Goal: Complete application form

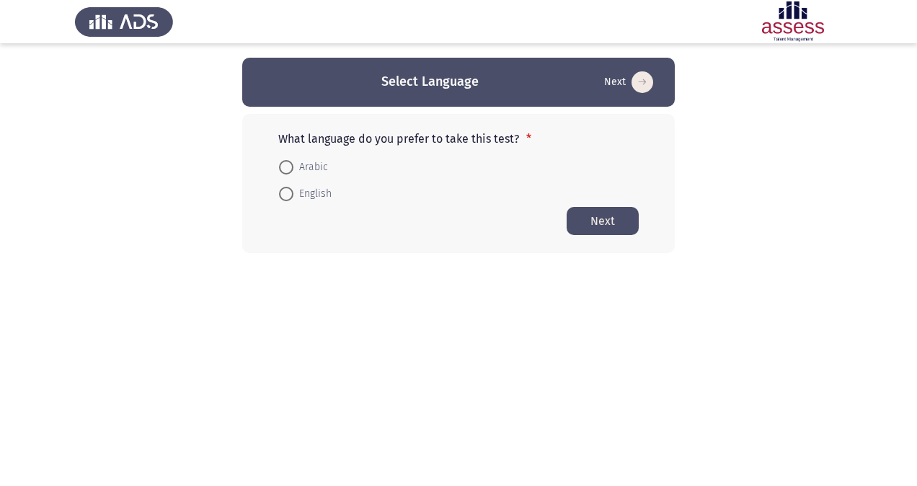
click at [307, 164] on span "Arabic" at bounding box center [311, 167] width 35 height 17
click at [294, 164] on input "Arabic" at bounding box center [286, 167] width 14 height 14
radio input "true"
click at [610, 218] on button "Next" at bounding box center [603, 220] width 72 height 28
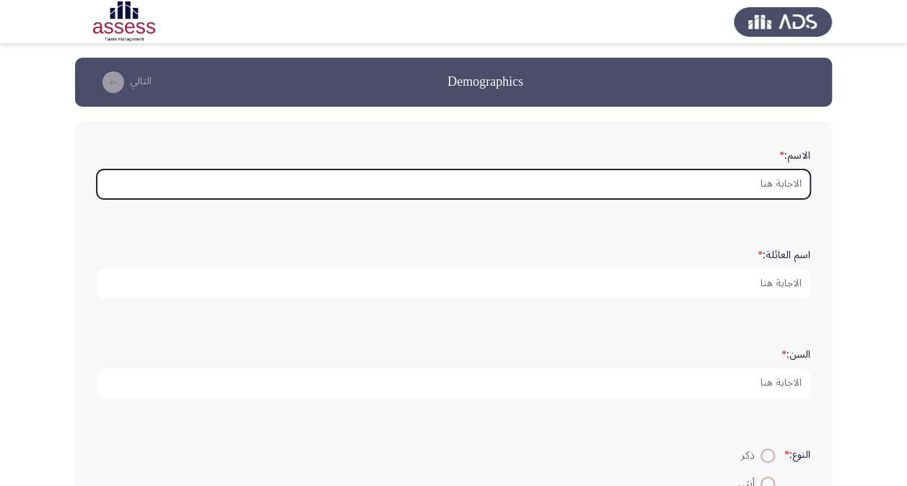
click at [709, 177] on input "الاسم: *" at bounding box center [453, 184] width 713 height 30
type input "s"
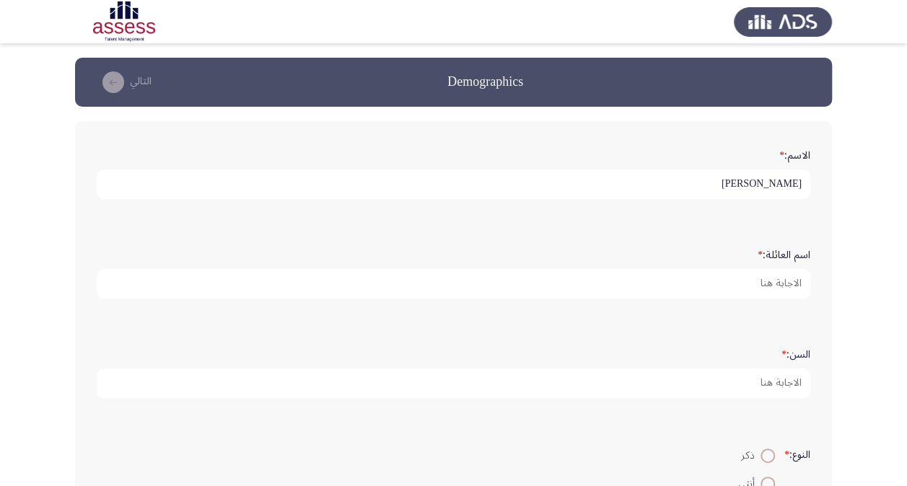
type input "[PERSON_NAME]"
type input "أبوزيد"
type input "28"
click at [760, 449] on input "ذكر" at bounding box center [767, 456] width 14 height 14
radio input "true"
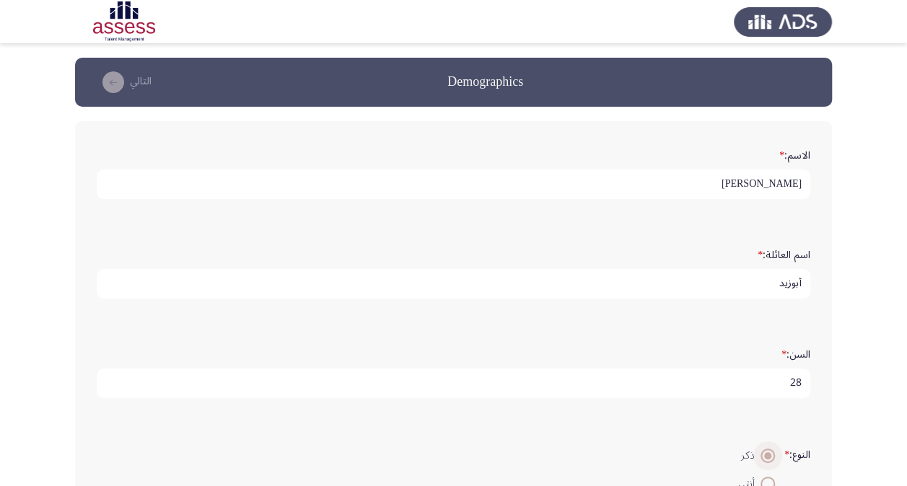
scroll to position [336, 0]
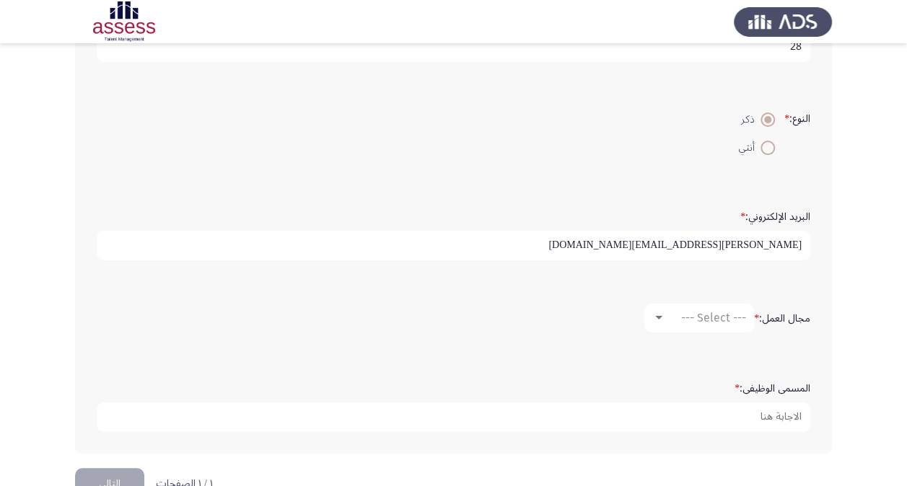
type input "[PERSON_NAME][EMAIL_ADDRESS][DOMAIN_NAME]"
click at [717, 304] on mat-select "--- Select ---" at bounding box center [699, 318] width 110 height 29
click at [717, 311] on span "--- Select ---" at bounding box center [713, 318] width 65 height 14
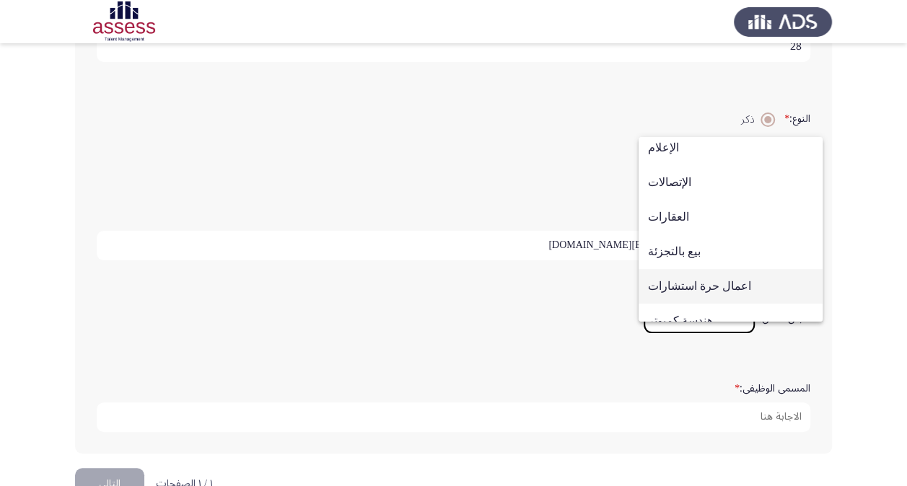
scroll to position [473, 0]
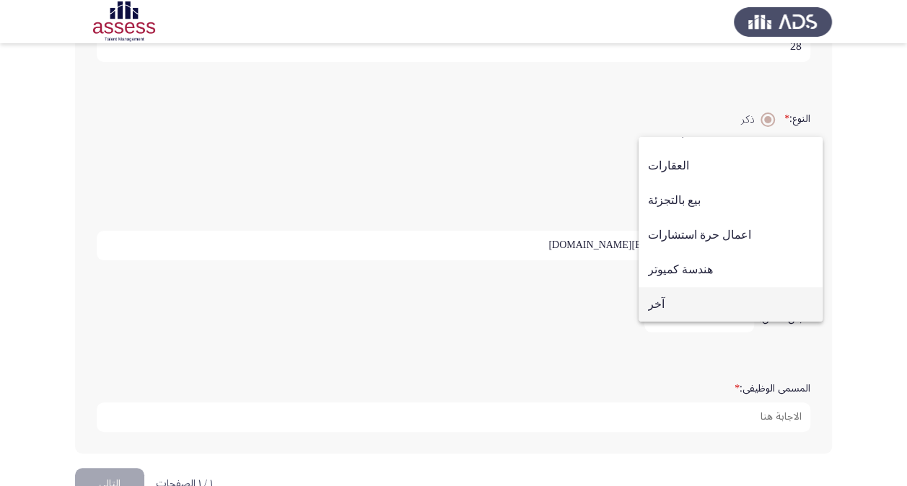
click at [721, 301] on span "آخر" at bounding box center [730, 304] width 165 height 35
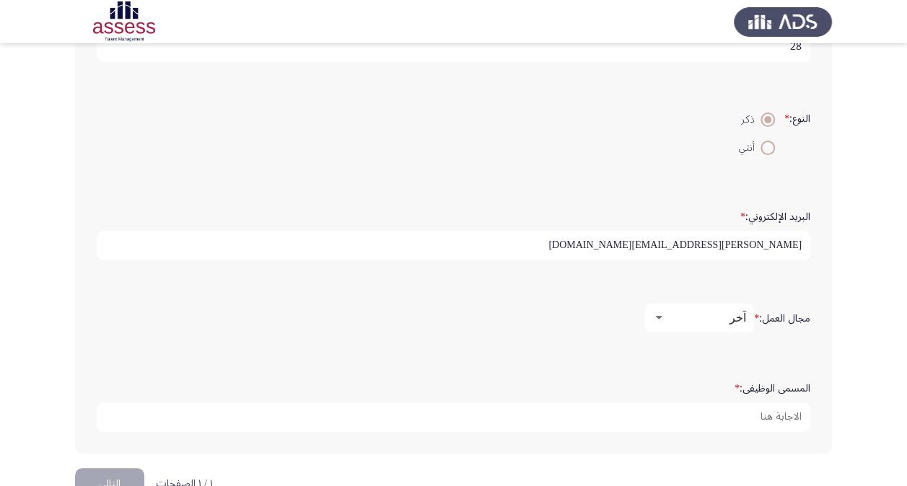
click at [723, 317] on div "آخر" at bounding box center [705, 318] width 81 height 14
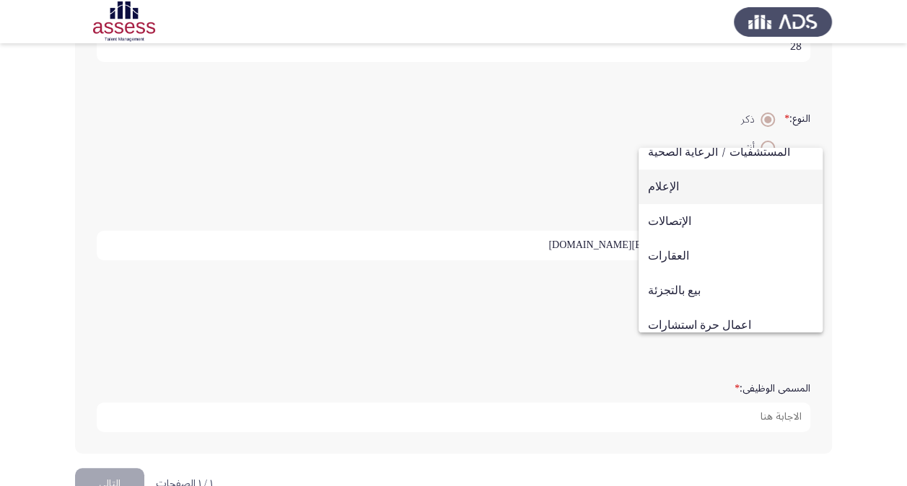
scroll to position [329, 0]
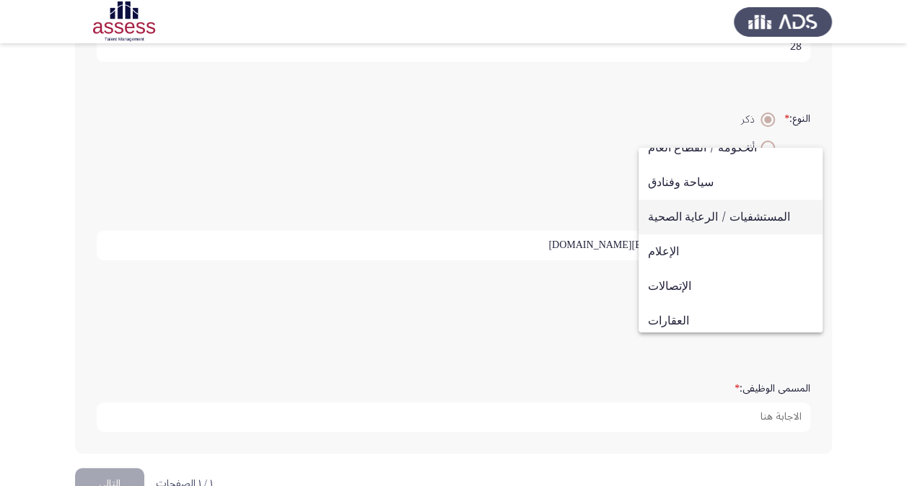
click at [733, 213] on span "المستشفيات / الرعاية الصحية" at bounding box center [730, 217] width 165 height 35
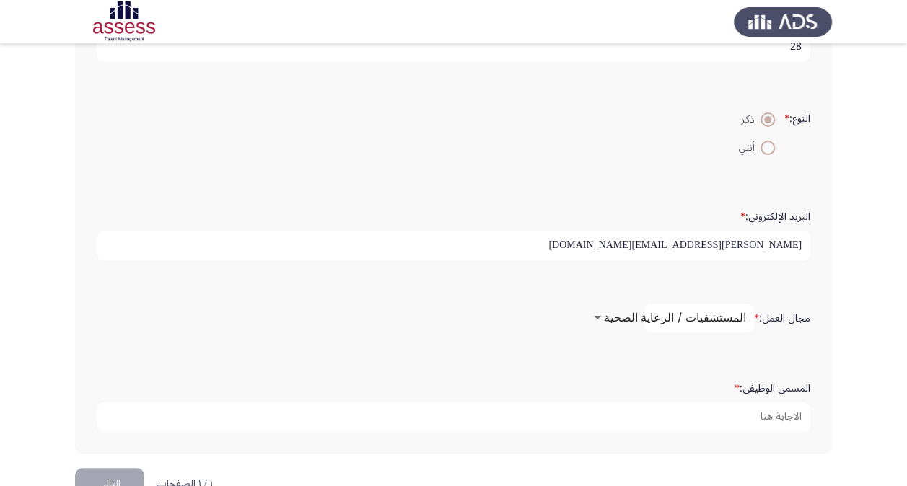
scroll to position [372, 0]
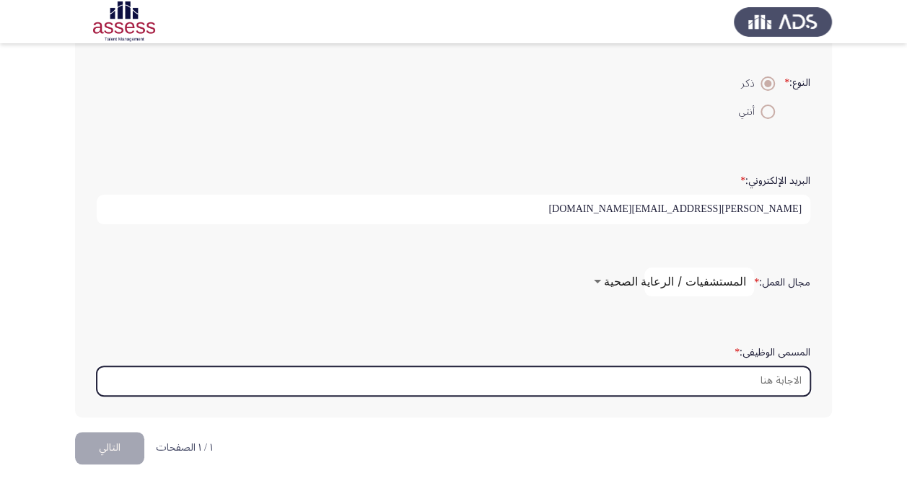
click at [788, 381] on input "المسمى الوظيفى: *" at bounding box center [453, 381] width 713 height 30
type input "س"
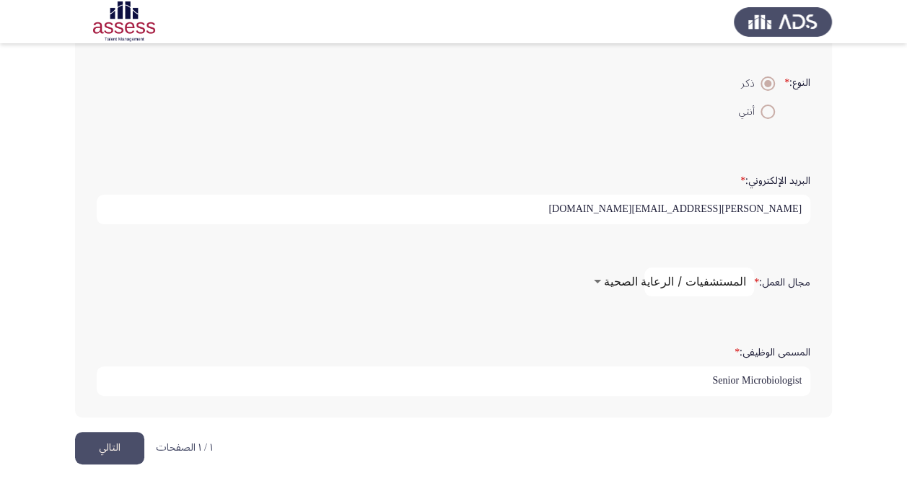
type input "Senior Microbiologist"
click at [131, 450] on button "التالي" at bounding box center [109, 448] width 69 height 32
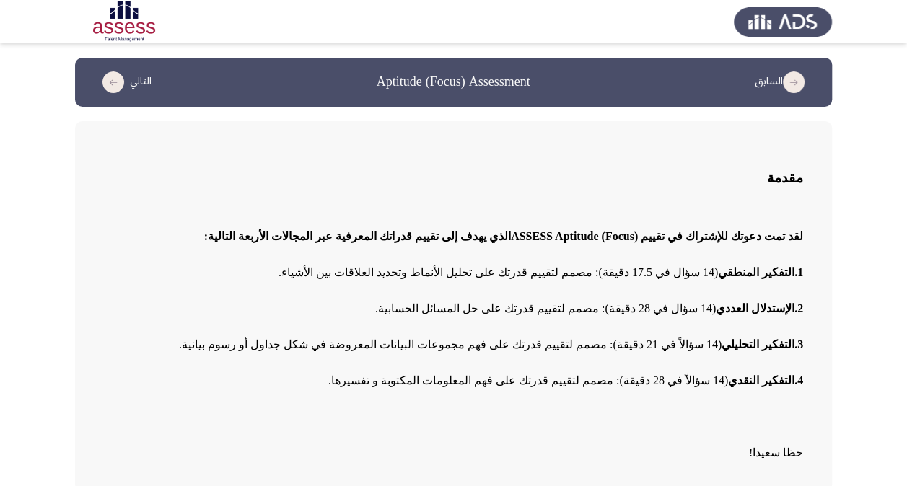
scroll to position [66, 0]
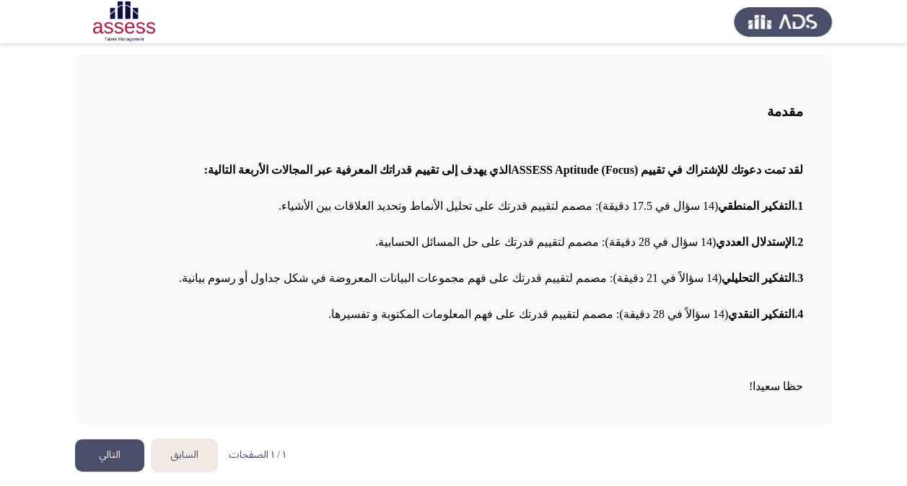
click at [115, 455] on button "التالي" at bounding box center [109, 455] width 69 height 32
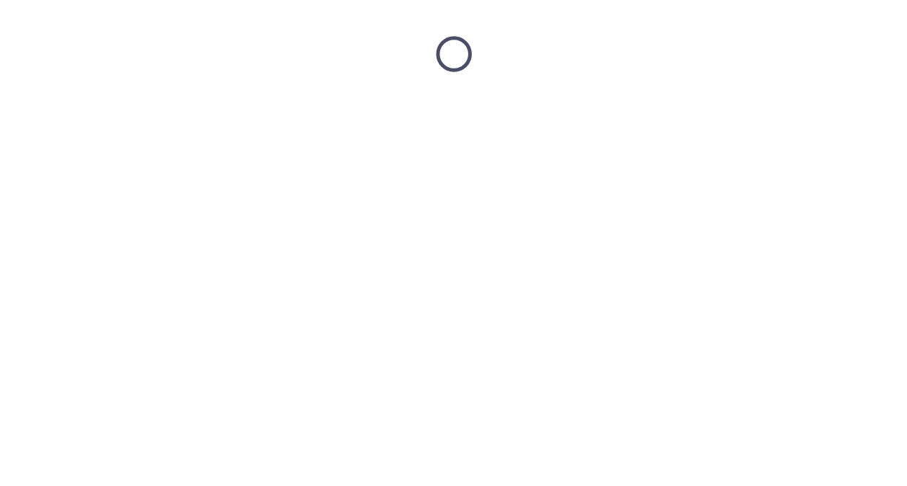
scroll to position [0, 0]
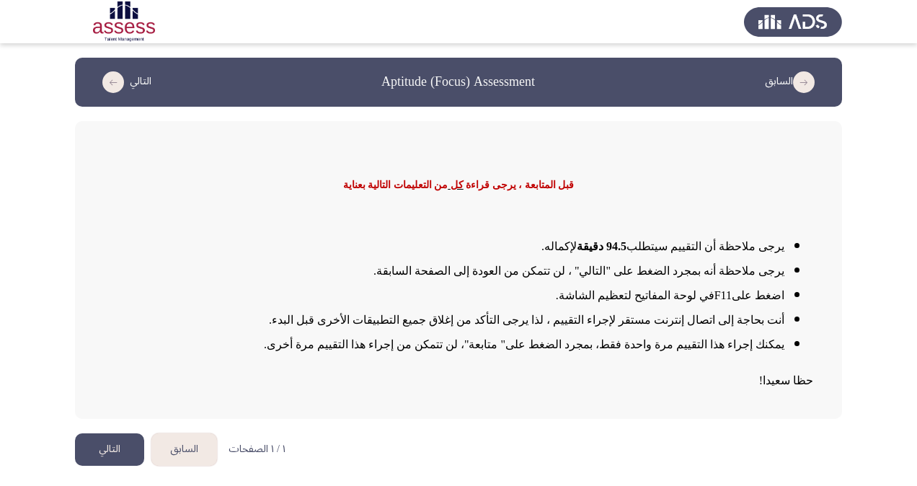
click at [127, 443] on button "التالي" at bounding box center [109, 449] width 69 height 32
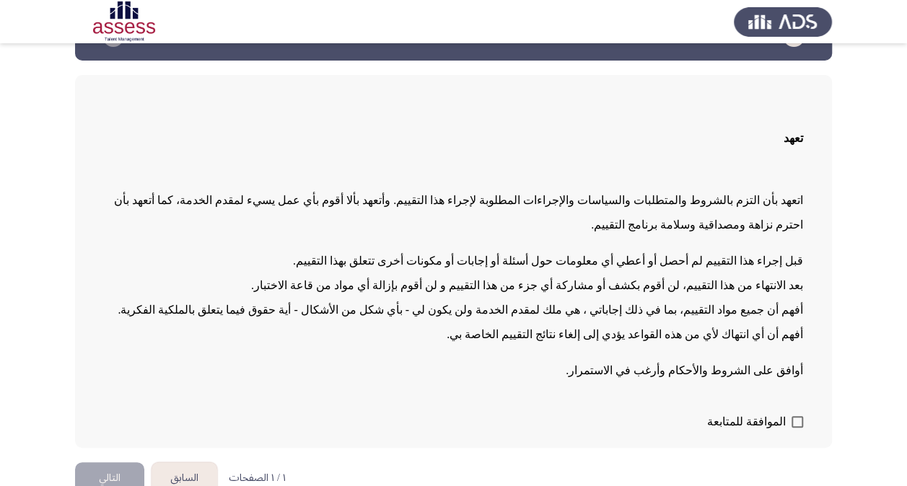
scroll to position [69, 0]
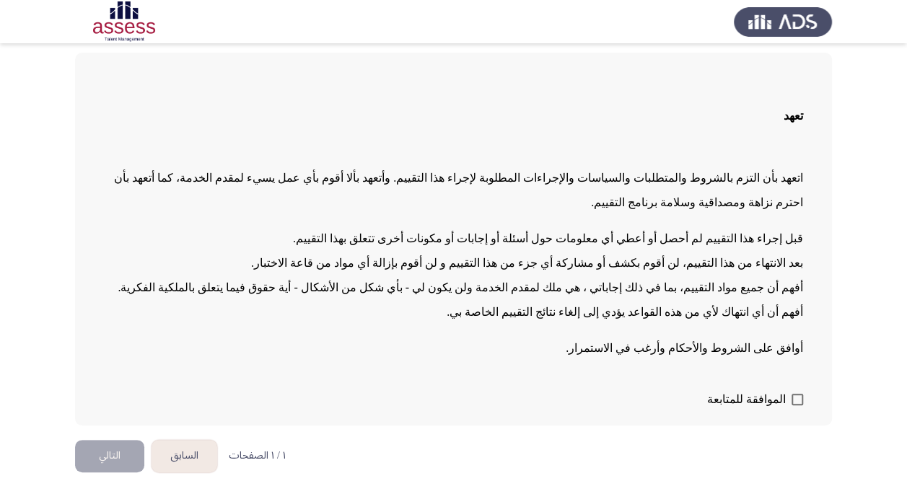
click at [797, 404] on span at bounding box center [797, 400] width 12 height 12
click at [797, 405] on input "الموافقة للمتابعة" at bounding box center [796, 405] width 1 height 1
checkbox input "true"
click at [92, 449] on button "التالي" at bounding box center [109, 456] width 69 height 32
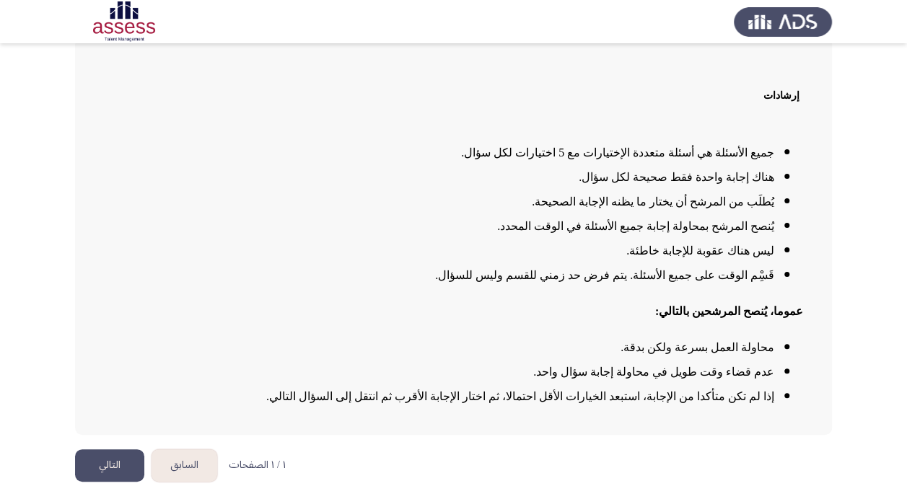
scroll to position [94, 0]
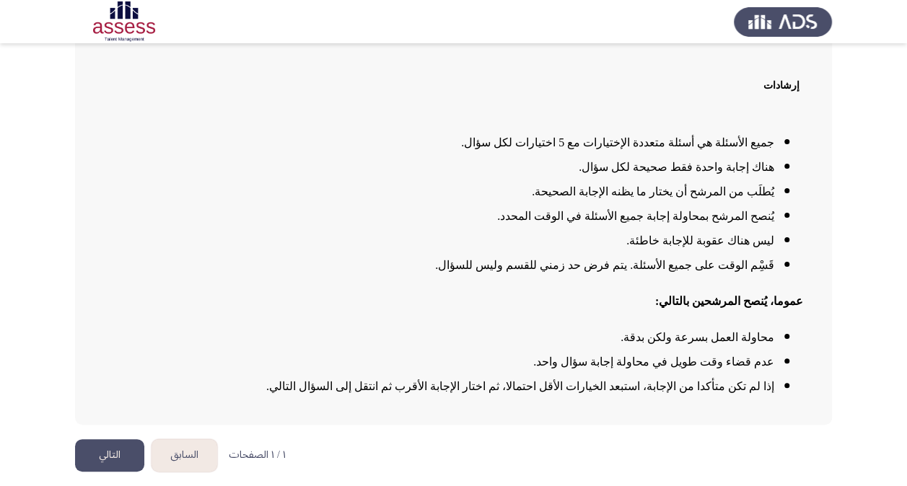
click at [94, 450] on button "التالي" at bounding box center [109, 455] width 69 height 32
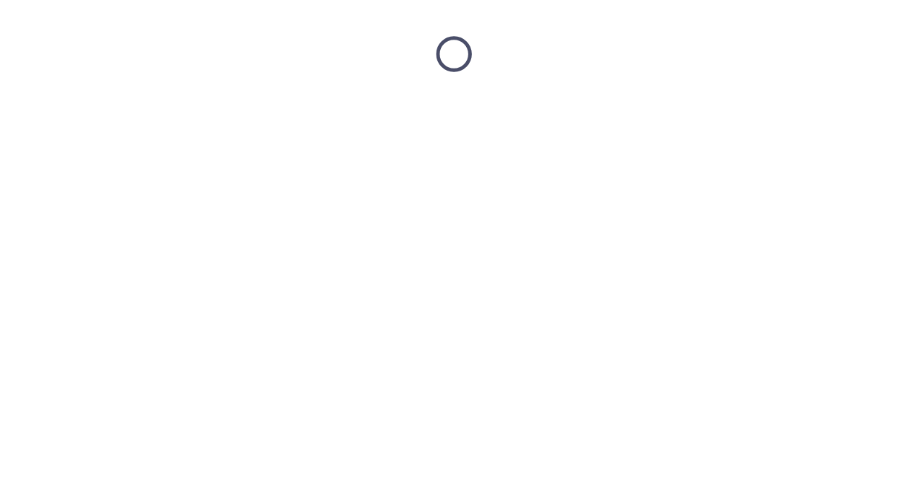
scroll to position [0, 0]
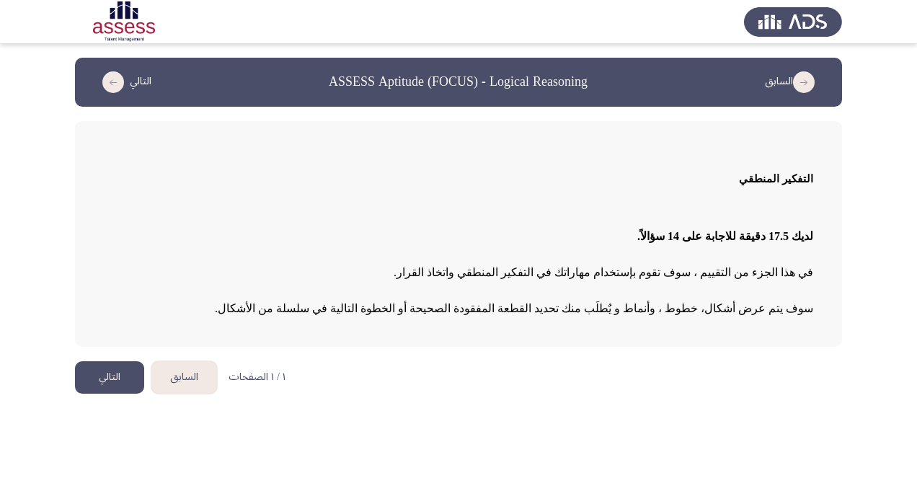
click at [121, 384] on button "التالي" at bounding box center [109, 377] width 69 height 32
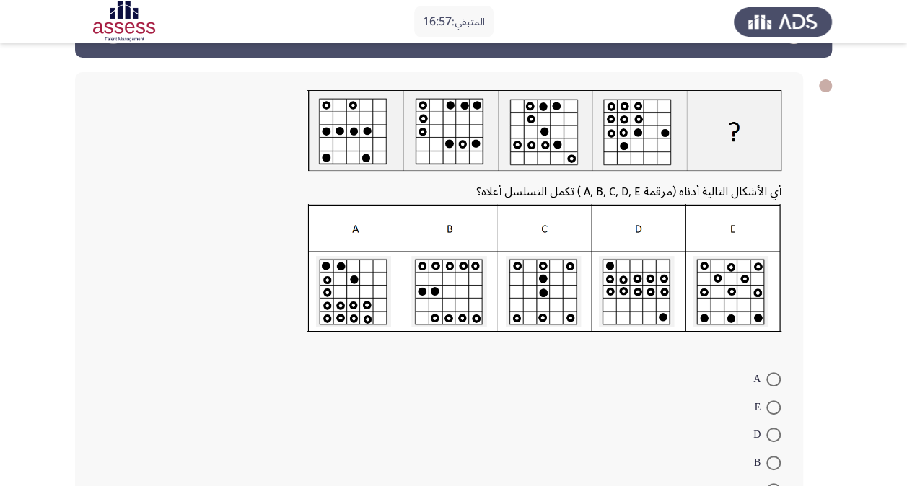
scroll to position [72, 0]
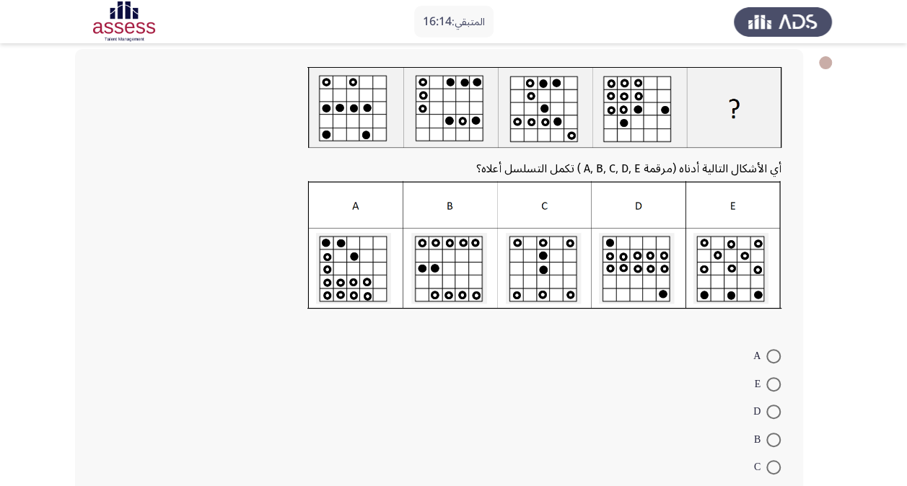
click at [464, 280] on img at bounding box center [544, 245] width 474 height 128
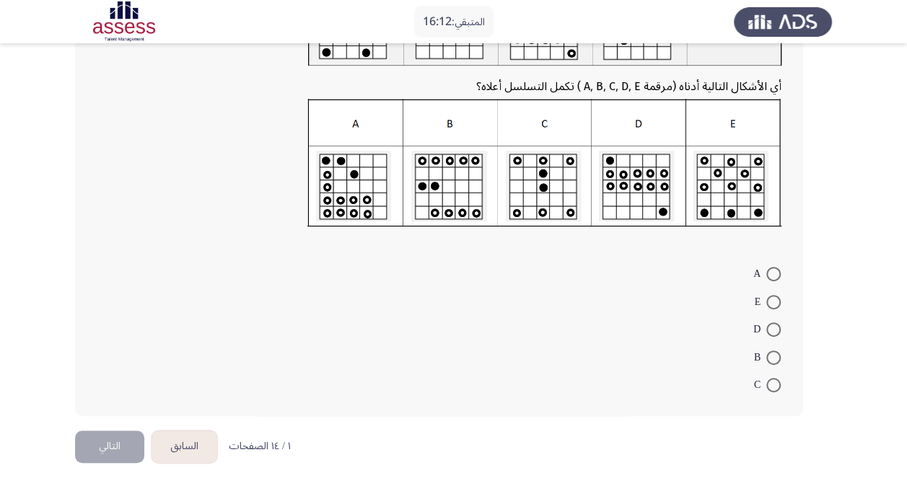
scroll to position [156, 0]
click at [770, 353] on span at bounding box center [773, 356] width 14 height 14
click at [770, 353] on input "B" at bounding box center [773, 356] width 14 height 14
radio input "true"
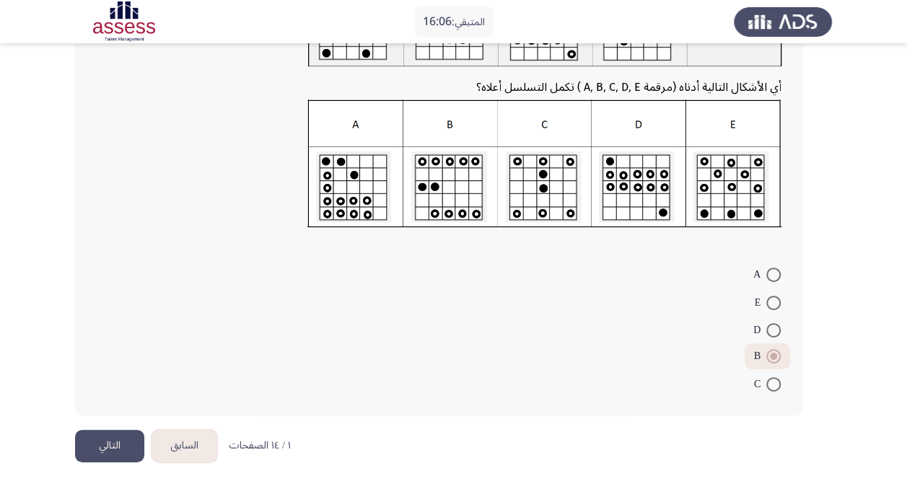
click at [122, 448] on button "التالي" at bounding box center [109, 446] width 69 height 32
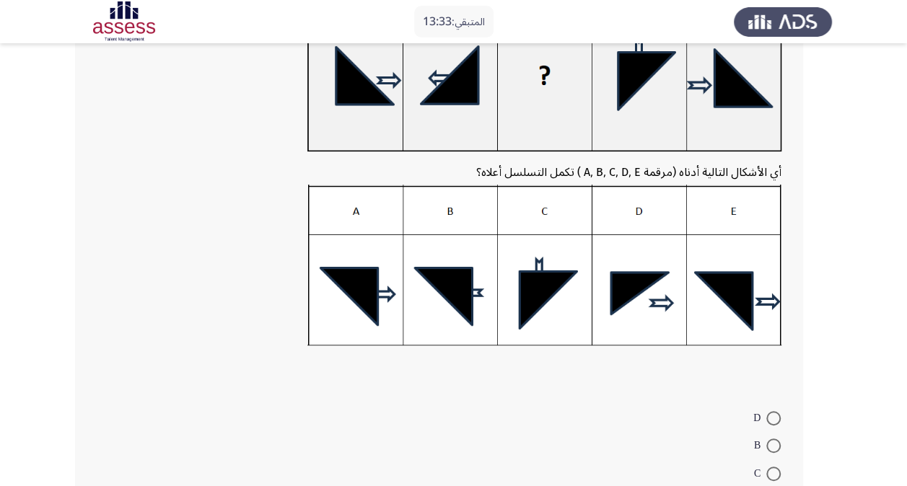
scroll to position [72, 0]
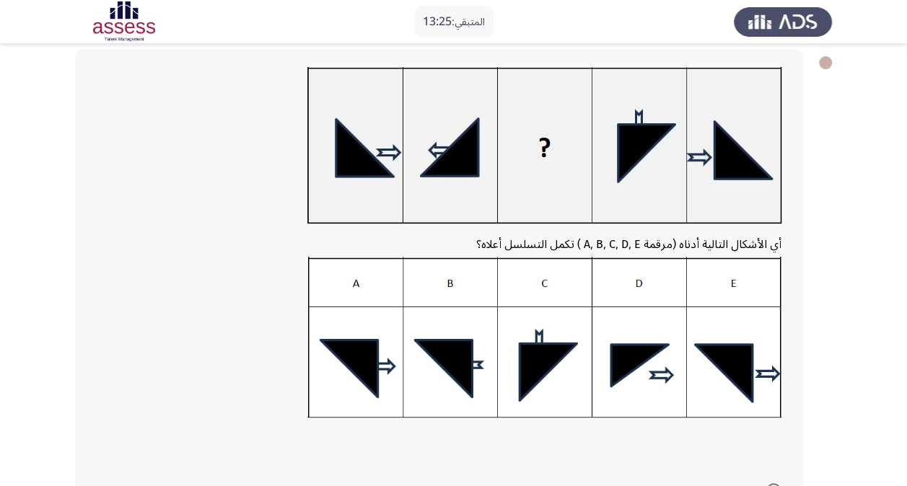
click at [475, 346] on img at bounding box center [544, 337] width 474 height 161
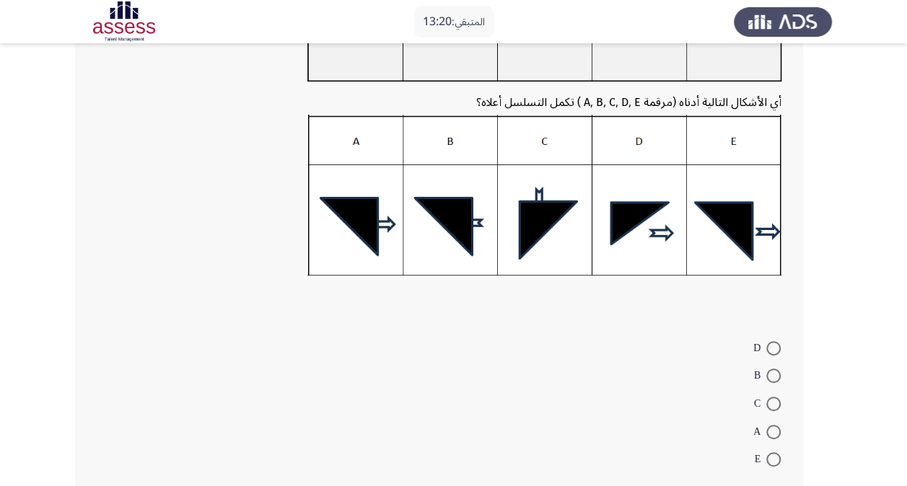
scroll to position [216, 0]
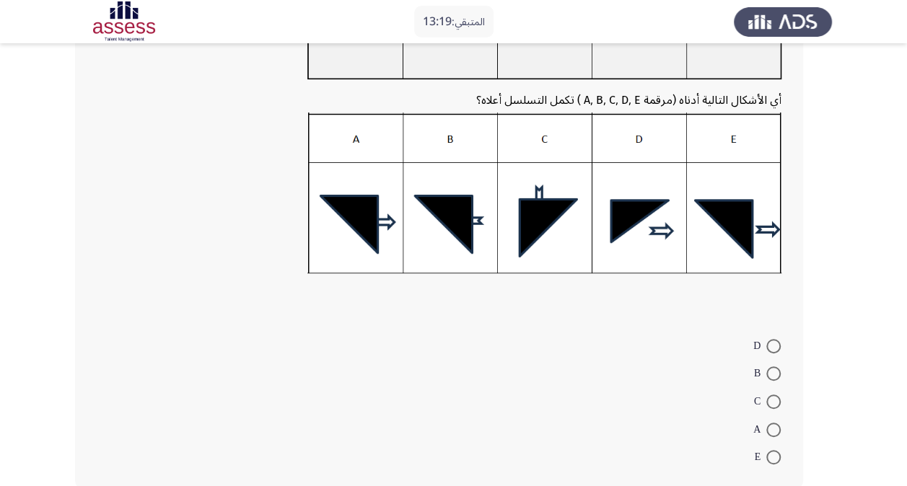
click at [768, 436] on span at bounding box center [773, 430] width 14 height 14
click at [768, 436] on input "A" at bounding box center [773, 430] width 14 height 14
radio input "true"
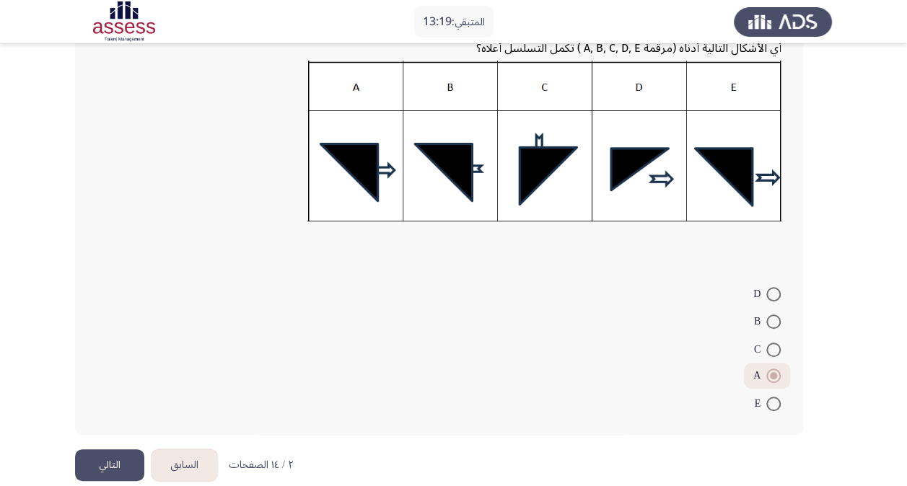
scroll to position [288, 0]
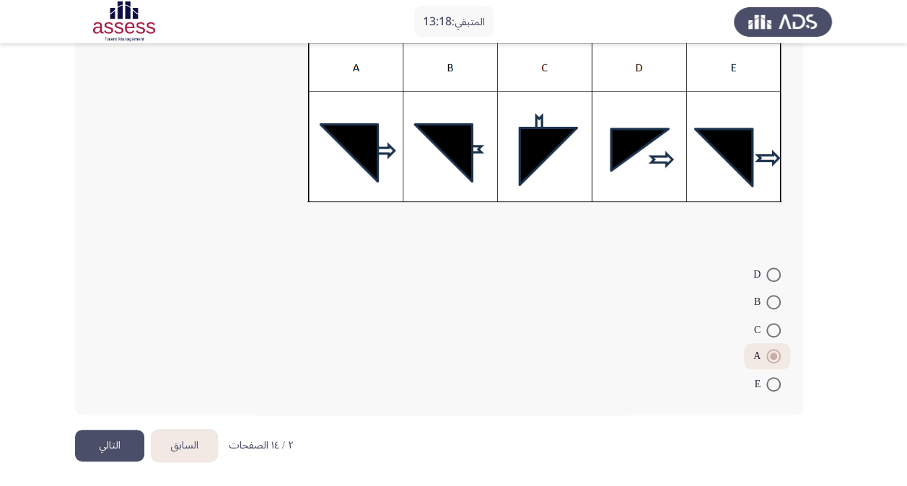
click at [109, 449] on button "التالي" at bounding box center [109, 446] width 69 height 32
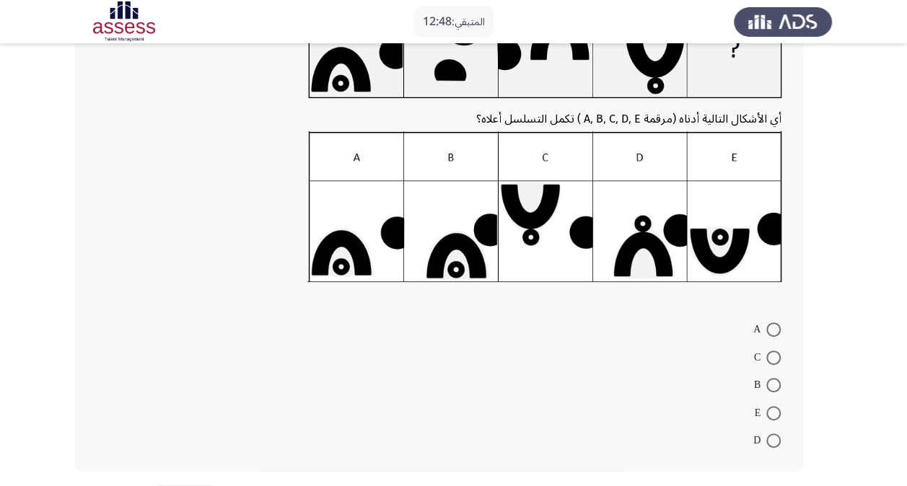
scroll to position [201, 0]
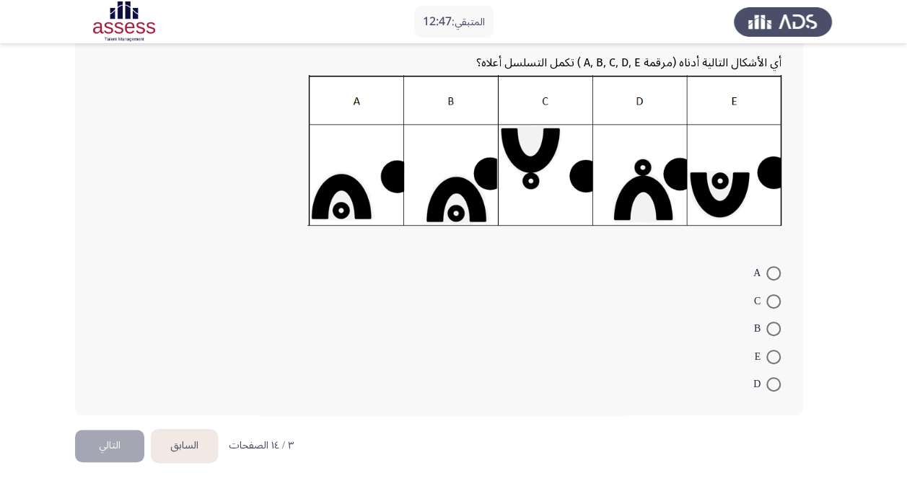
click at [774, 383] on span at bounding box center [773, 384] width 14 height 14
click at [774, 383] on input "D" at bounding box center [773, 384] width 14 height 14
radio input "true"
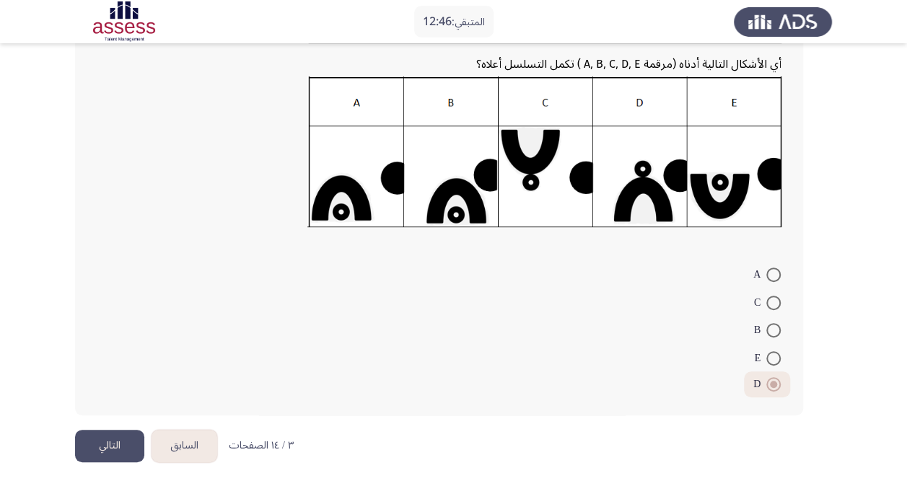
click at [129, 439] on button "التالي" at bounding box center [109, 446] width 69 height 32
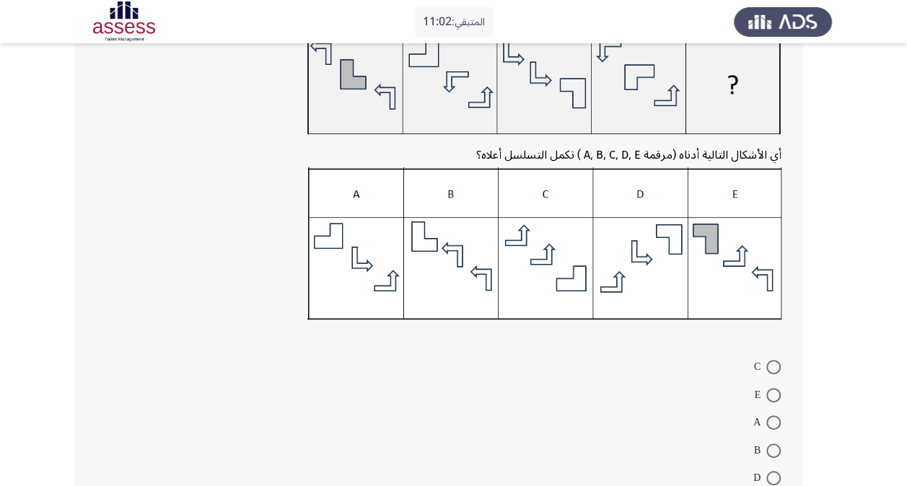
scroll to position [202, 0]
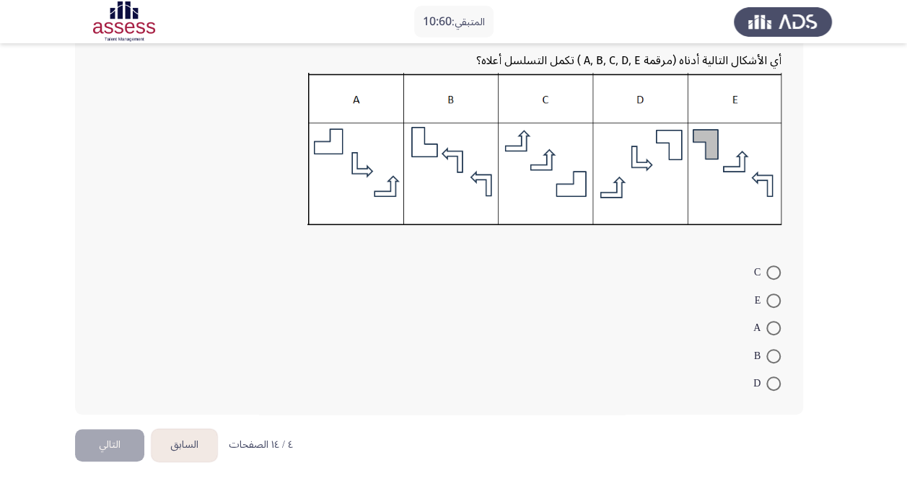
click at [767, 299] on span at bounding box center [773, 301] width 14 height 14
click at [767, 299] on input "E" at bounding box center [773, 301] width 14 height 14
radio input "true"
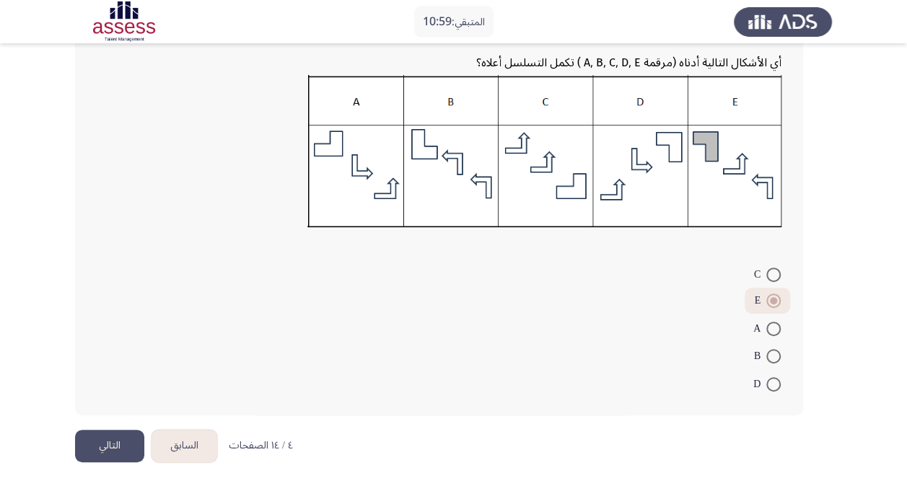
click at [141, 442] on button "التالي" at bounding box center [109, 446] width 69 height 32
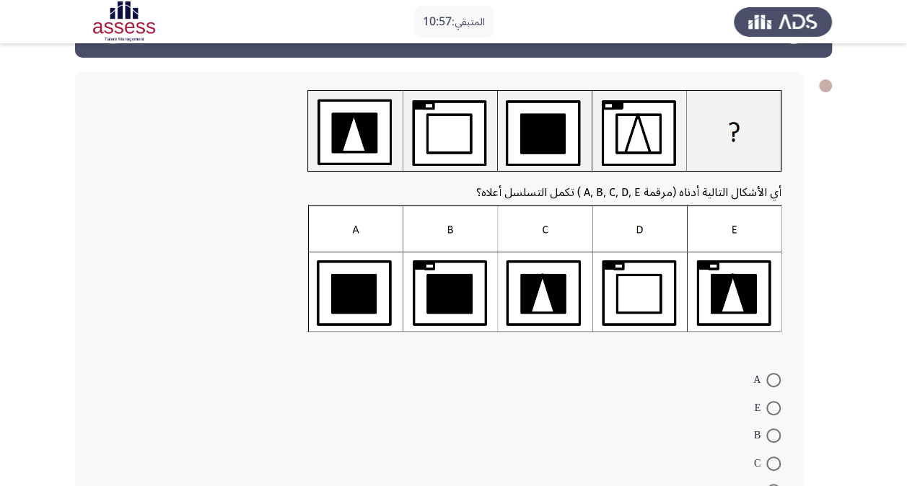
scroll to position [72, 0]
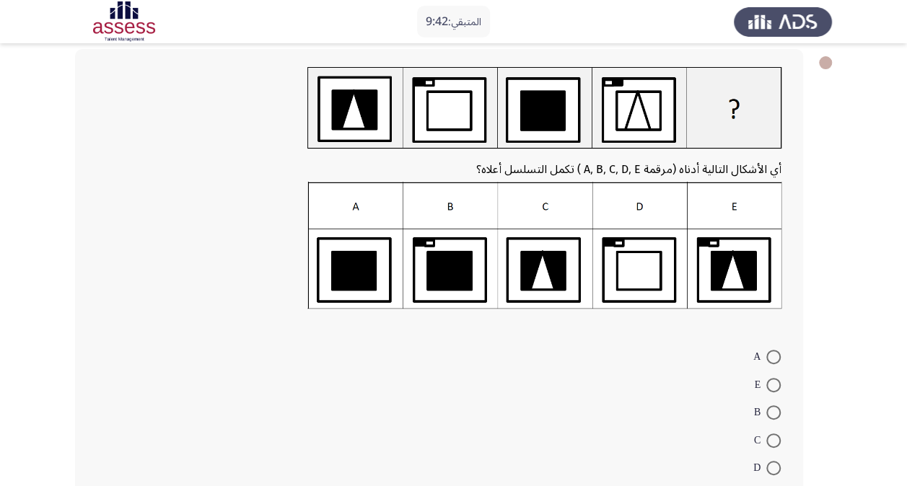
click at [776, 415] on span at bounding box center [773, 412] width 14 height 14
click at [776, 415] on input "B" at bounding box center [773, 412] width 14 height 14
radio input "true"
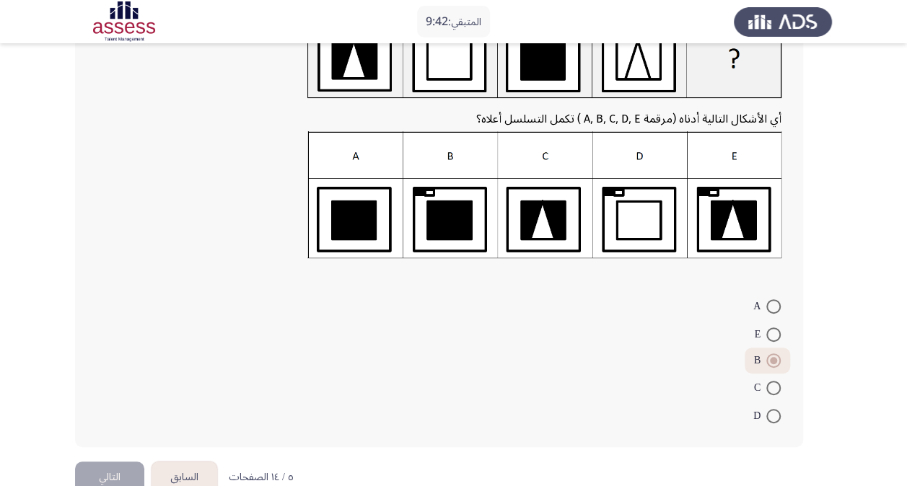
scroll to position [154, 0]
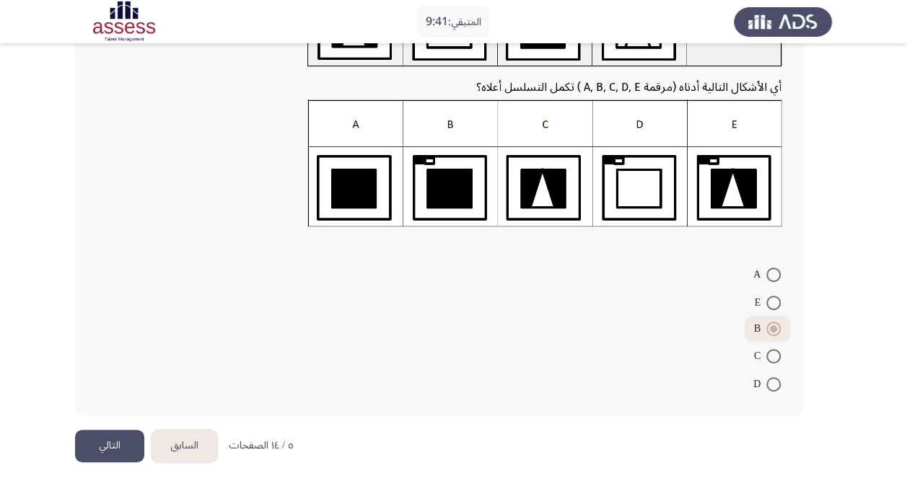
click at [96, 449] on button "التالي" at bounding box center [109, 446] width 69 height 32
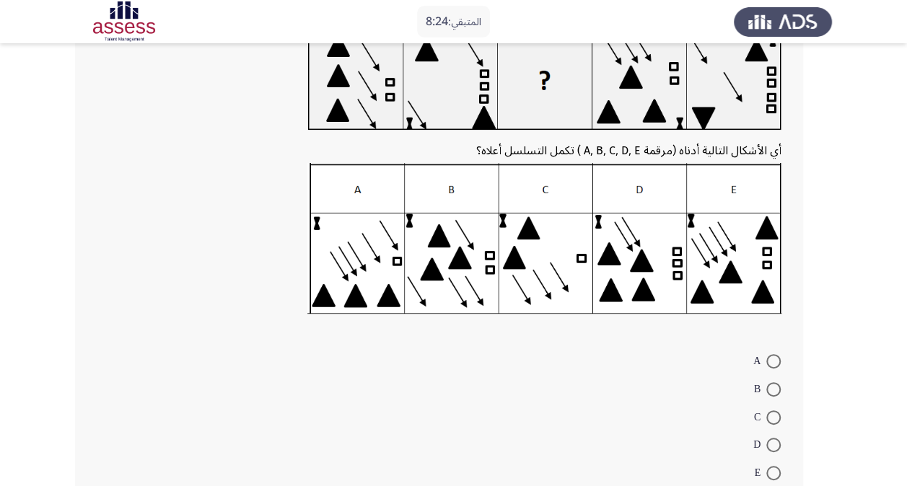
scroll to position [144, 0]
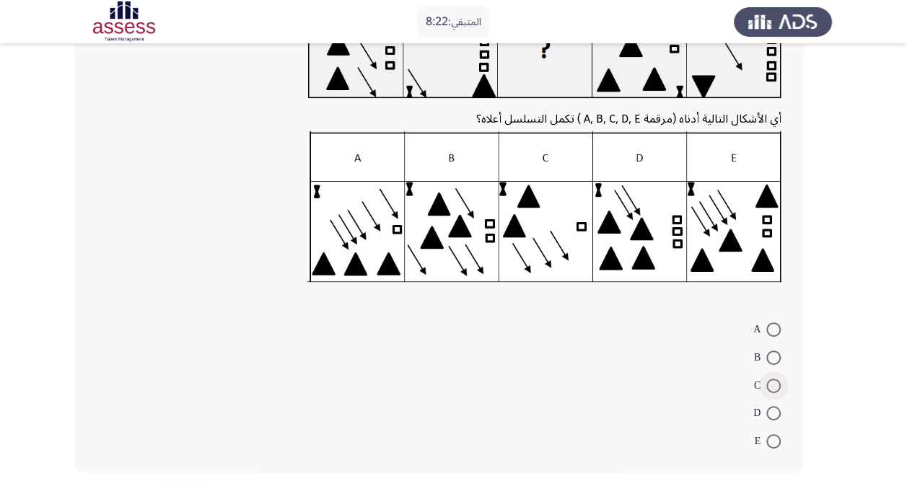
click at [776, 381] on span at bounding box center [773, 386] width 14 height 14
click at [776, 381] on input "C" at bounding box center [773, 386] width 14 height 14
radio input "true"
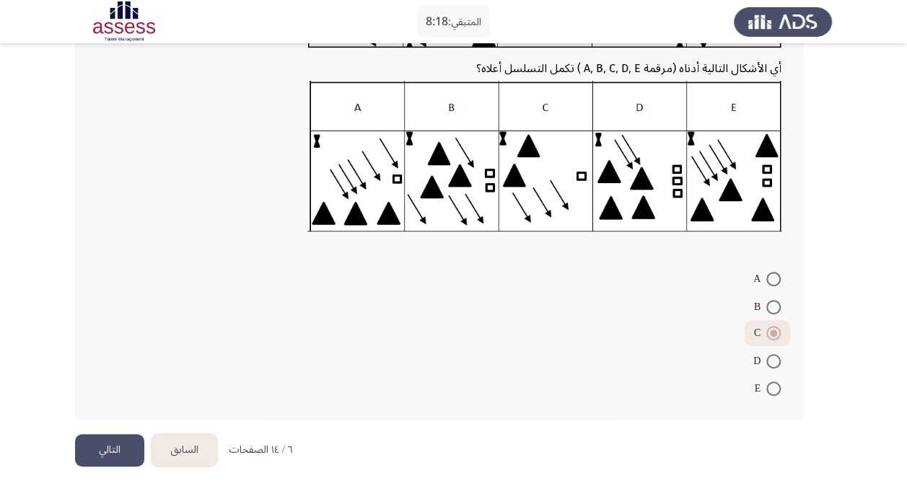
scroll to position [199, 0]
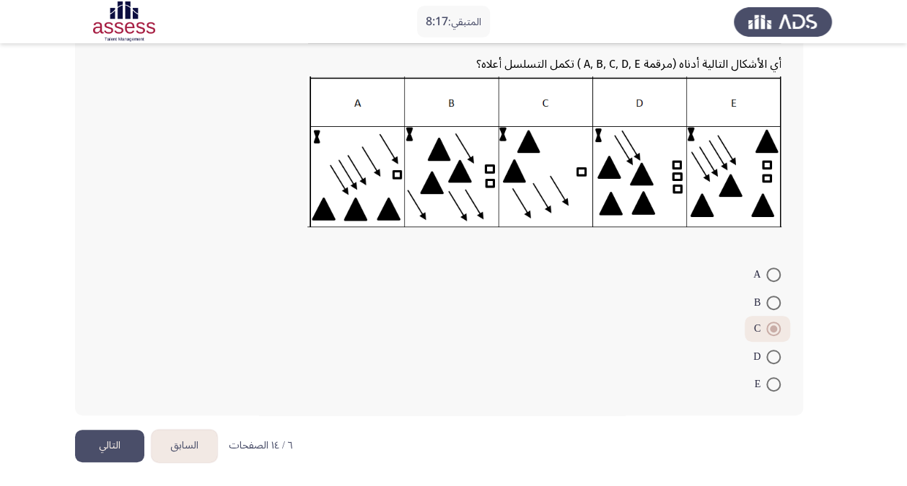
click at [134, 439] on button "التالي" at bounding box center [109, 446] width 69 height 32
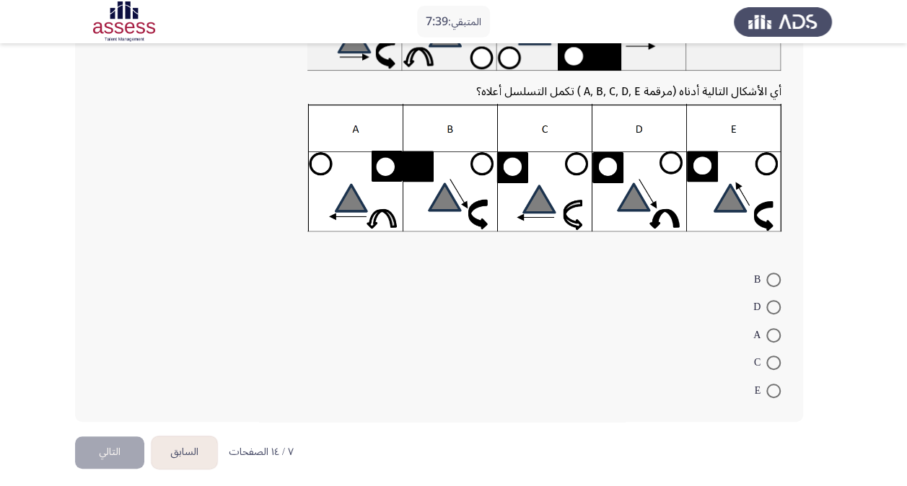
scroll to position [156, 0]
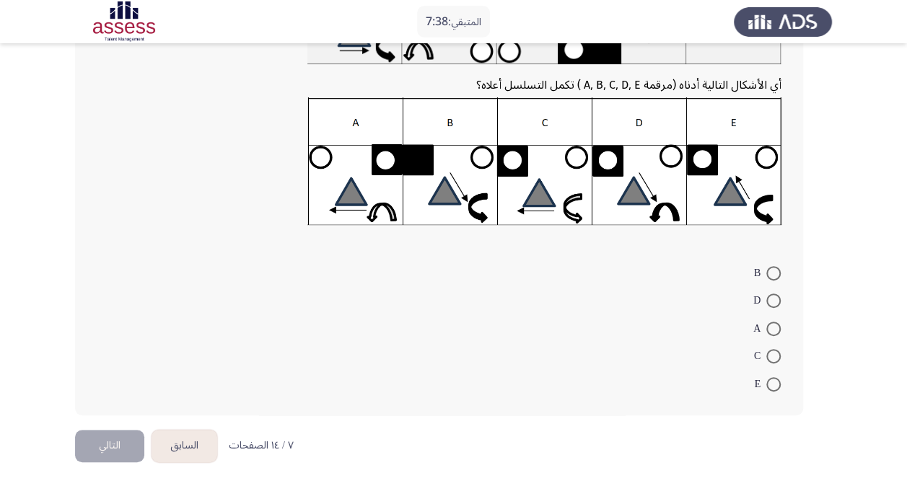
click at [779, 379] on span at bounding box center [773, 384] width 14 height 14
click at [779, 379] on input "E" at bounding box center [773, 384] width 14 height 14
radio input "true"
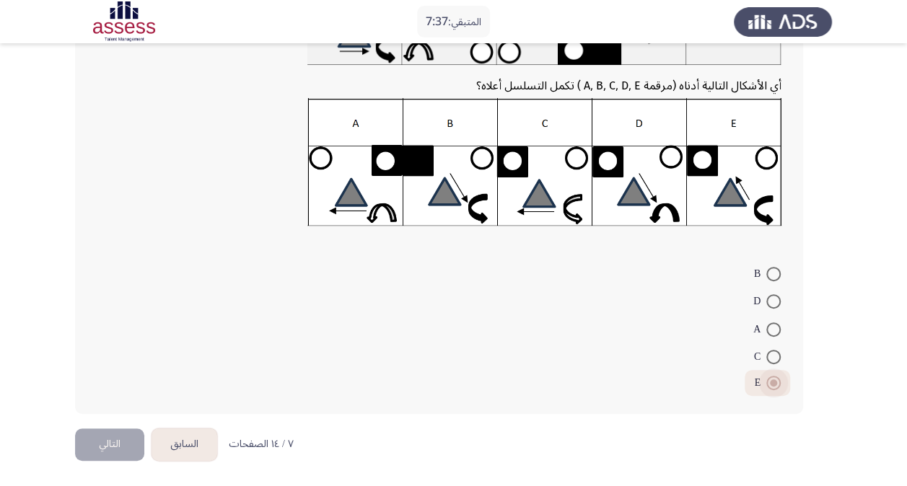
scroll to position [154, 0]
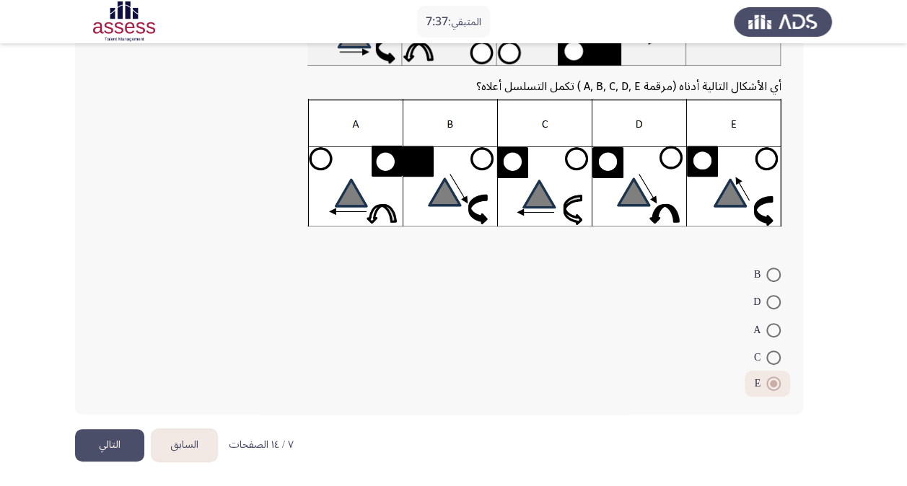
click at [94, 436] on button "التالي" at bounding box center [109, 445] width 69 height 32
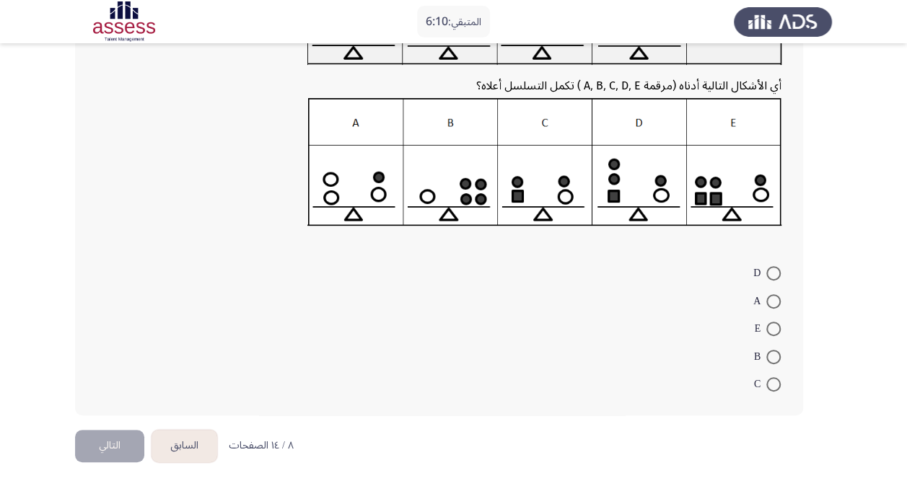
click at [776, 356] on span at bounding box center [773, 357] width 14 height 14
click at [776, 356] on input "B" at bounding box center [773, 357] width 14 height 14
radio input "true"
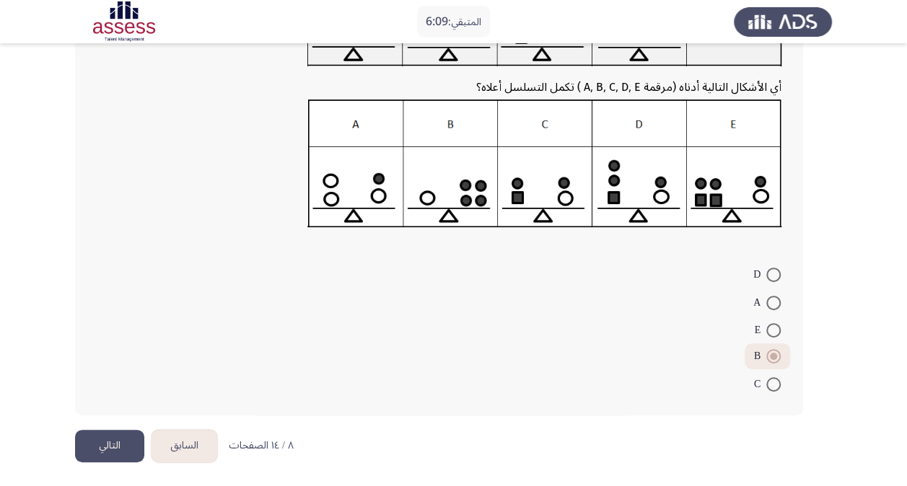
click at [123, 446] on button "التالي" at bounding box center [109, 446] width 69 height 32
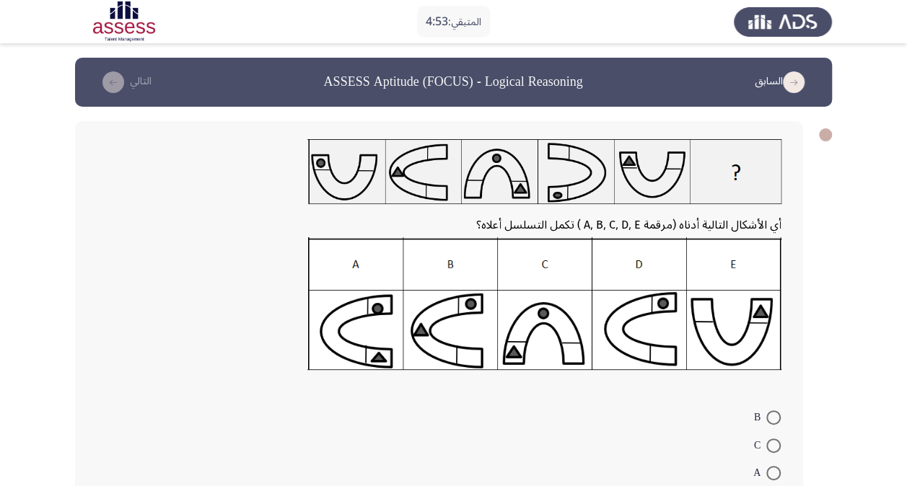
scroll to position [72, 0]
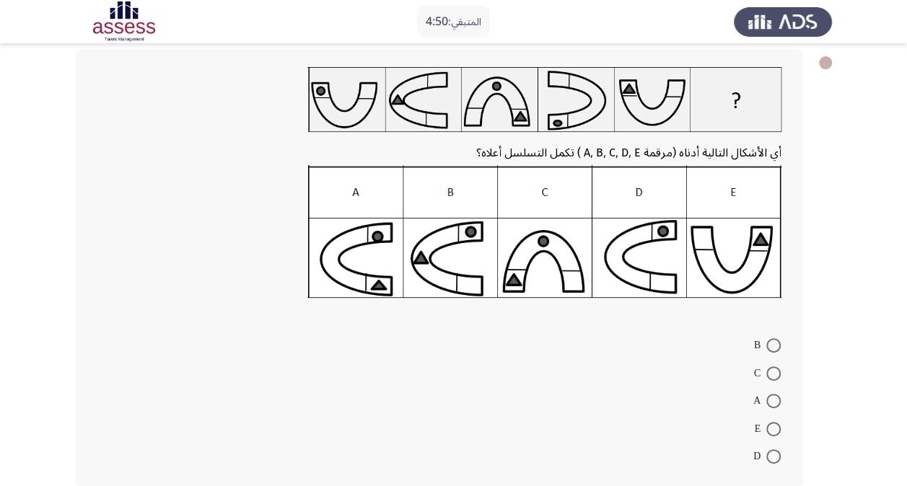
click at [777, 373] on span at bounding box center [773, 373] width 14 height 14
click at [777, 373] on input "C" at bounding box center [773, 373] width 14 height 14
radio input "true"
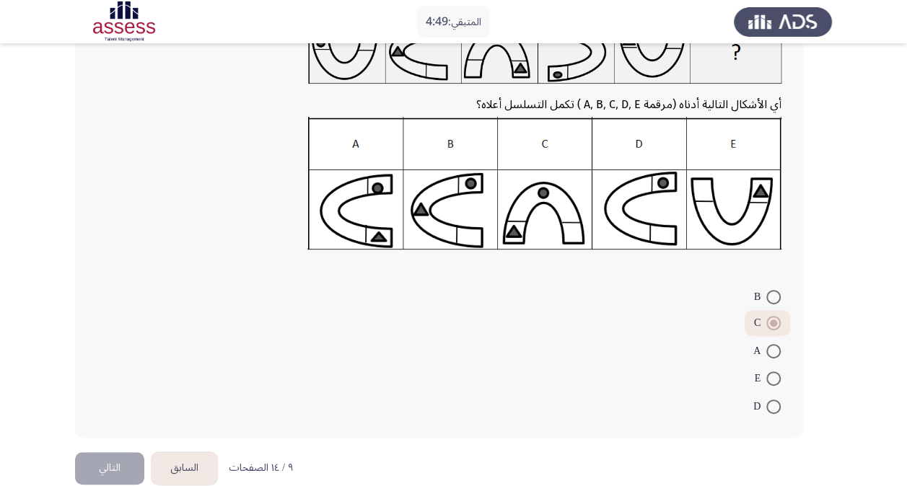
scroll to position [143, 0]
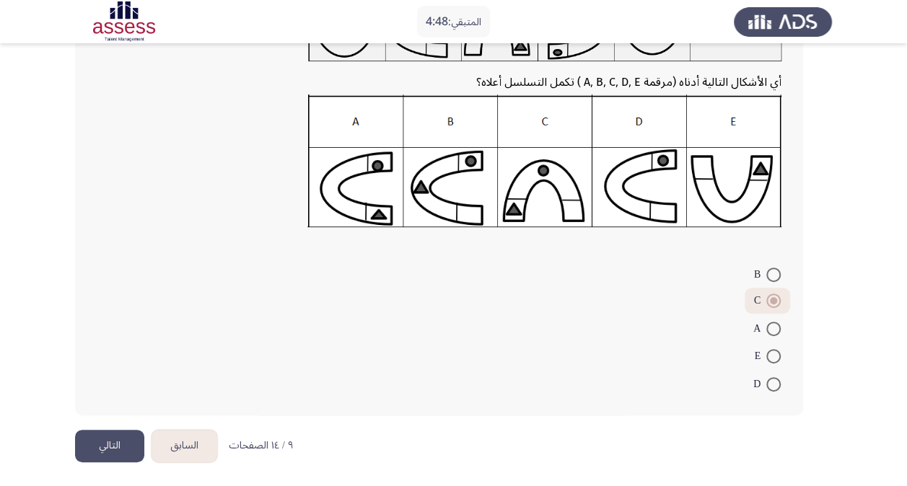
click at [113, 446] on button "التالي" at bounding box center [109, 446] width 69 height 32
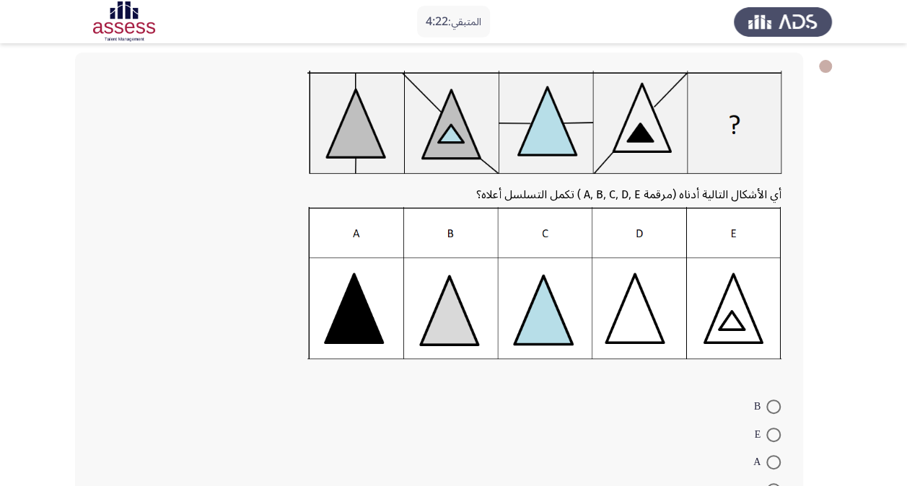
scroll to position [144, 0]
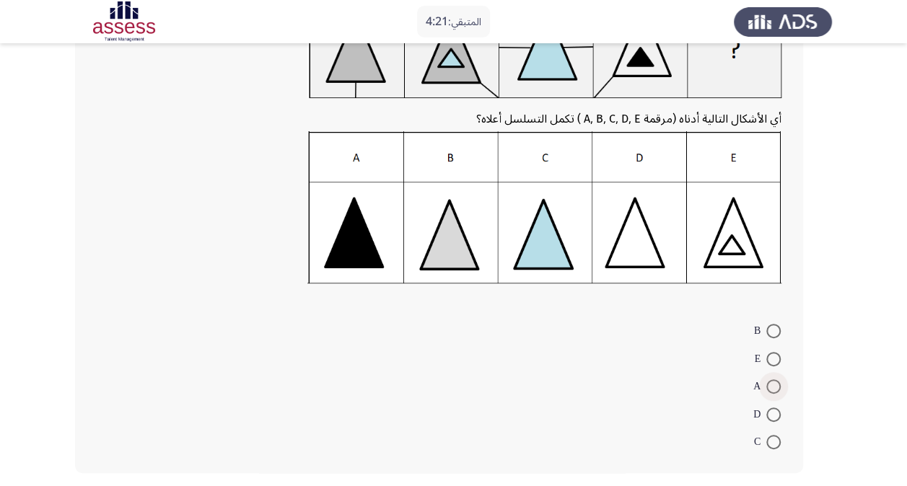
drag, startPoint x: 771, startPoint y: 382, endPoint x: 713, endPoint y: 381, distance: 58.4
click at [772, 381] on span at bounding box center [773, 386] width 14 height 14
click at [772, 381] on input "A" at bounding box center [773, 386] width 14 height 14
radio input "true"
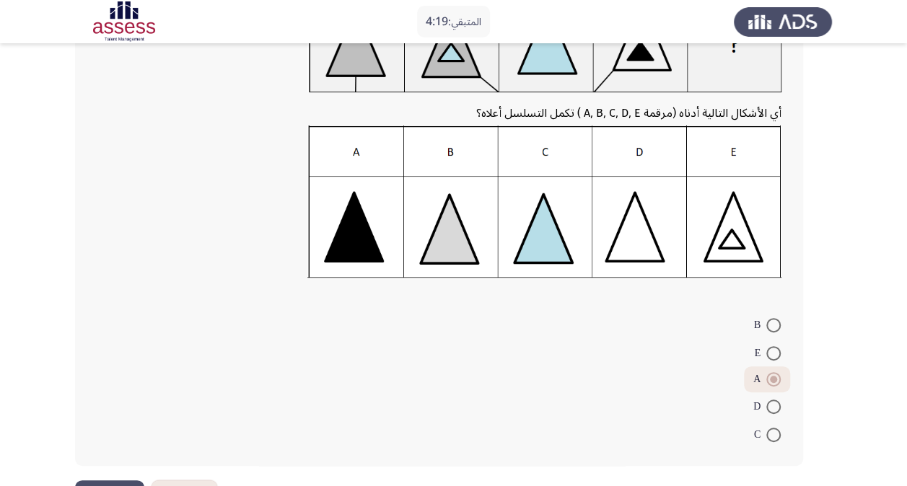
scroll to position [201, 0]
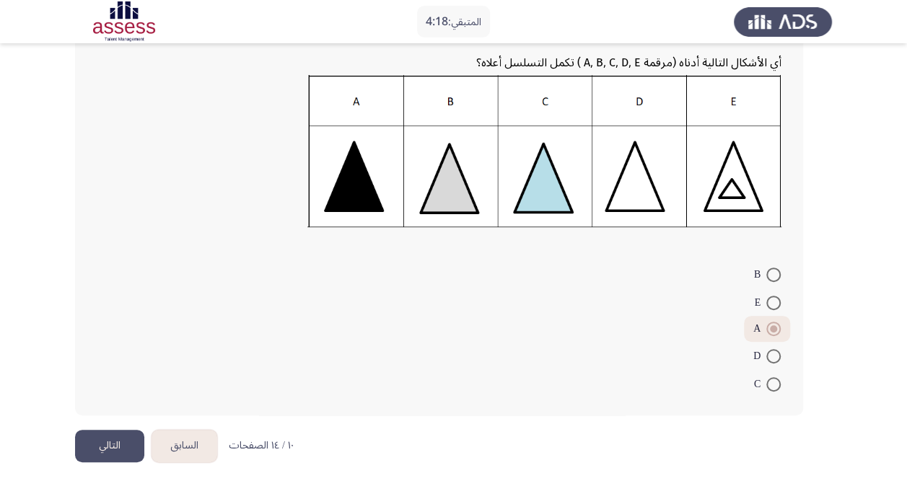
click at [142, 443] on button "التالي" at bounding box center [109, 446] width 69 height 32
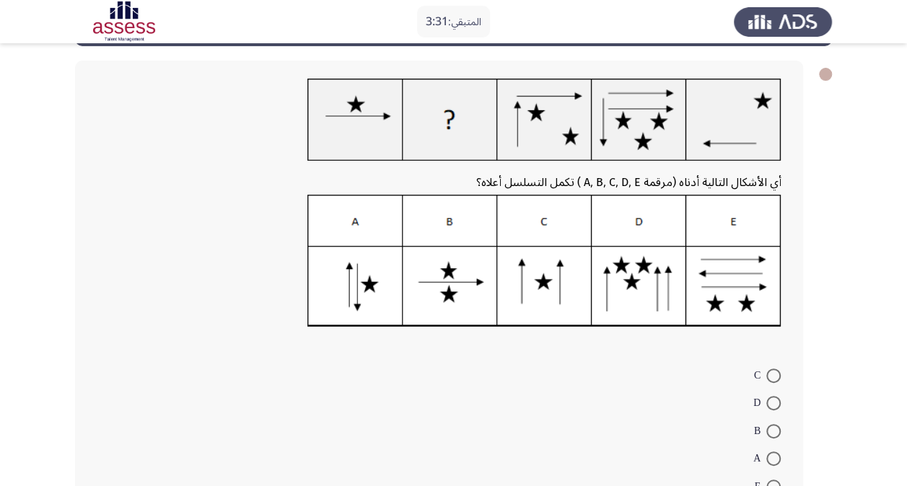
scroll to position [144, 0]
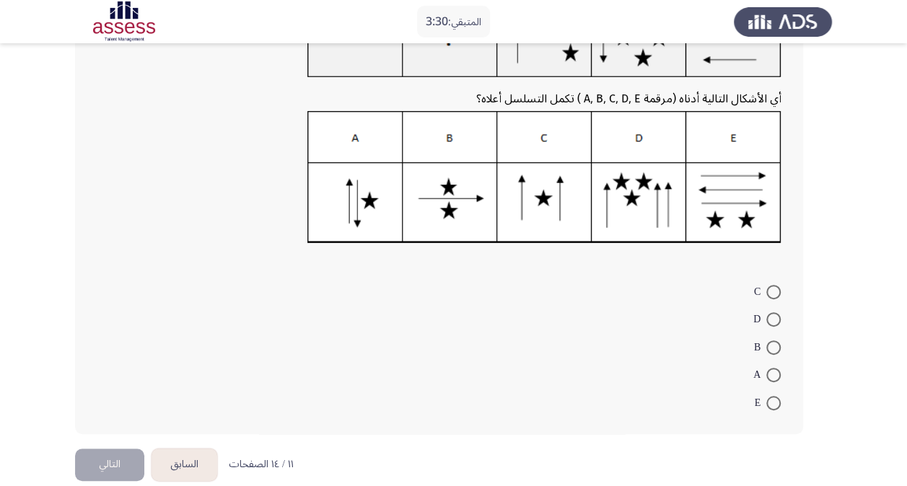
click at [772, 296] on span at bounding box center [773, 292] width 14 height 14
click at [772, 296] on input "C" at bounding box center [773, 292] width 14 height 14
radio input "true"
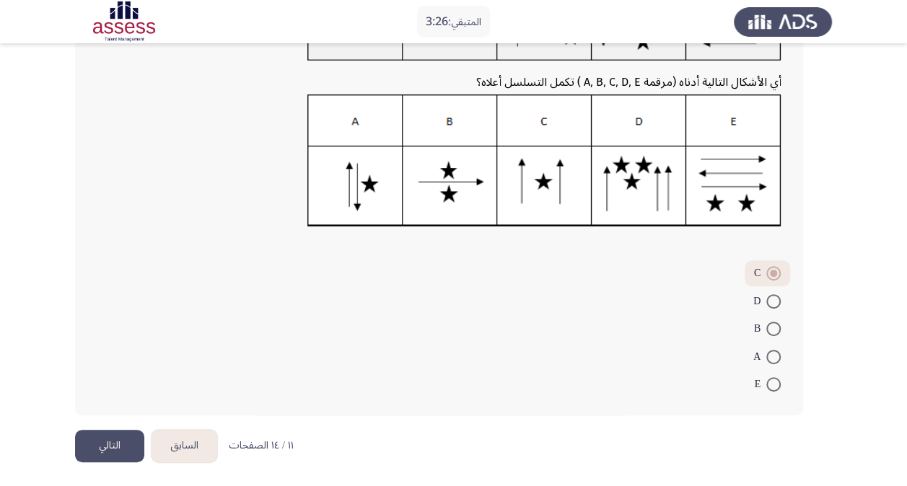
scroll to position [162, 0]
click at [127, 449] on button "التالي" at bounding box center [109, 445] width 69 height 32
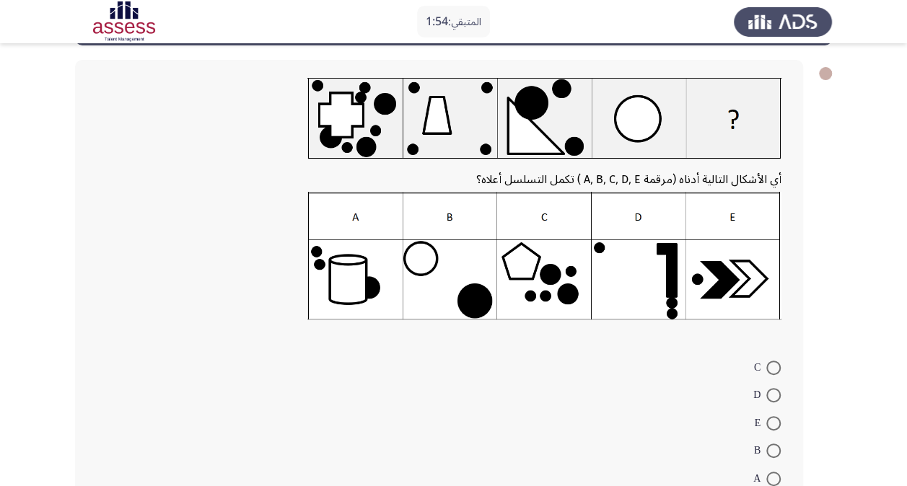
scroll to position [84, 0]
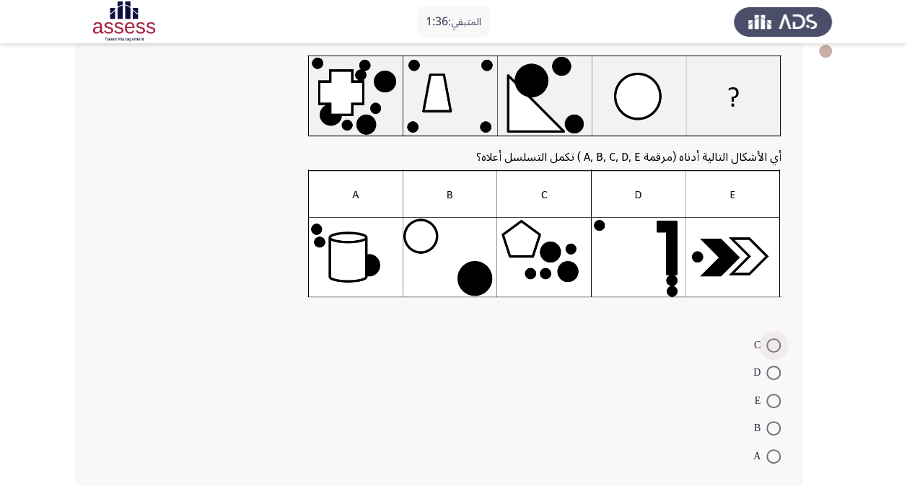
click at [779, 342] on span at bounding box center [773, 345] width 14 height 14
click at [779, 342] on input "C" at bounding box center [773, 345] width 14 height 14
radio input "true"
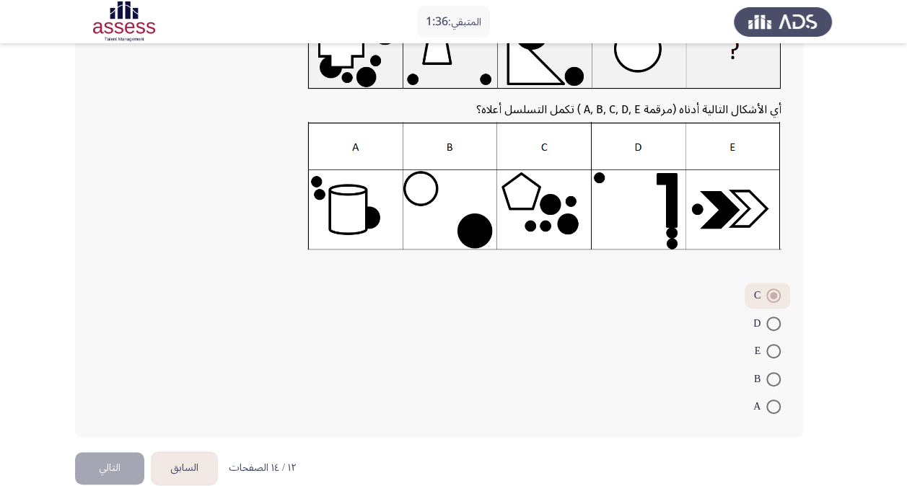
scroll to position [154, 0]
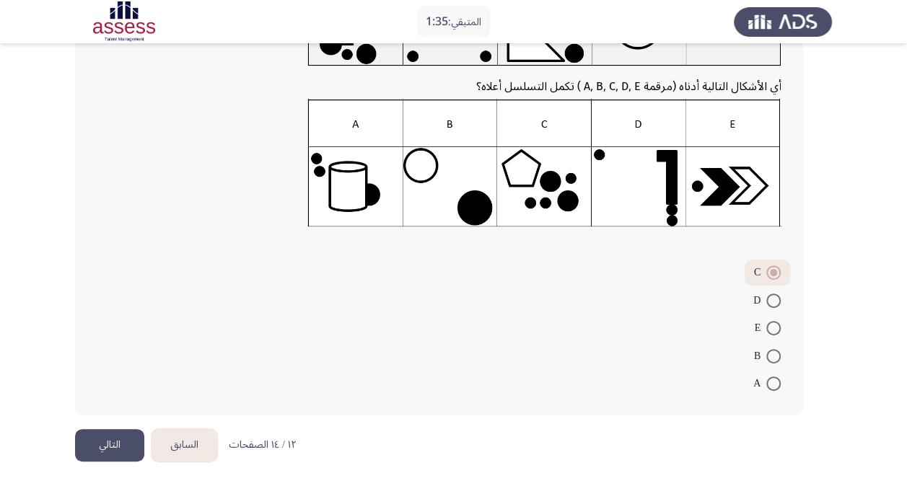
click at [104, 444] on button "التالي" at bounding box center [109, 445] width 69 height 32
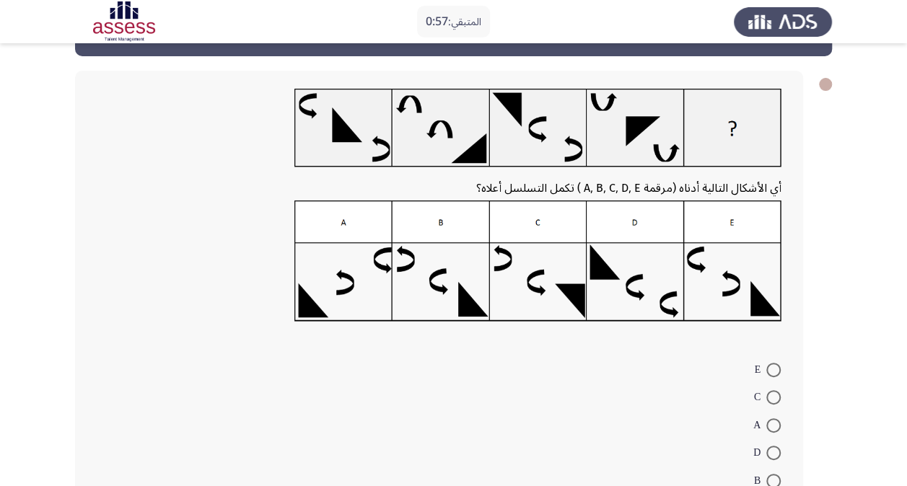
scroll to position [72, 0]
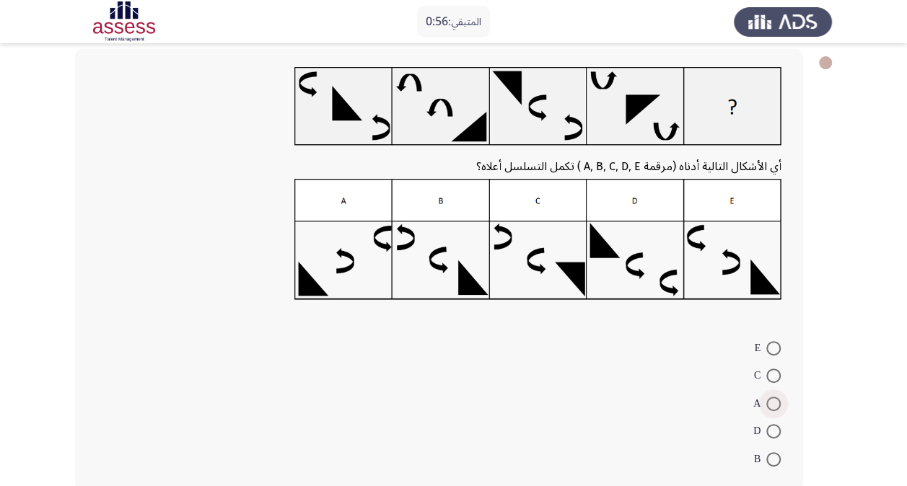
click at [770, 407] on span at bounding box center [773, 404] width 14 height 14
click at [770, 407] on input "A" at bounding box center [773, 404] width 14 height 14
radio input "true"
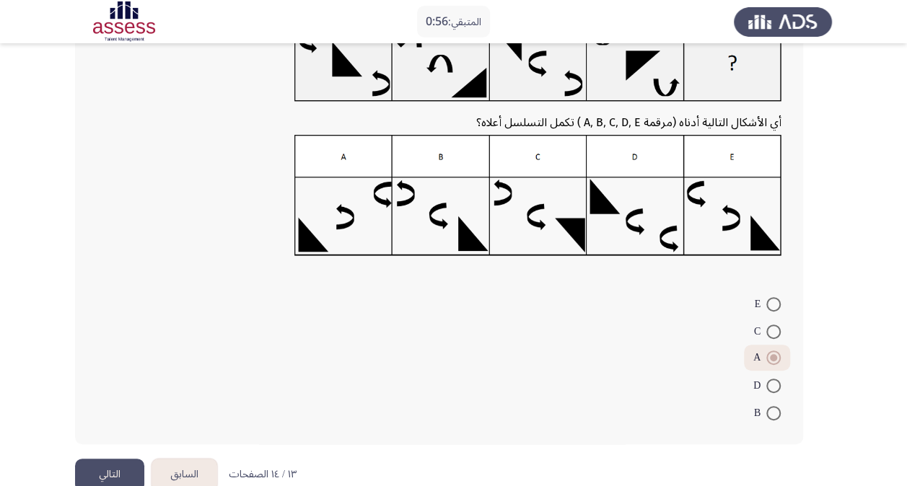
scroll to position [146, 0]
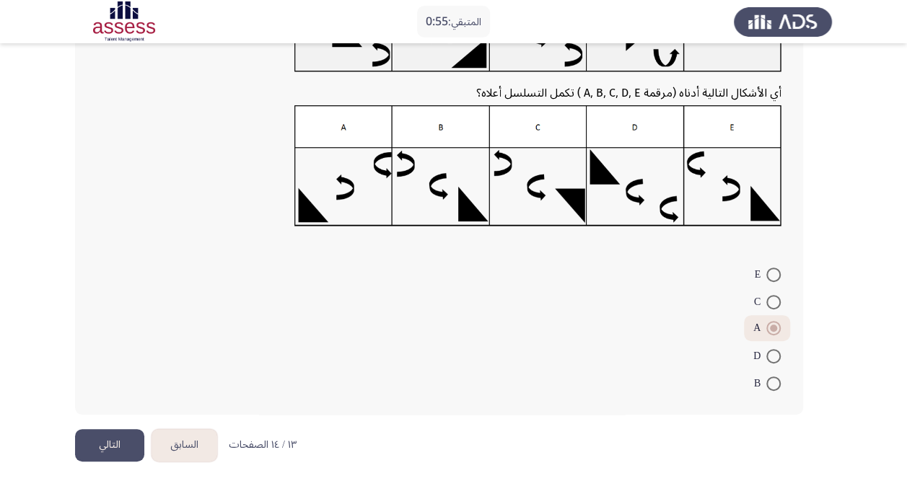
click at [105, 437] on button "التالي" at bounding box center [109, 445] width 69 height 32
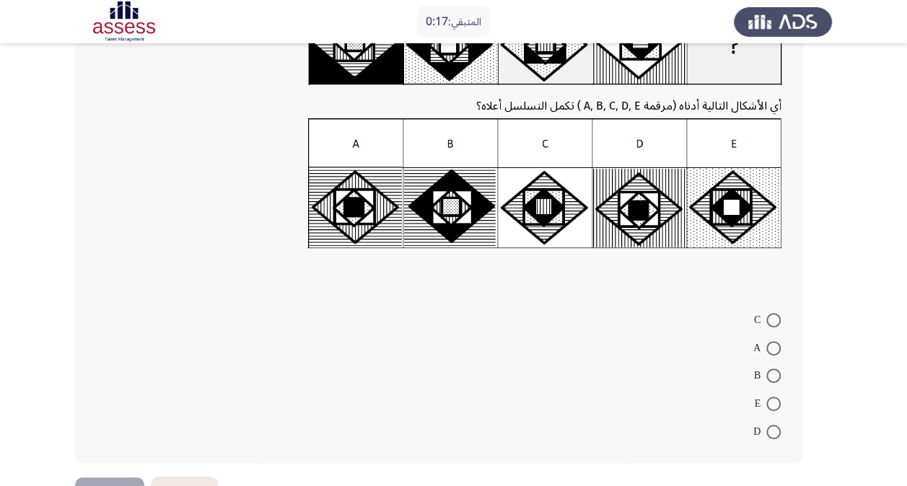
scroll to position [144, 0]
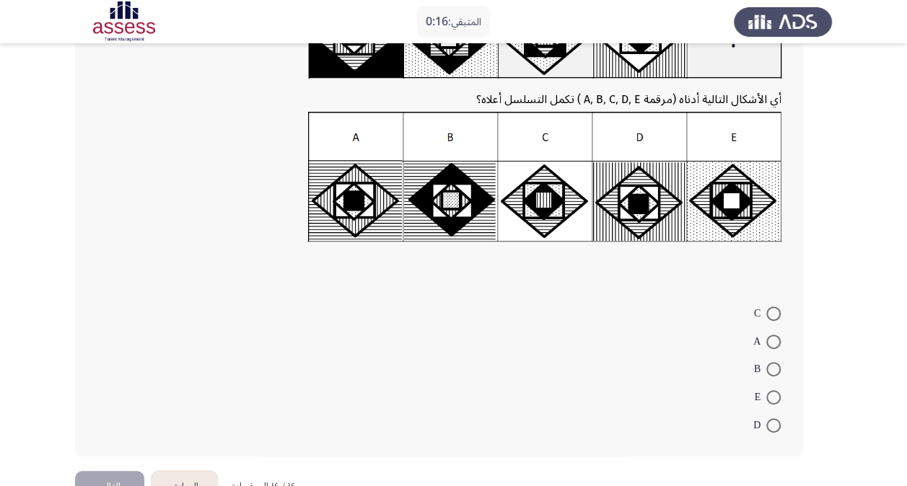
click at [770, 395] on span at bounding box center [773, 397] width 14 height 14
click at [770, 395] on input "E" at bounding box center [773, 397] width 14 height 14
radio input "true"
click at [130, 477] on button "التالي" at bounding box center [109, 485] width 69 height 32
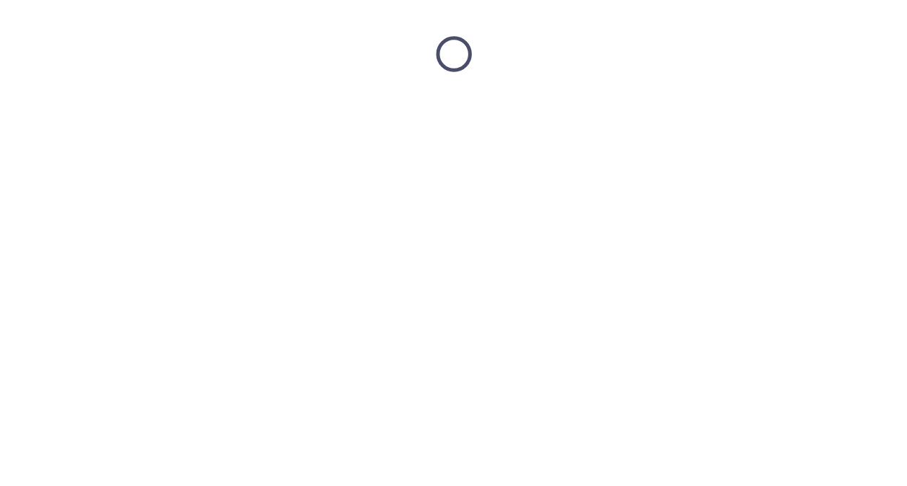
scroll to position [0, 0]
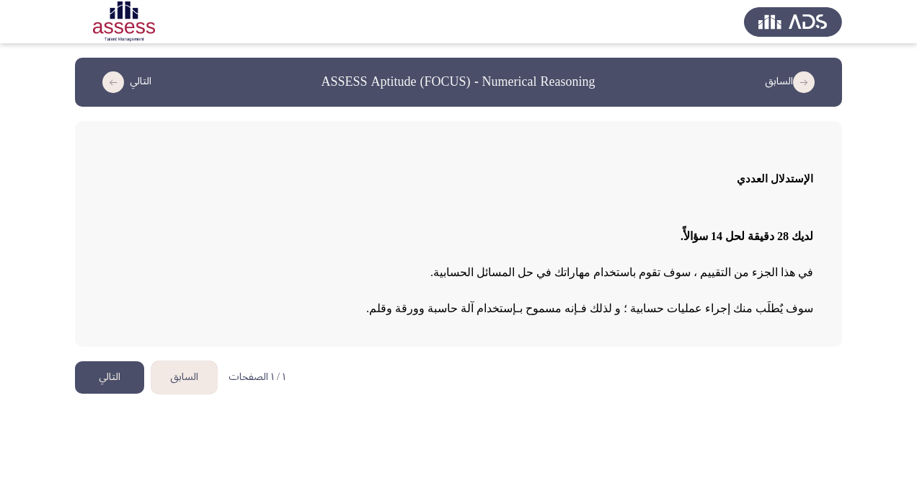
click at [116, 368] on button "التالي" at bounding box center [109, 377] width 69 height 32
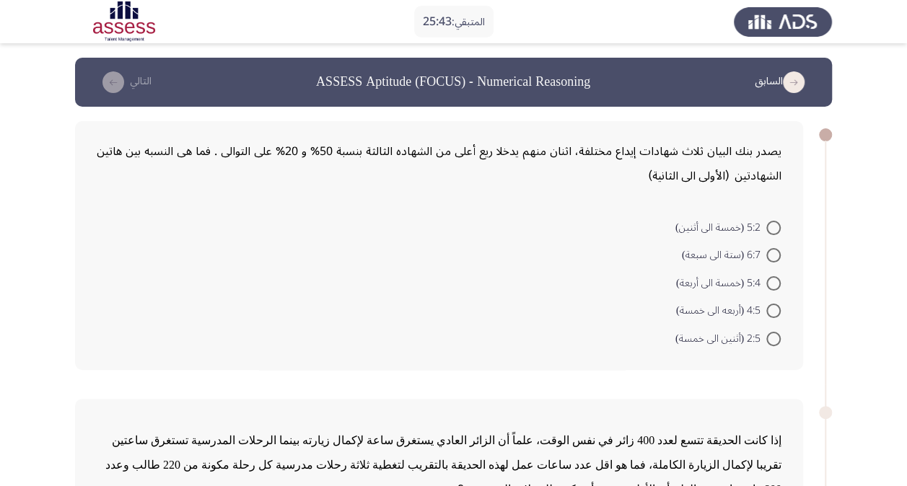
click at [718, 231] on span "5:2 (خمسة الى أثنين)" at bounding box center [720, 227] width 91 height 17
click at [766, 231] on input "5:2 (خمسة الى أثنين)" at bounding box center [773, 228] width 14 height 14
radio input "true"
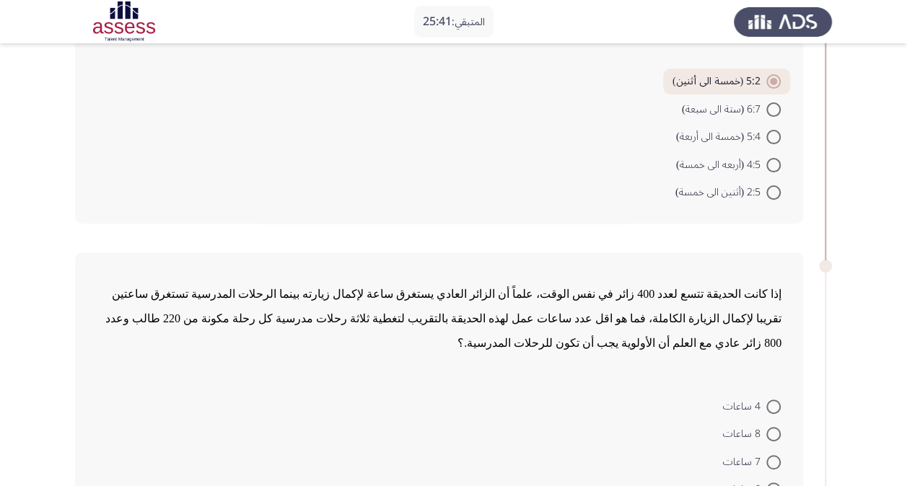
scroll to position [216, 0]
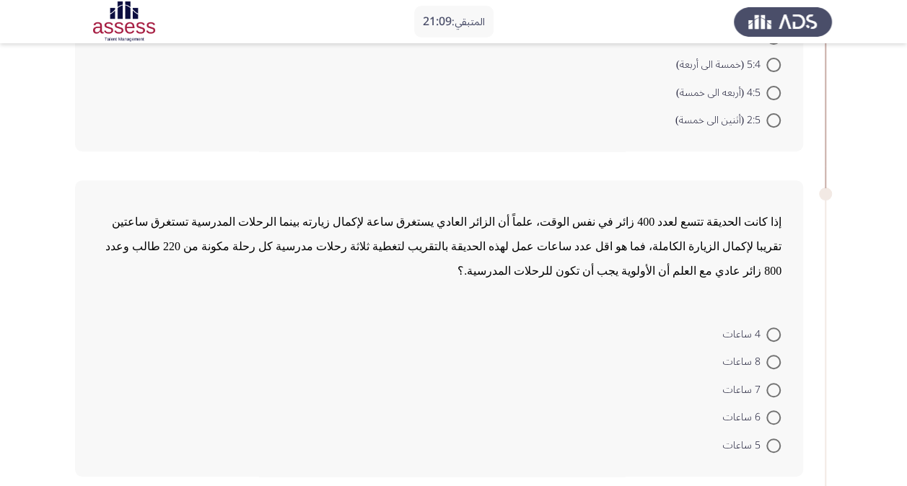
click at [766, 320] on mat-radio-button "4 ساعات" at bounding box center [751, 334] width 76 height 28
click at [764, 326] on span "4 ساعات" at bounding box center [744, 334] width 43 height 17
click at [766, 327] on input "4 ساعات" at bounding box center [773, 334] width 14 height 14
radio input "true"
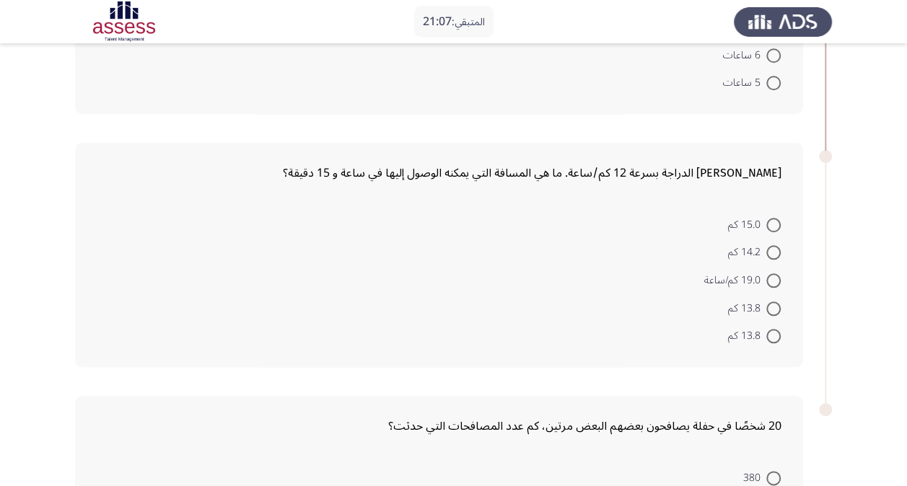
scroll to position [505, 0]
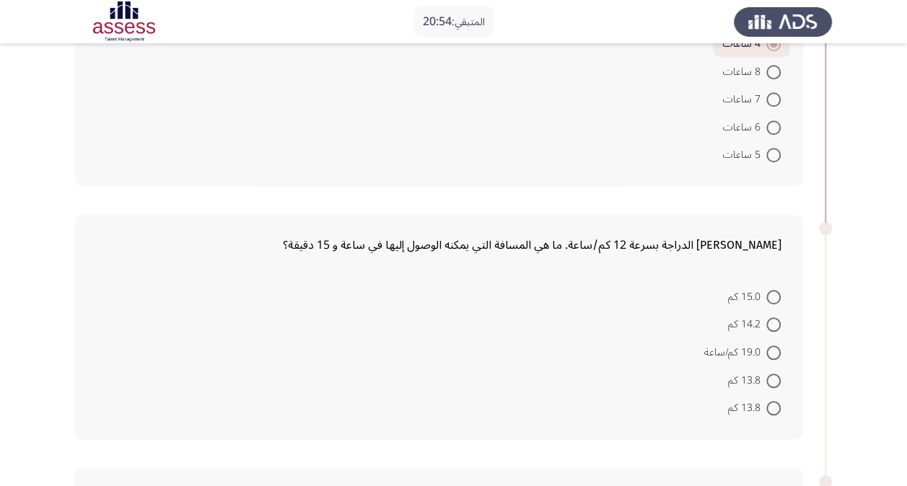
click at [762, 288] on span "15.0 كم" at bounding box center [747, 296] width 38 height 17
click at [766, 290] on input "15.0 كم" at bounding box center [773, 297] width 14 height 14
radio input "true"
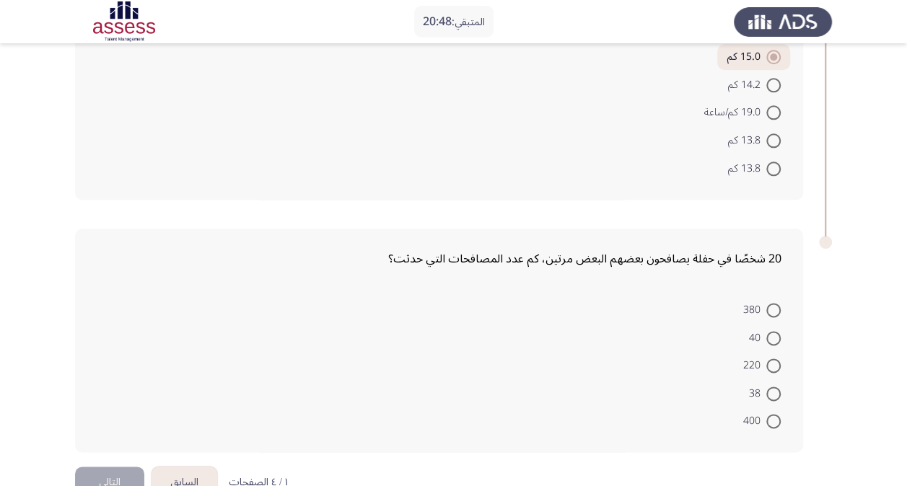
scroll to position [753, 0]
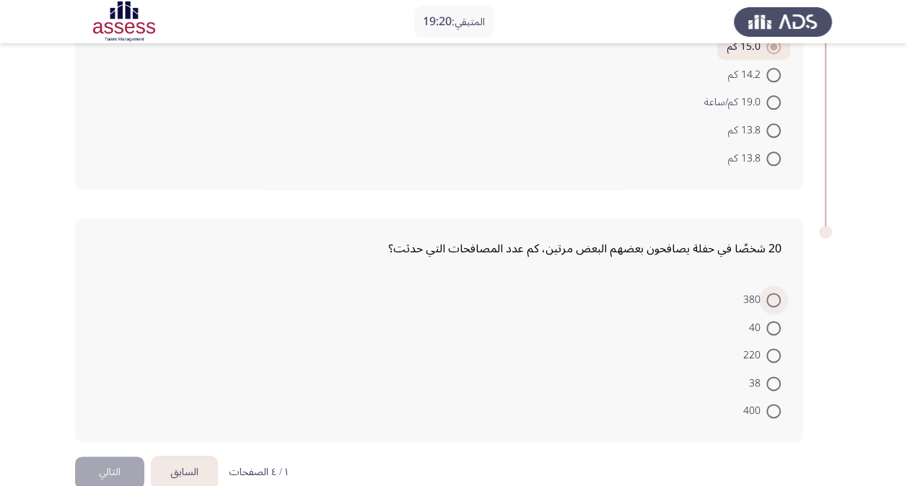
click at [772, 293] on span at bounding box center [773, 300] width 14 height 14
click at [772, 293] on input "380" at bounding box center [773, 300] width 14 height 14
radio input "true"
click at [113, 457] on button "التالي" at bounding box center [109, 473] width 69 height 32
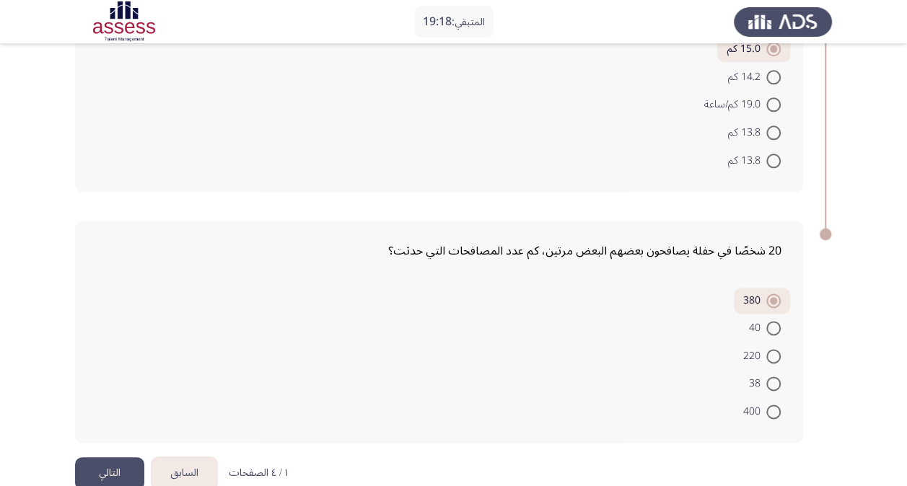
scroll to position [0, 0]
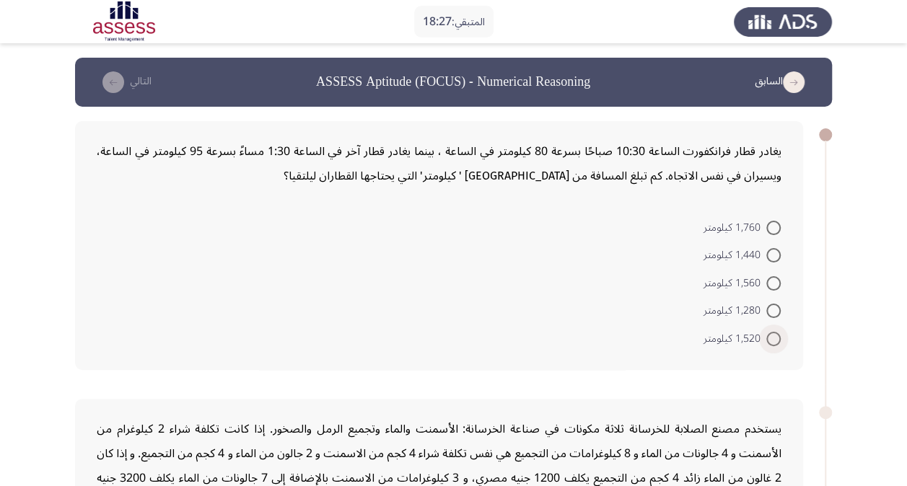
click at [754, 333] on span "1,520 كيلومتر" at bounding box center [734, 338] width 63 height 17
click at [766, 333] on input "1,520 كيلومتر" at bounding box center [773, 339] width 14 height 14
radio input "true"
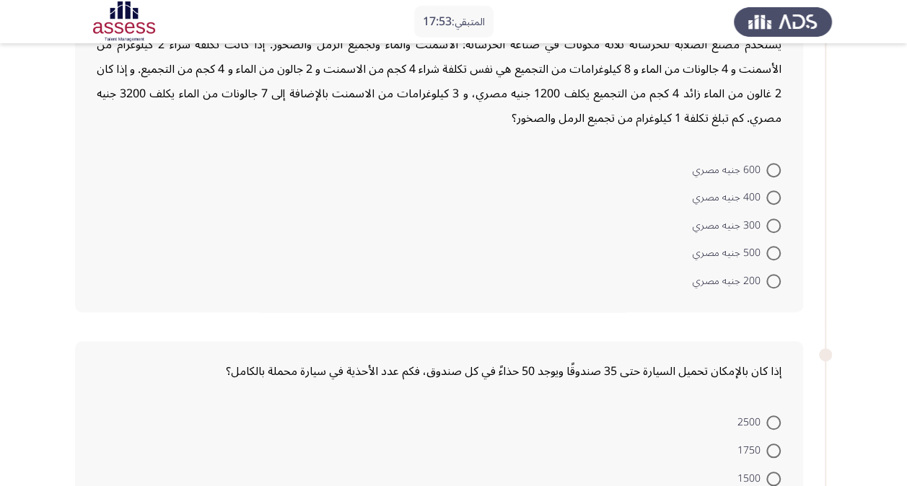
scroll to position [361, 0]
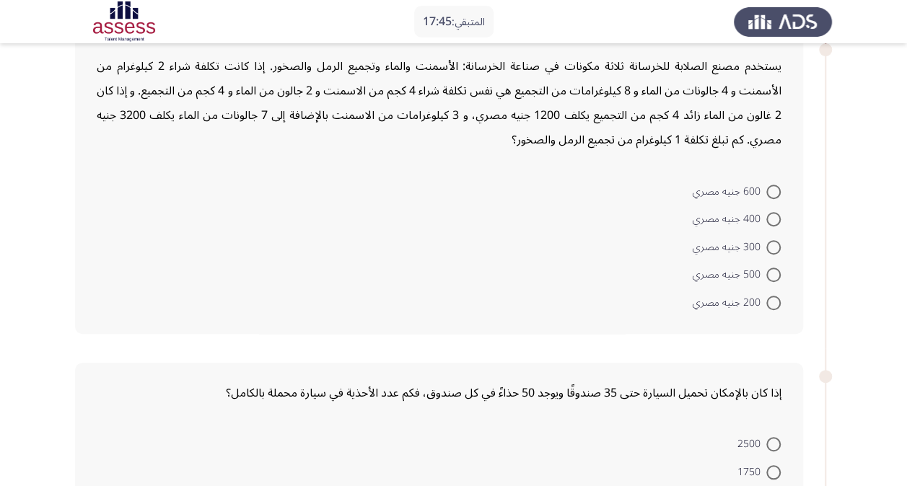
click at [771, 296] on span at bounding box center [773, 303] width 14 height 14
click at [771, 296] on input "200 جنيه مصري" at bounding box center [773, 303] width 14 height 14
radio input "true"
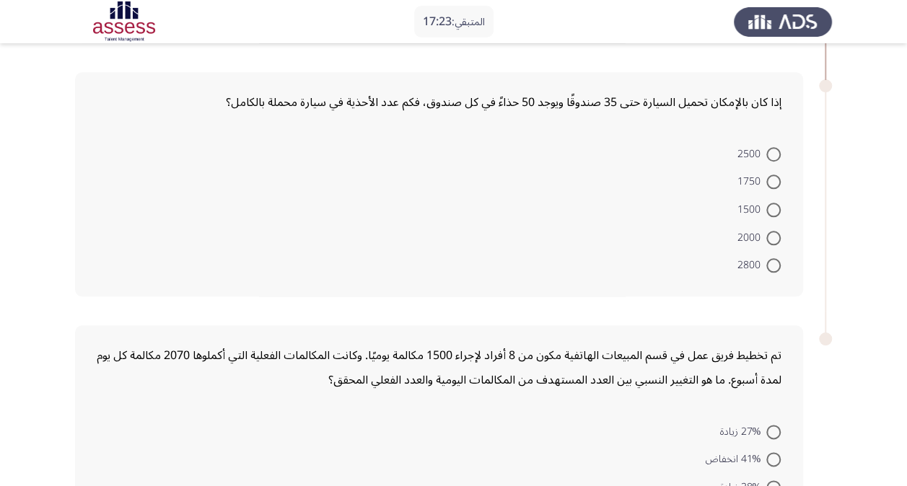
scroll to position [721, 0]
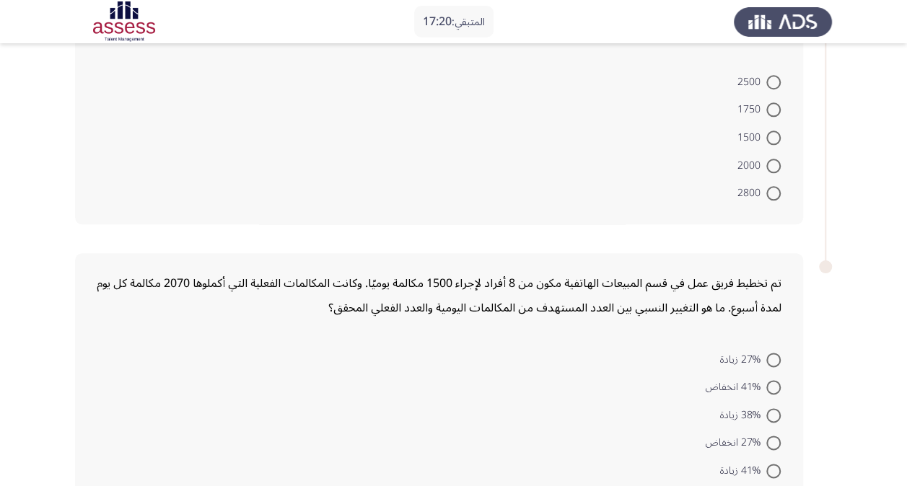
click at [772, 111] on span at bounding box center [773, 109] width 14 height 14
click at [772, 111] on input "1750" at bounding box center [773, 109] width 14 height 14
radio input "true"
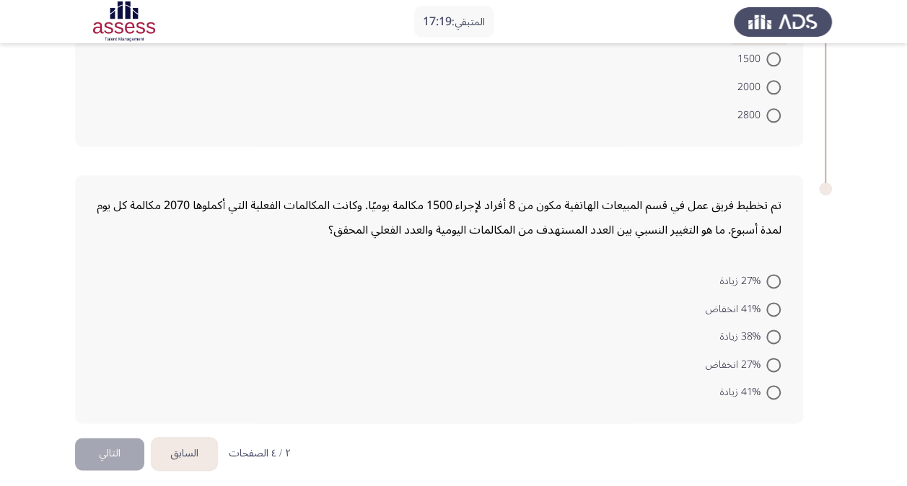
scroll to position [803, 0]
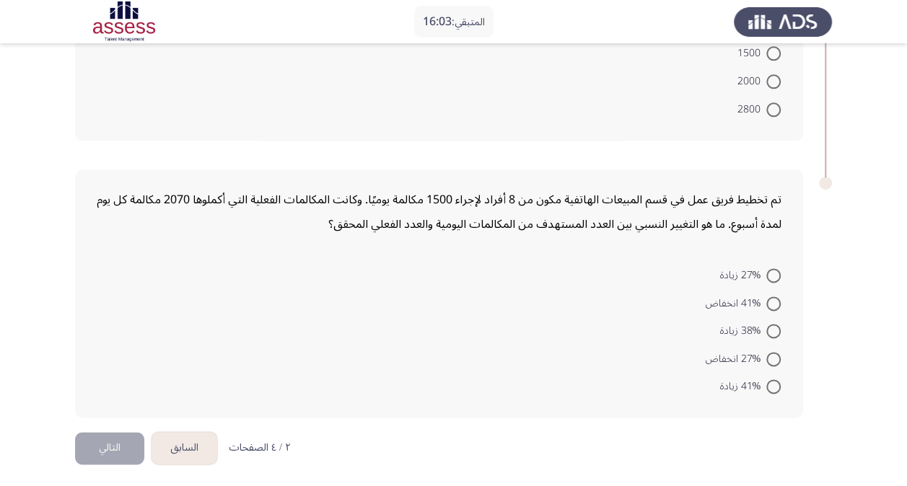
click at [773, 325] on span at bounding box center [773, 331] width 14 height 14
click at [773, 325] on input "38% زيادة" at bounding box center [773, 331] width 14 height 14
radio input "true"
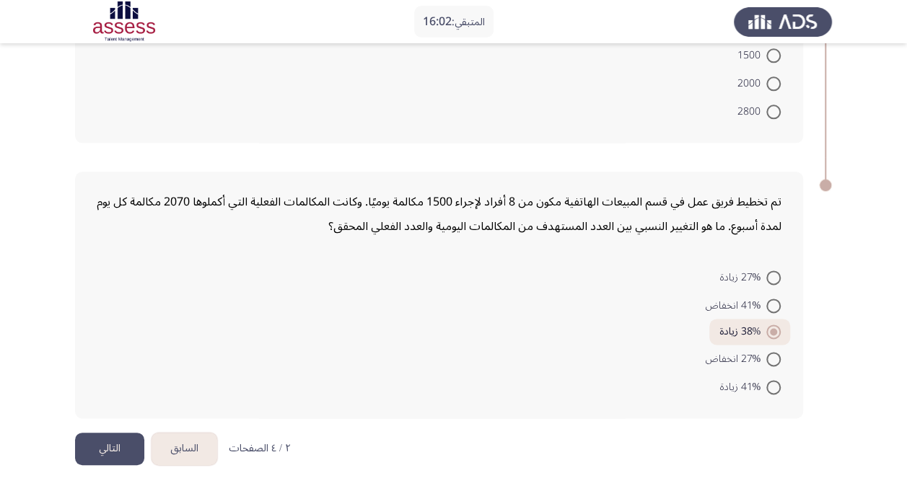
click at [120, 434] on button "التالي" at bounding box center [109, 449] width 69 height 32
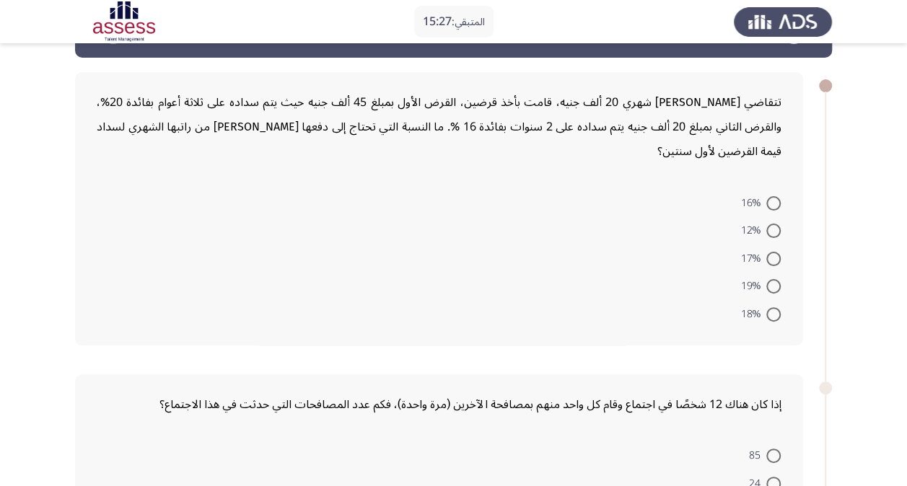
scroll to position [72, 0]
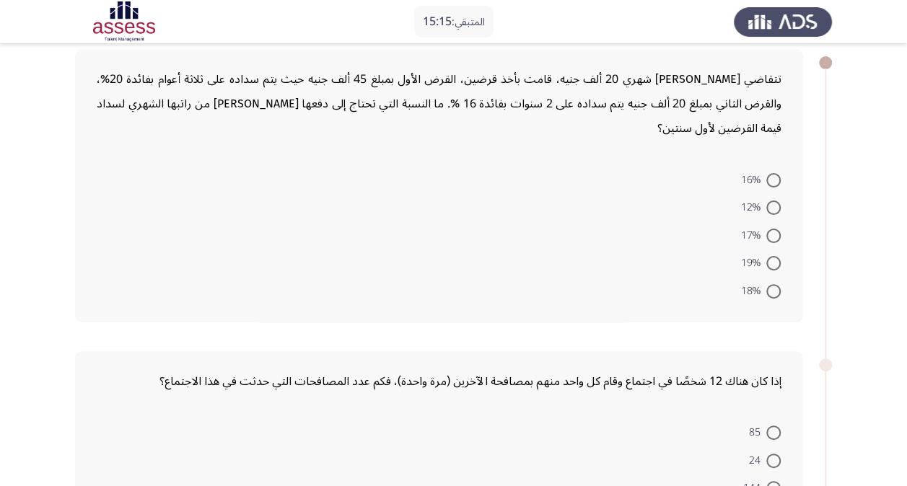
click at [770, 182] on span at bounding box center [773, 180] width 14 height 14
click at [770, 182] on input "16%" at bounding box center [773, 180] width 14 height 14
radio input "true"
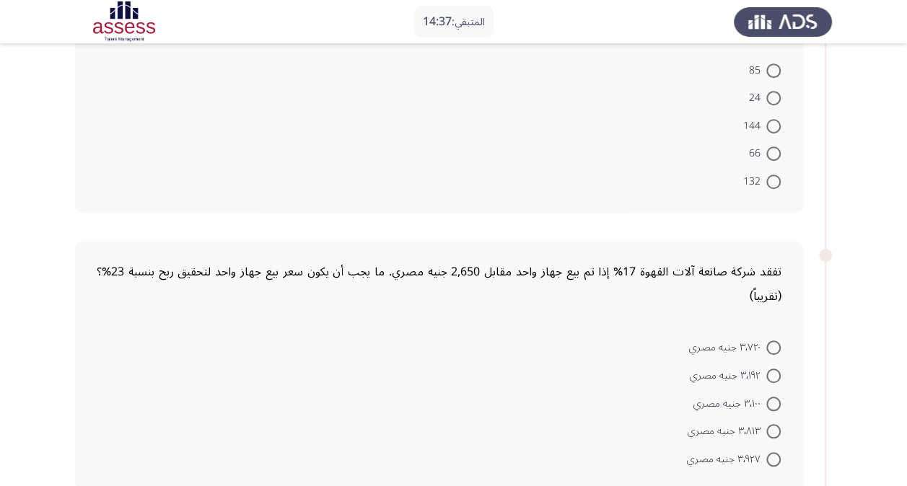
scroll to position [505, 0]
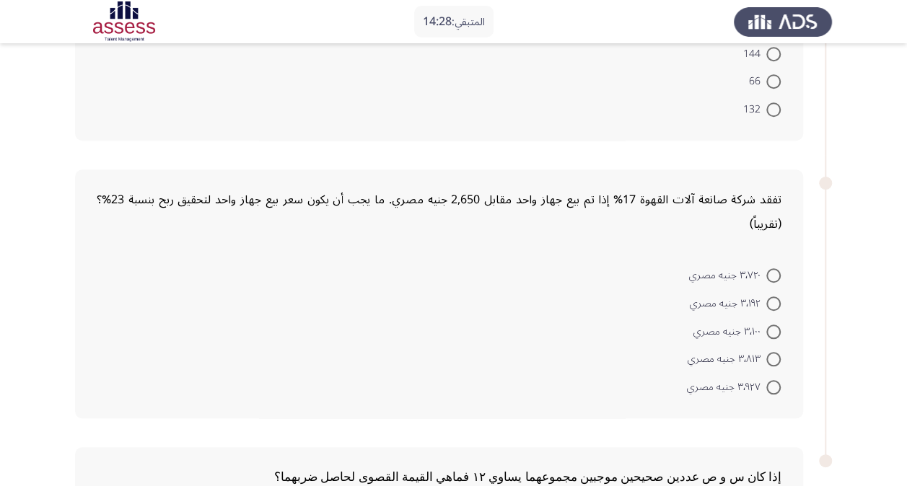
drag, startPoint x: 775, startPoint y: 384, endPoint x: 781, endPoint y: 379, distance: 7.7
click at [775, 384] on span at bounding box center [773, 387] width 14 height 14
click at [775, 384] on input "٣٬٩٢٧ جنيه مصري" at bounding box center [773, 387] width 14 height 14
radio input "true"
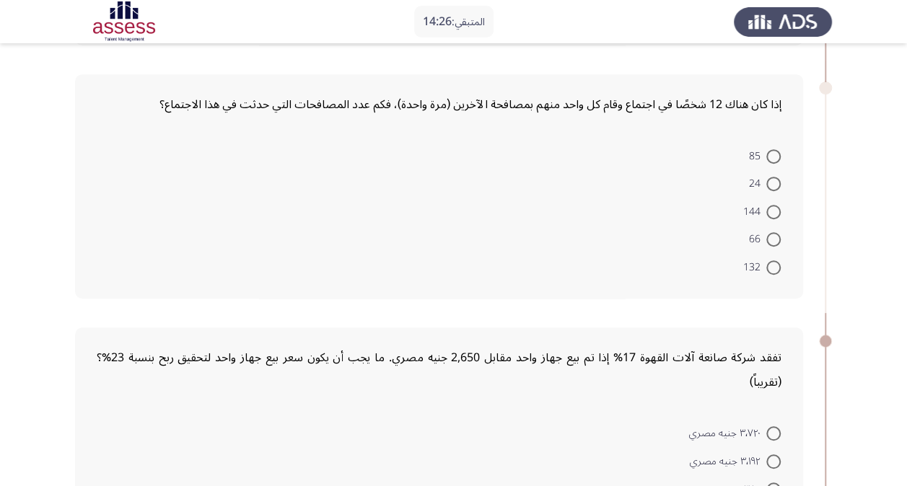
scroll to position [288, 0]
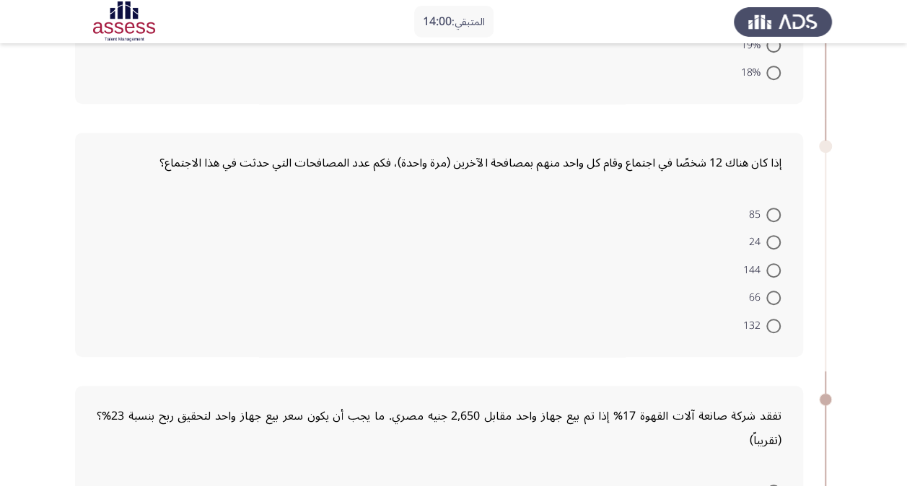
click at [770, 297] on span at bounding box center [773, 298] width 14 height 14
click at [770, 297] on input "66" at bounding box center [773, 298] width 14 height 14
radio input "true"
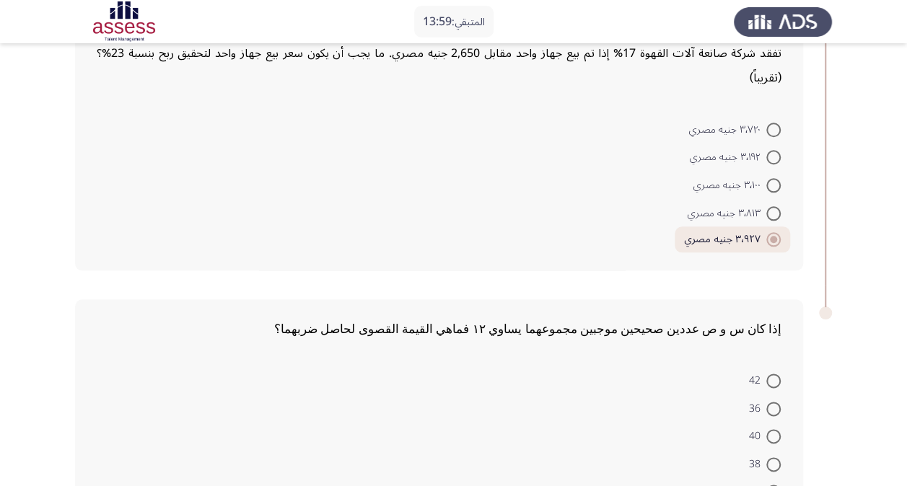
scroll to position [754, 0]
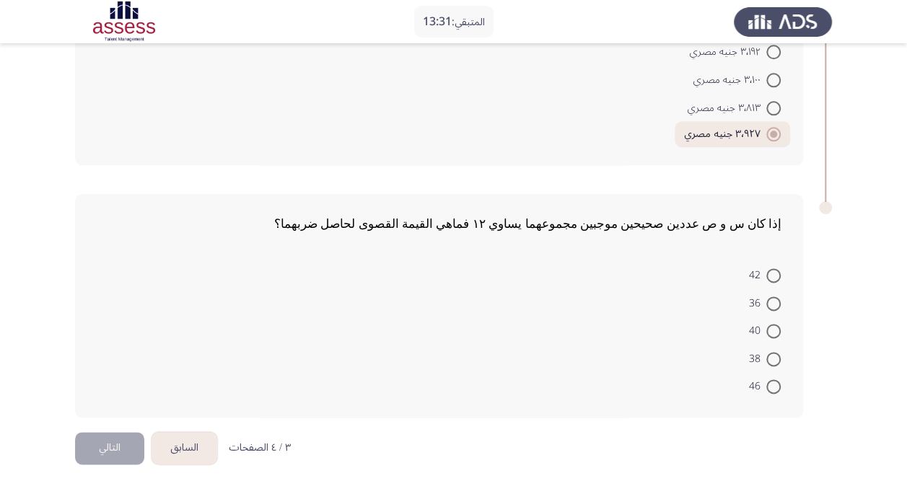
click at [762, 300] on span "36" at bounding box center [757, 303] width 17 height 17
click at [766, 300] on input "36" at bounding box center [773, 303] width 14 height 14
radio input "true"
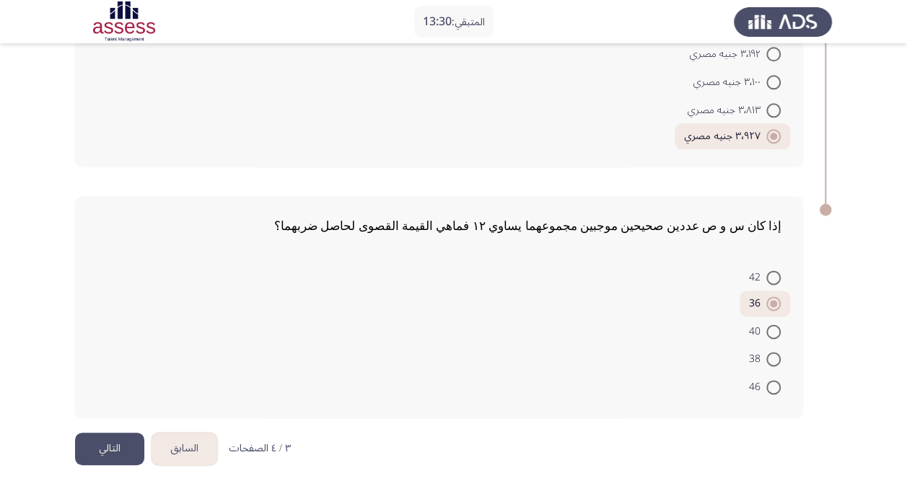
click at [121, 441] on button "التالي" at bounding box center [109, 449] width 69 height 32
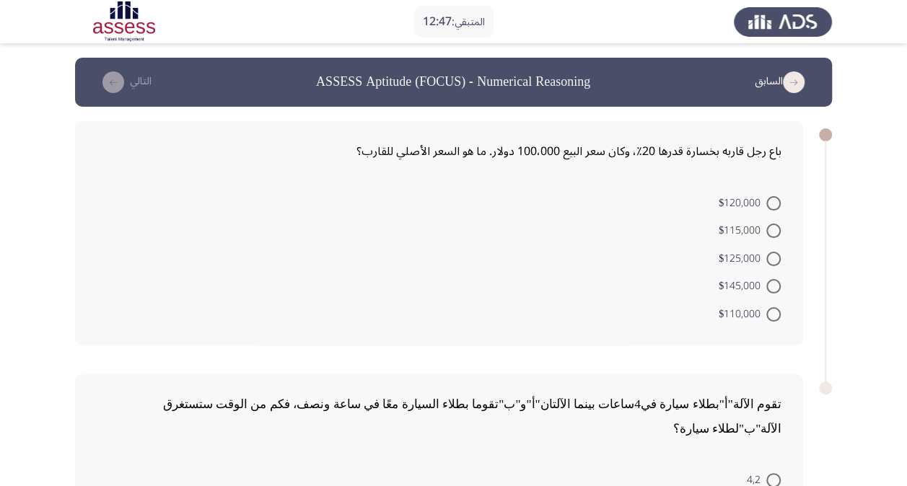
click at [766, 206] on span at bounding box center [773, 203] width 14 height 14
click at [766, 206] on input "$120,000" at bounding box center [773, 203] width 14 height 14
radio input "true"
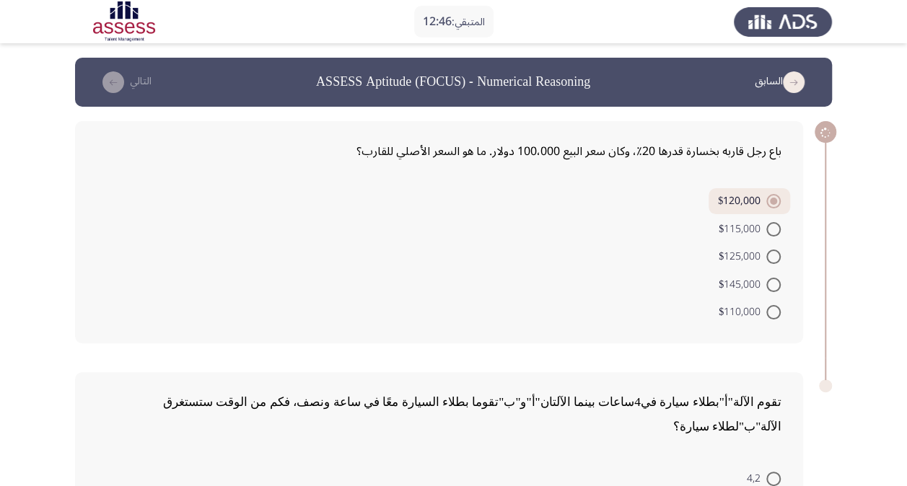
scroll to position [180, 0]
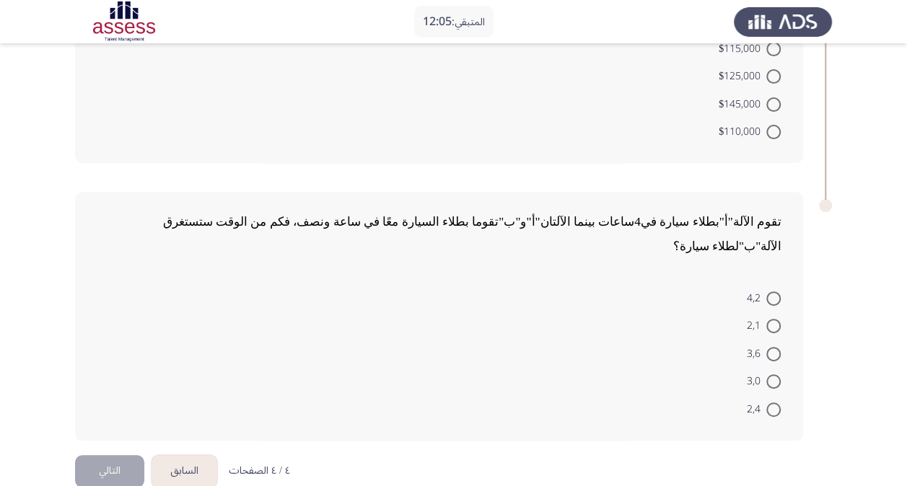
click at [771, 402] on span at bounding box center [773, 409] width 14 height 14
click at [771, 402] on input "2,4" at bounding box center [773, 409] width 14 height 14
radio input "true"
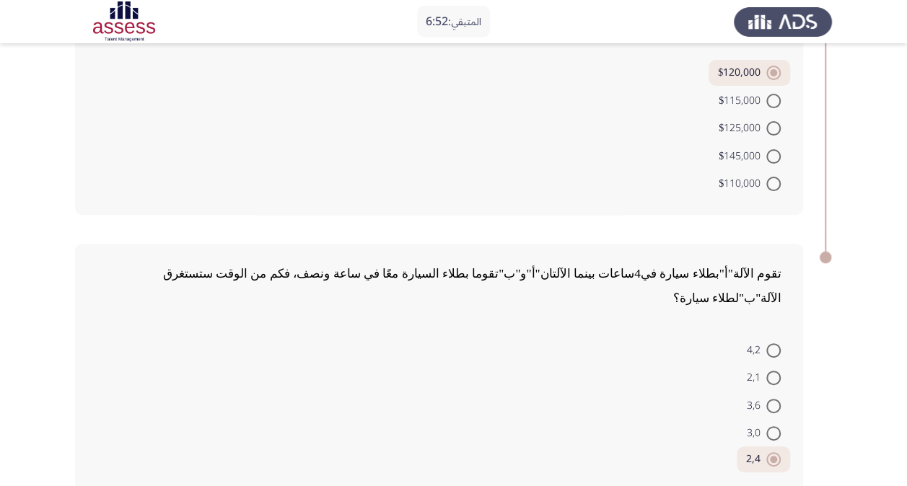
scroll to position [179, 0]
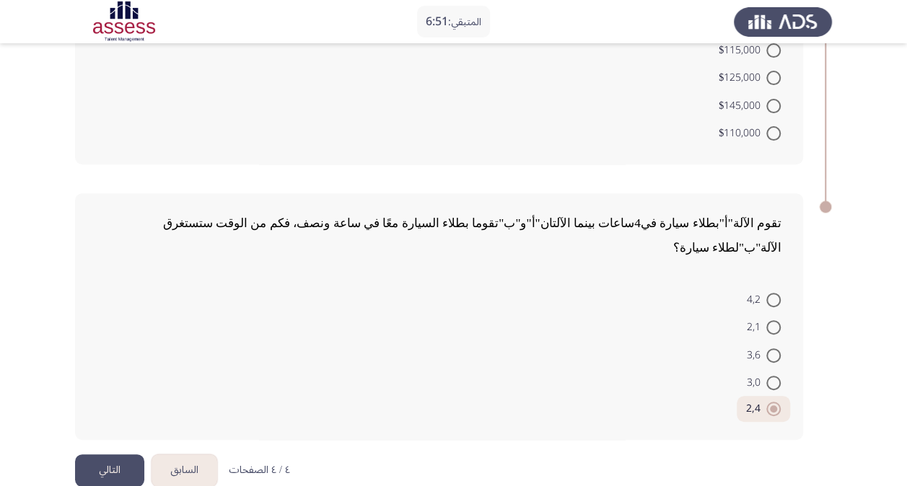
click at [118, 454] on button "التالي" at bounding box center [109, 470] width 69 height 32
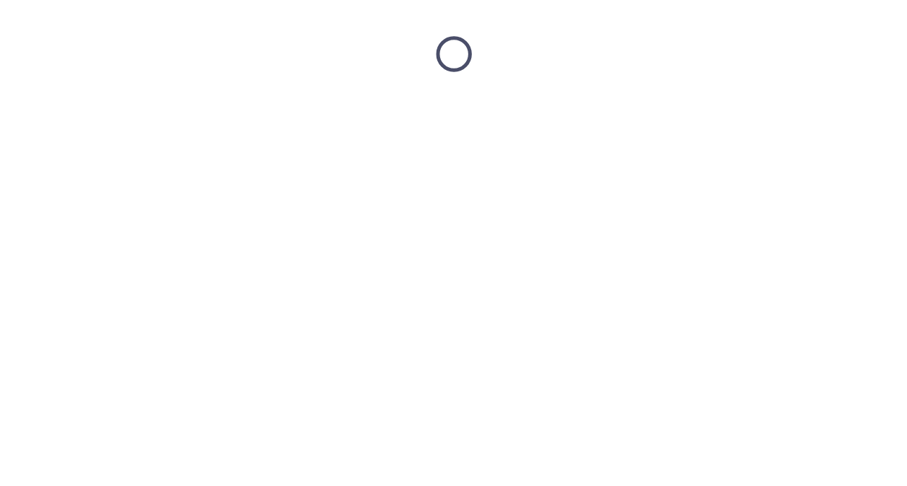
scroll to position [0, 0]
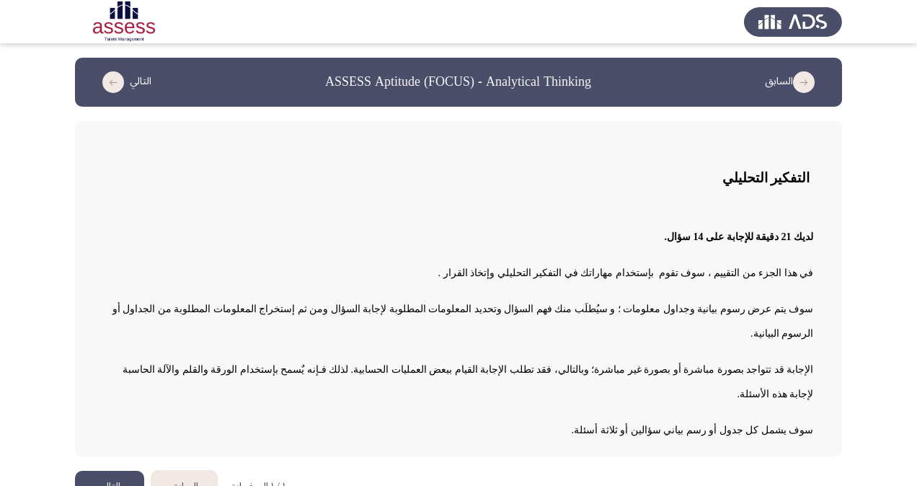
click at [120, 471] on button "التالي" at bounding box center [109, 487] width 69 height 32
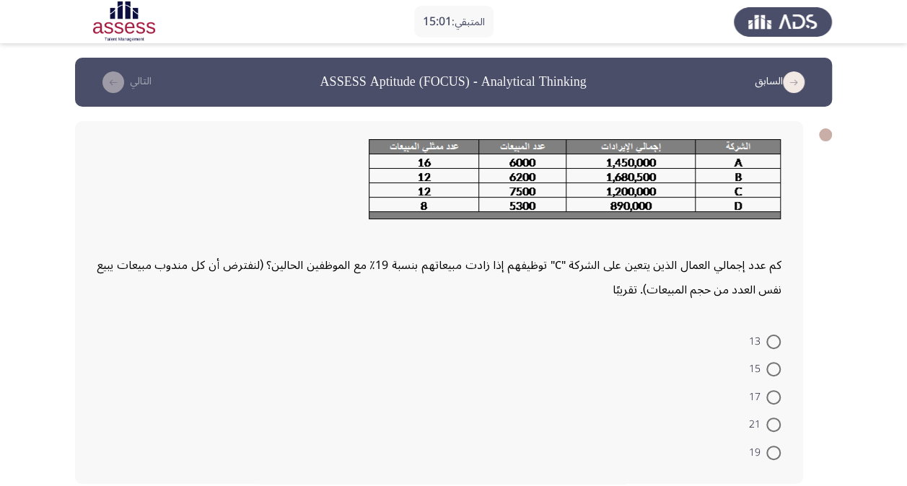
click at [762, 365] on span "15" at bounding box center [757, 369] width 17 height 17
click at [766, 365] on input "15" at bounding box center [773, 369] width 14 height 14
radio input "true"
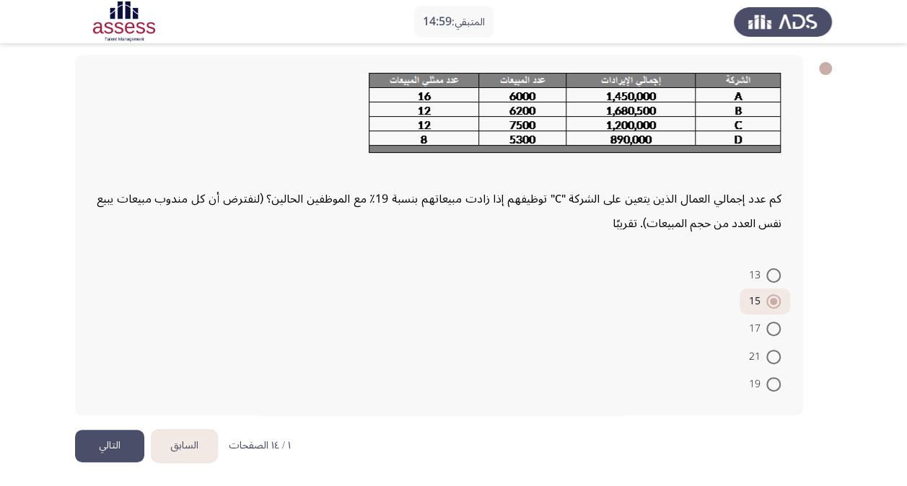
click at [97, 434] on button "التالي" at bounding box center [109, 446] width 69 height 32
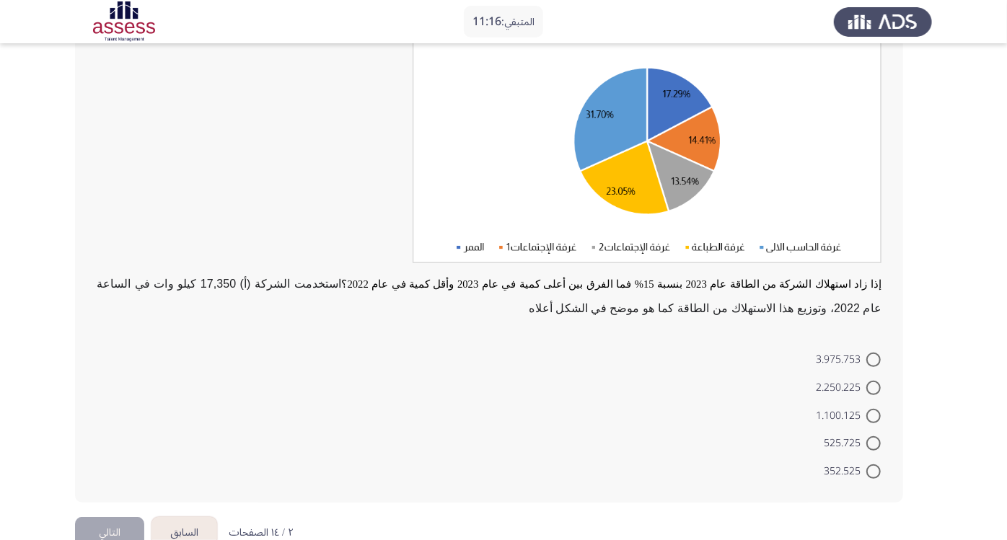
scroll to position [144, 0]
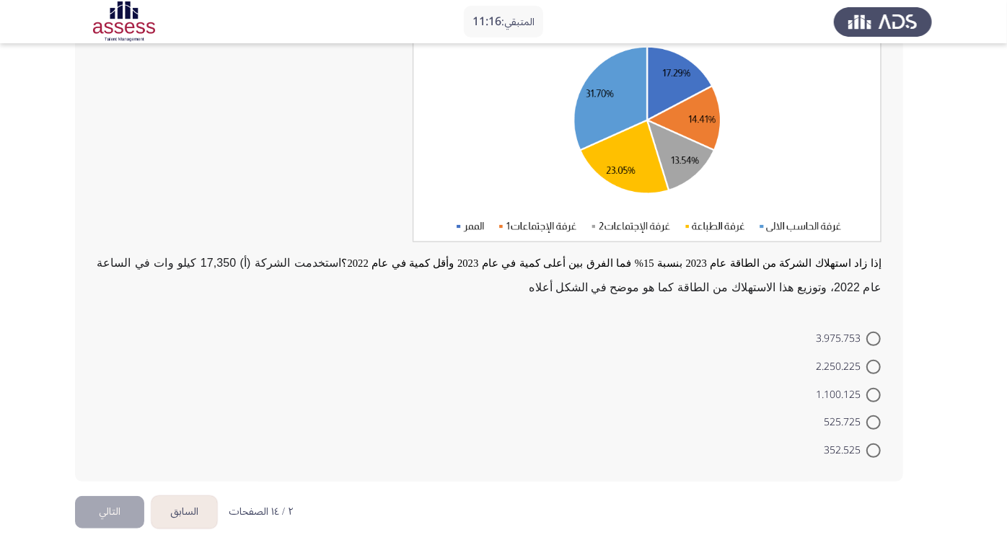
click at [873, 451] on span at bounding box center [873, 451] width 14 height 14
click at [873, 451] on input "352.525" at bounding box center [873, 451] width 14 height 14
radio input "true"
click at [137, 485] on button "التالي" at bounding box center [109, 510] width 69 height 32
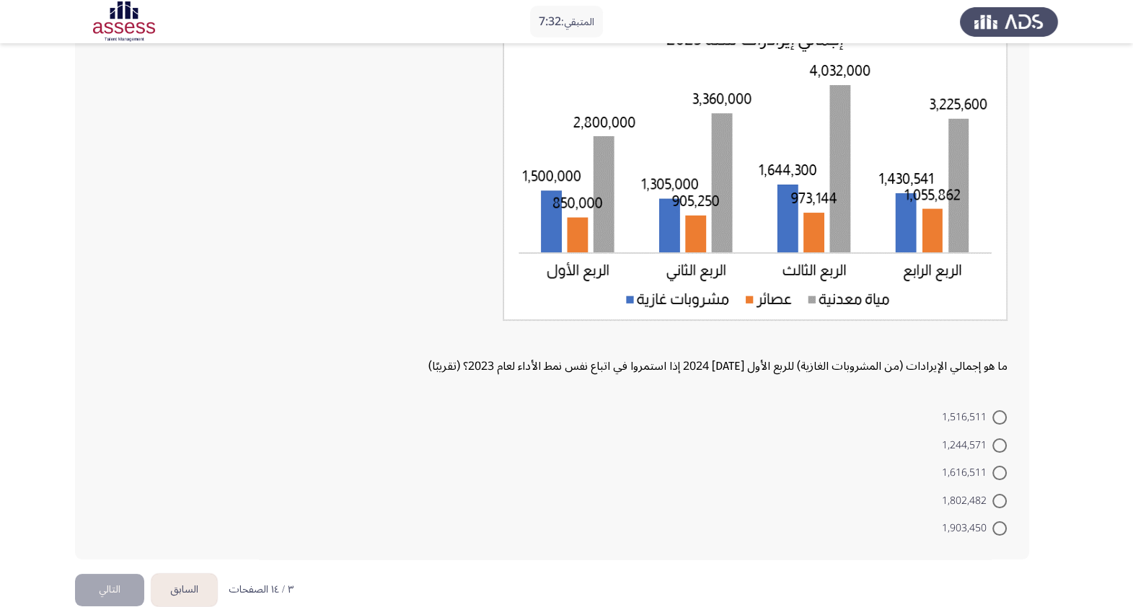
scroll to position [144, 0]
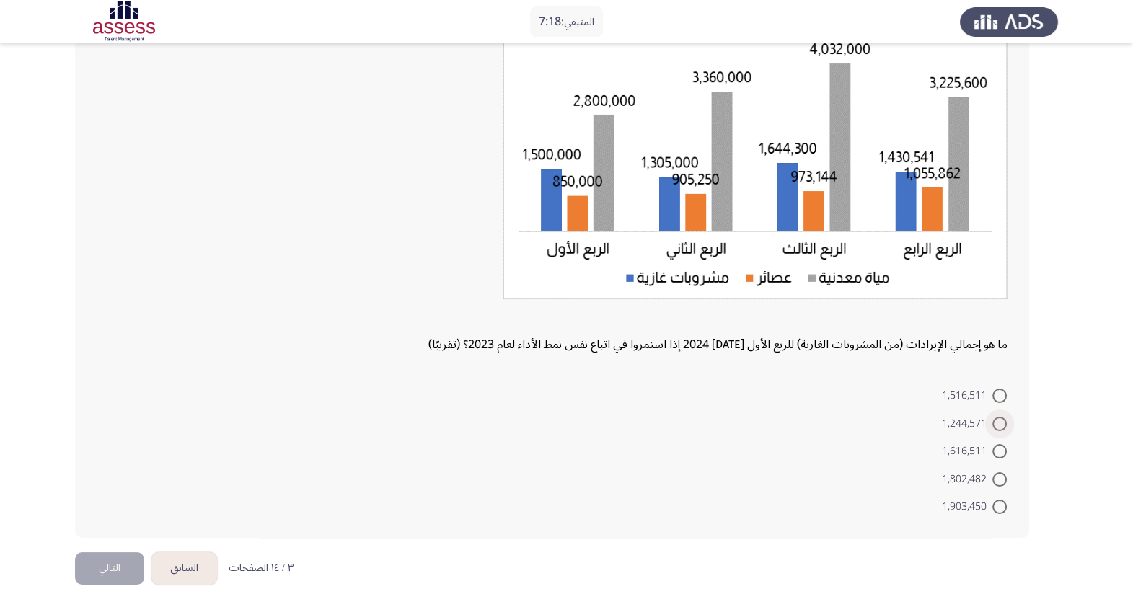
click at [917, 419] on span at bounding box center [999, 424] width 14 height 14
click at [917, 419] on input "1,244,571" at bounding box center [999, 424] width 14 height 14
radio input "true"
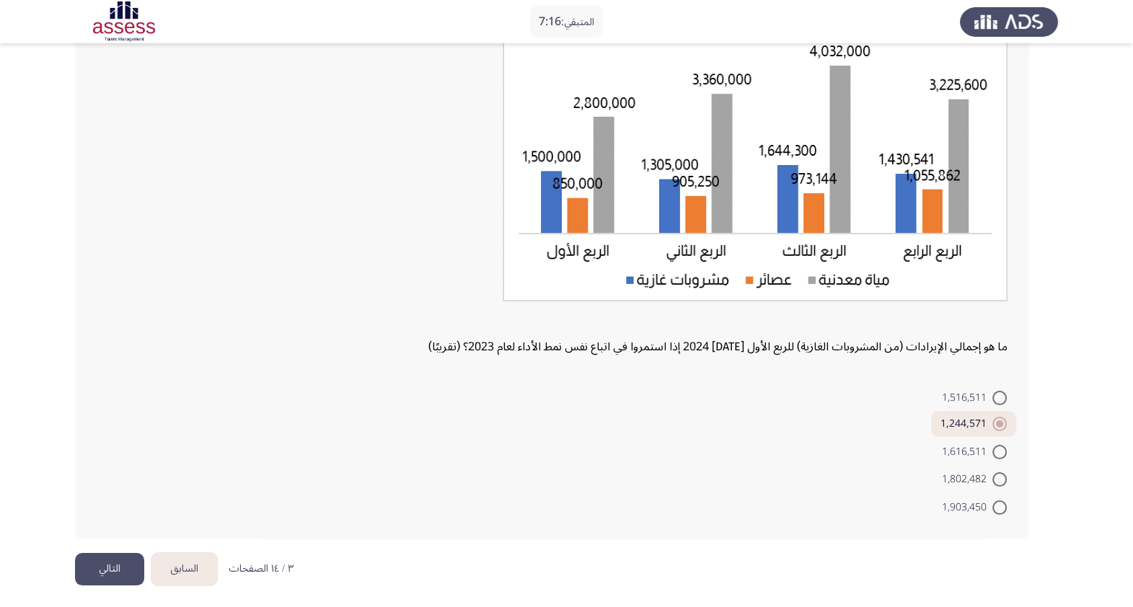
click at [110, 485] on button "التالي" at bounding box center [109, 569] width 69 height 32
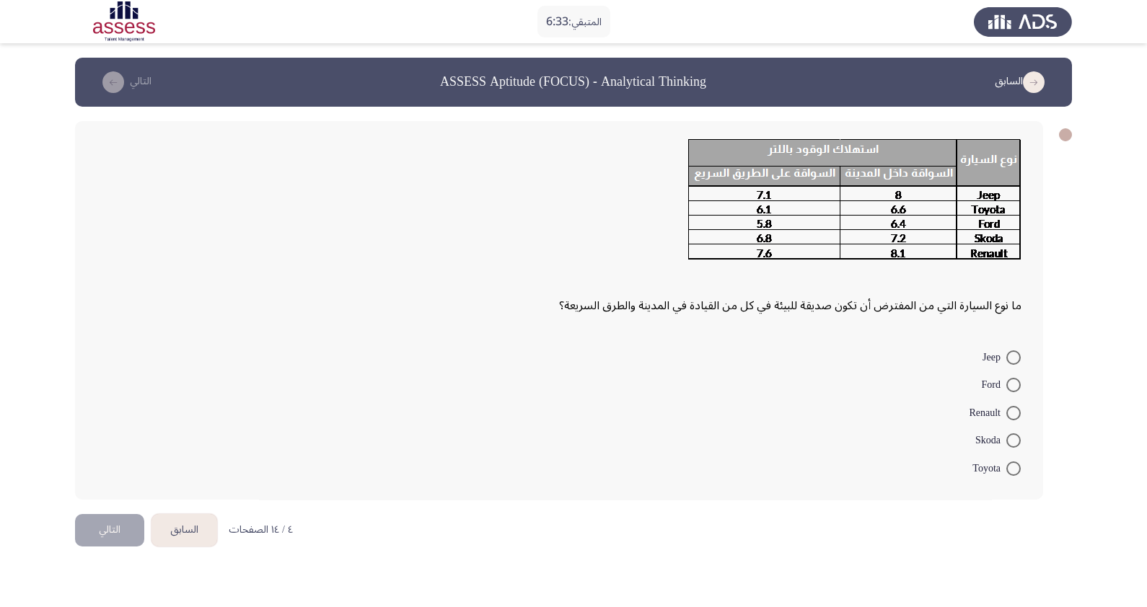
click at [917, 380] on span at bounding box center [1013, 385] width 14 height 14
click at [917, 380] on input "Ford" at bounding box center [1013, 385] width 14 height 14
radio input "true"
click at [123, 485] on button "التالي" at bounding box center [109, 528] width 69 height 32
click at [917, 464] on span at bounding box center [1013, 469] width 14 height 14
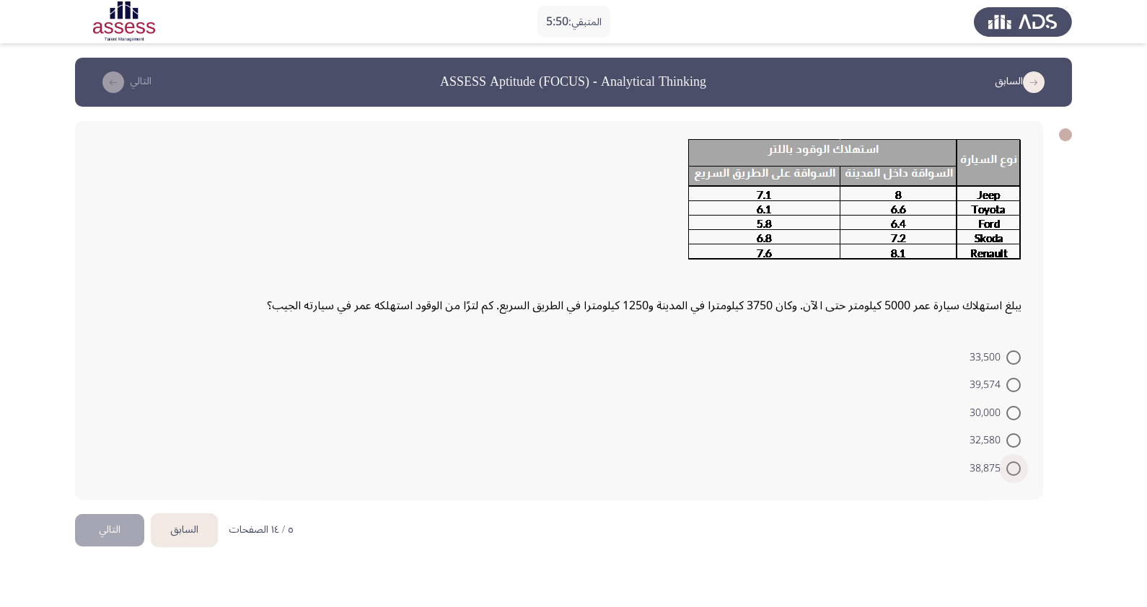
click at [917, 464] on input "38,875" at bounding box center [1013, 469] width 14 height 14
radio input "true"
click at [96, 485] on button "التالي" at bounding box center [109, 528] width 69 height 32
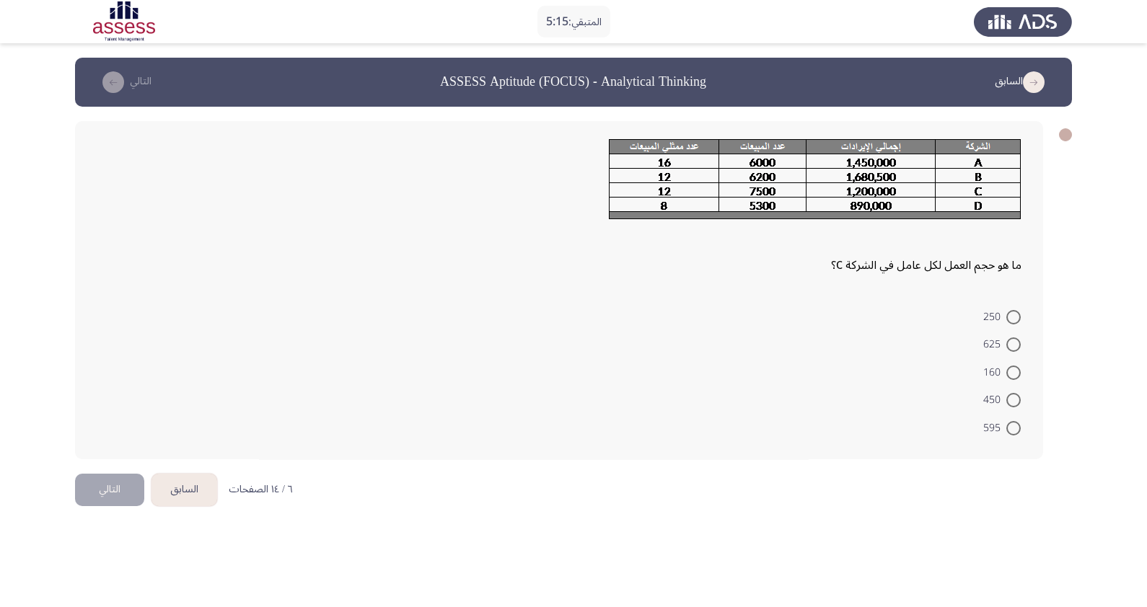
click at [917, 350] on label "625" at bounding box center [1002, 344] width 38 height 17
click at [917, 350] on input "625" at bounding box center [1013, 345] width 14 height 14
radio input "true"
click at [108, 472] on button "التالي" at bounding box center [109, 488] width 69 height 32
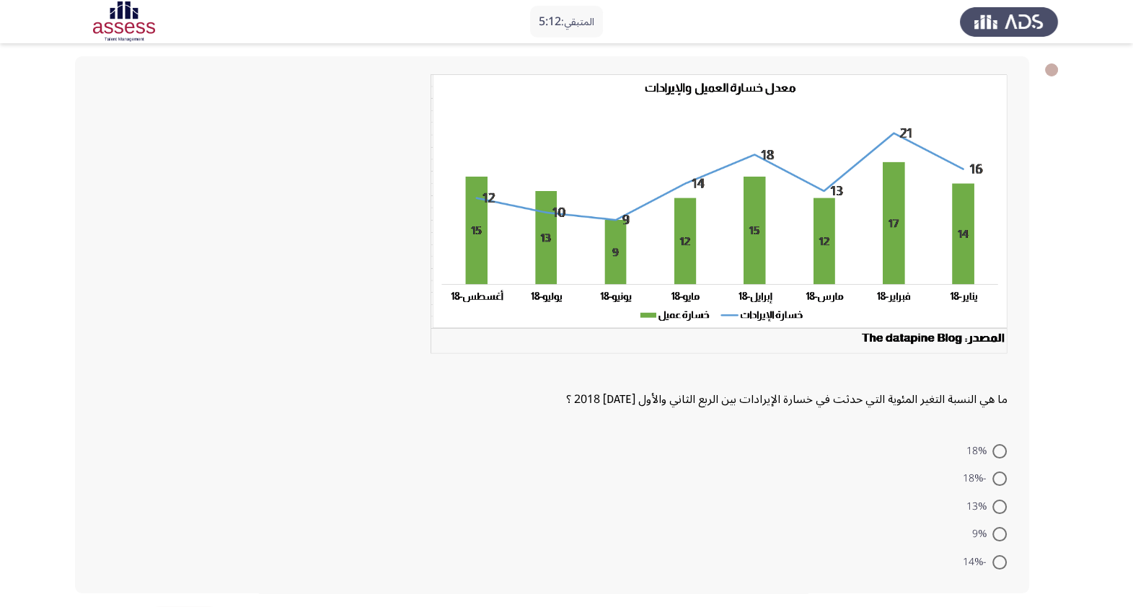
scroll to position [89, 0]
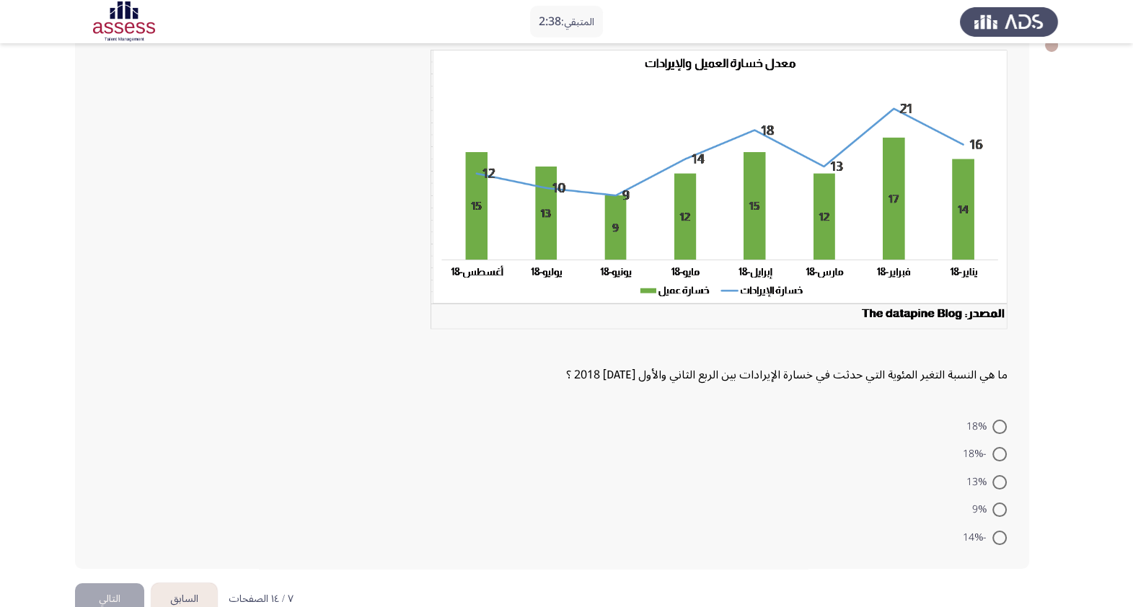
click at [917, 451] on span at bounding box center [999, 454] width 14 height 14
click at [917, 451] on input "-18%" at bounding box center [999, 454] width 14 height 14
radio input "true"
click at [107, 485] on button "التالي" at bounding box center [109, 597] width 69 height 32
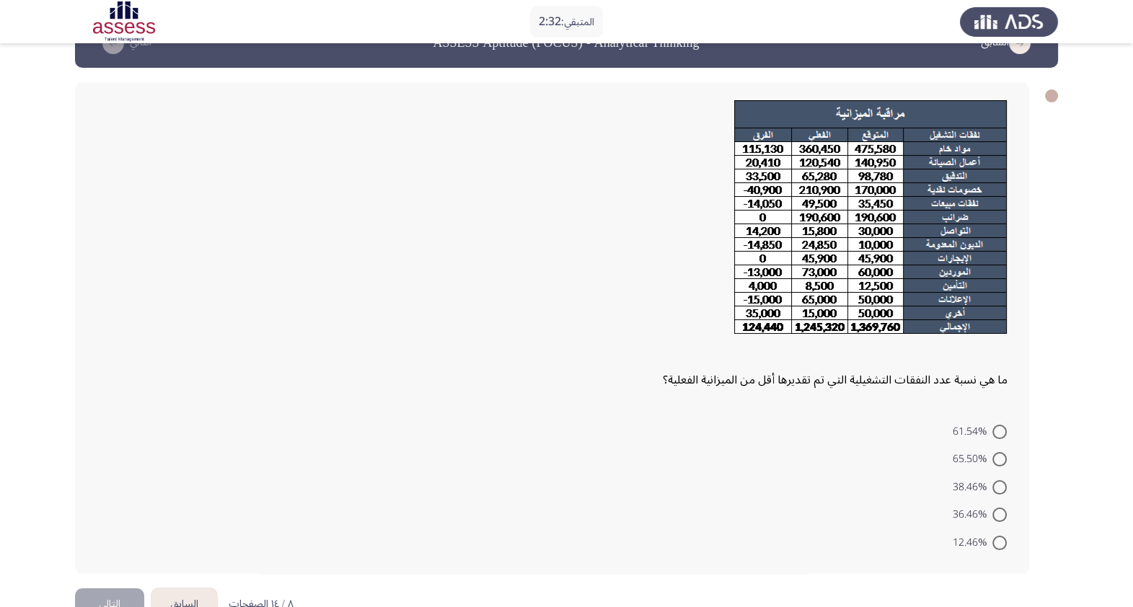
scroll to position [74, 0]
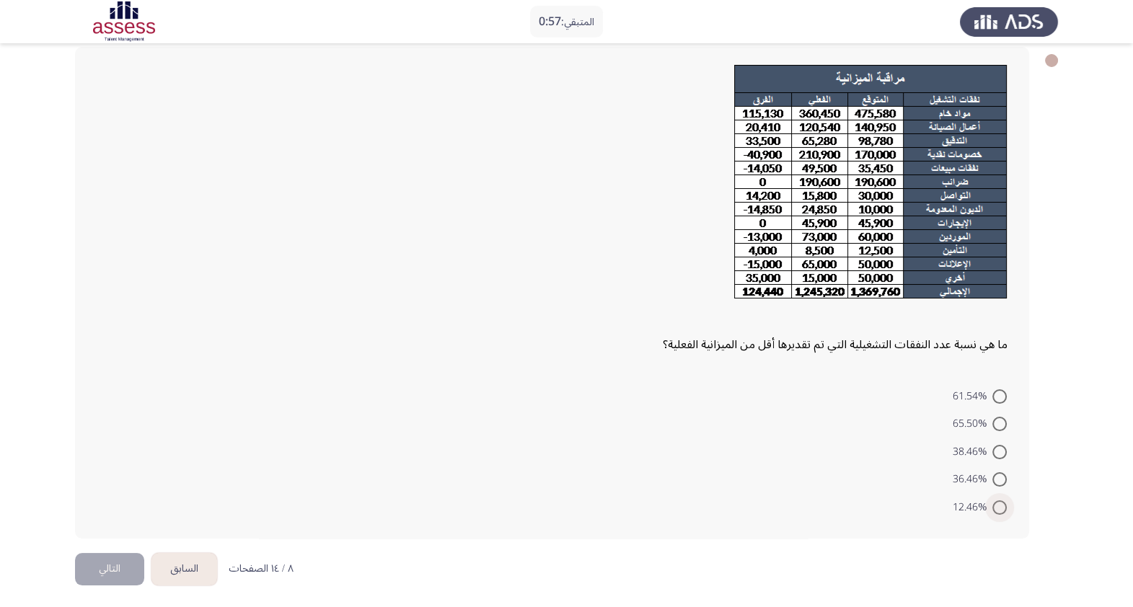
click at [917, 485] on span at bounding box center [999, 508] width 14 height 14
click at [917, 485] on input "12.46%" at bounding box center [999, 508] width 14 height 14
radio input "true"
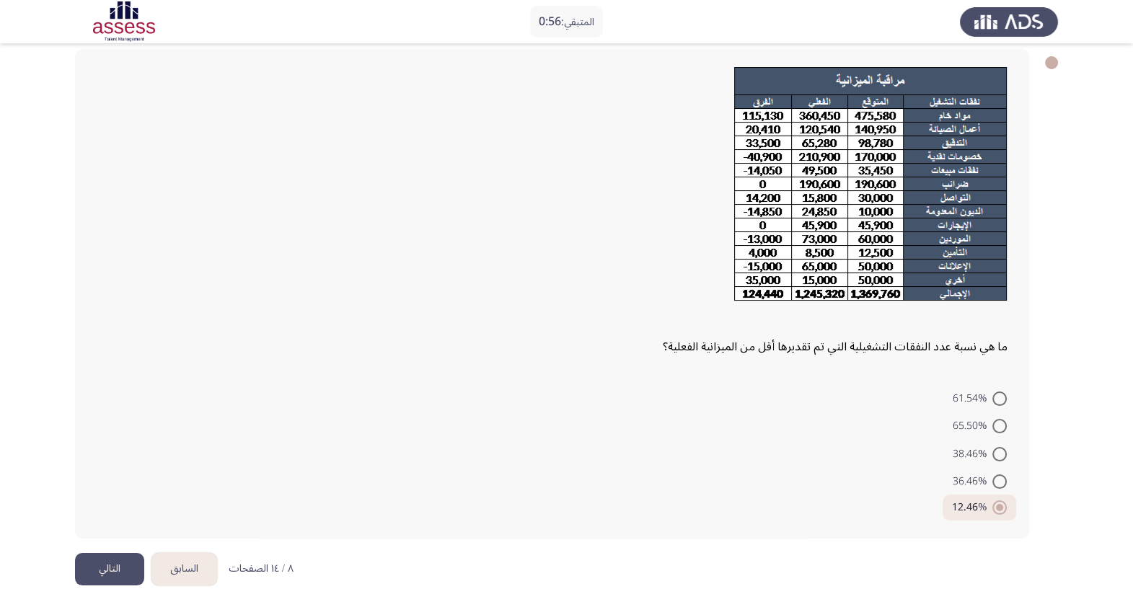
click at [121, 485] on button "التالي" at bounding box center [109, 569] width 69 height 32
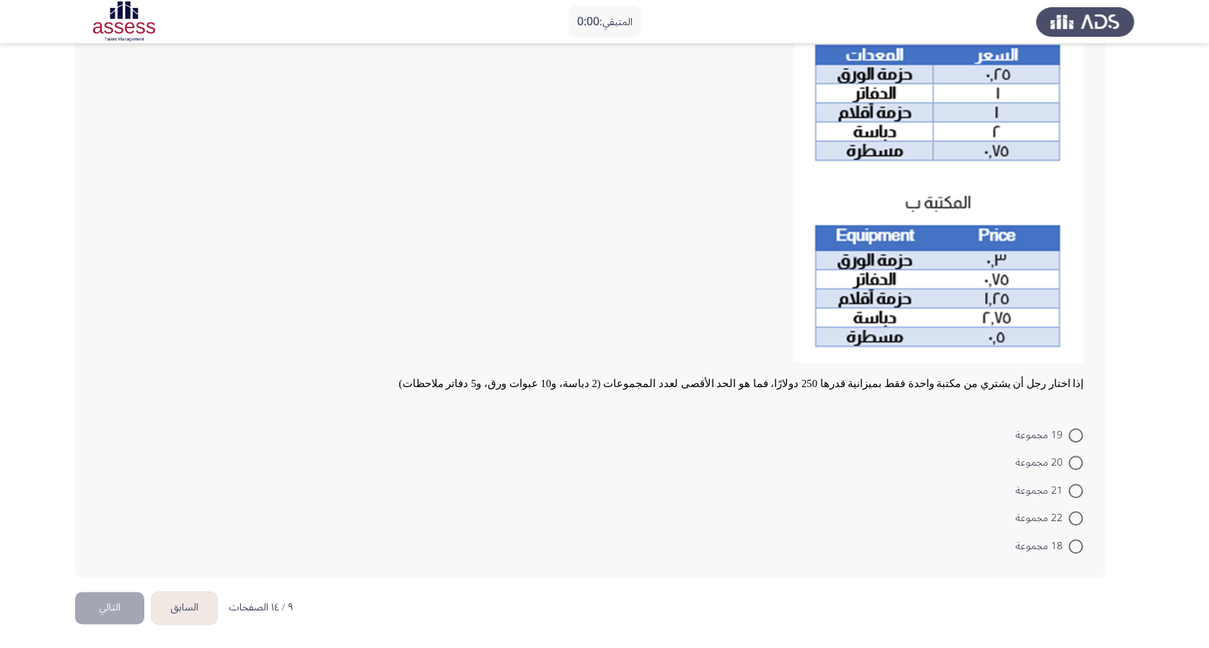
scroll to position [0, 0]
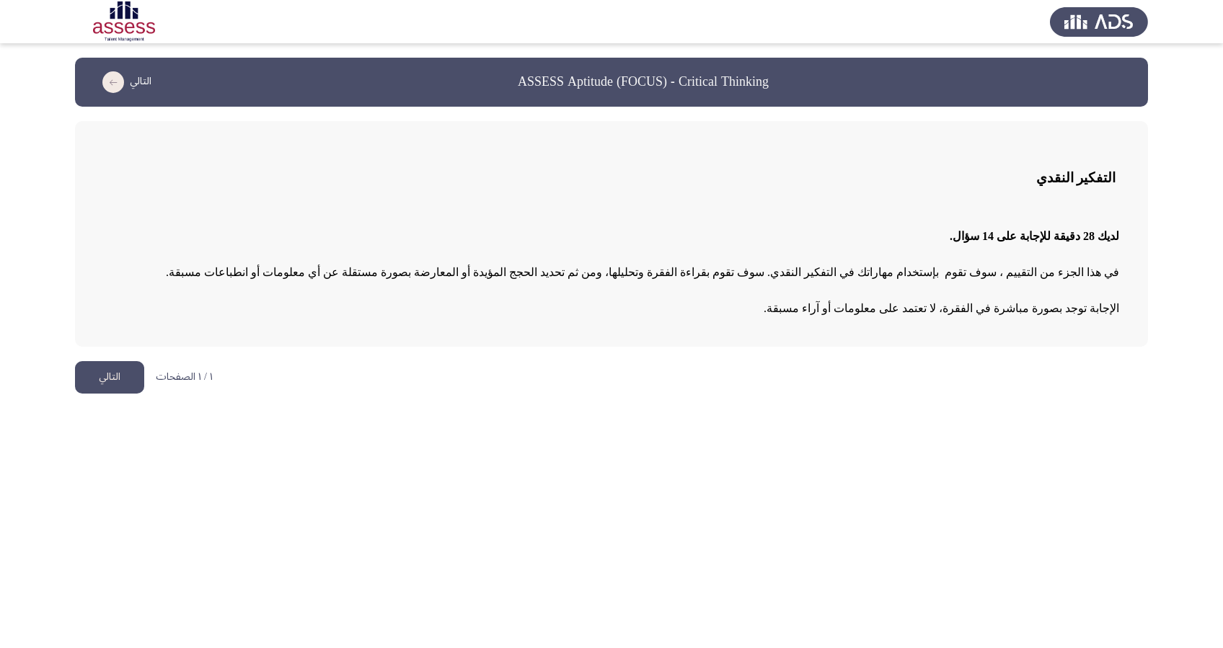
click at [122, 384] on button "التالي" at bounding box center [109, 377] width 69 height 32
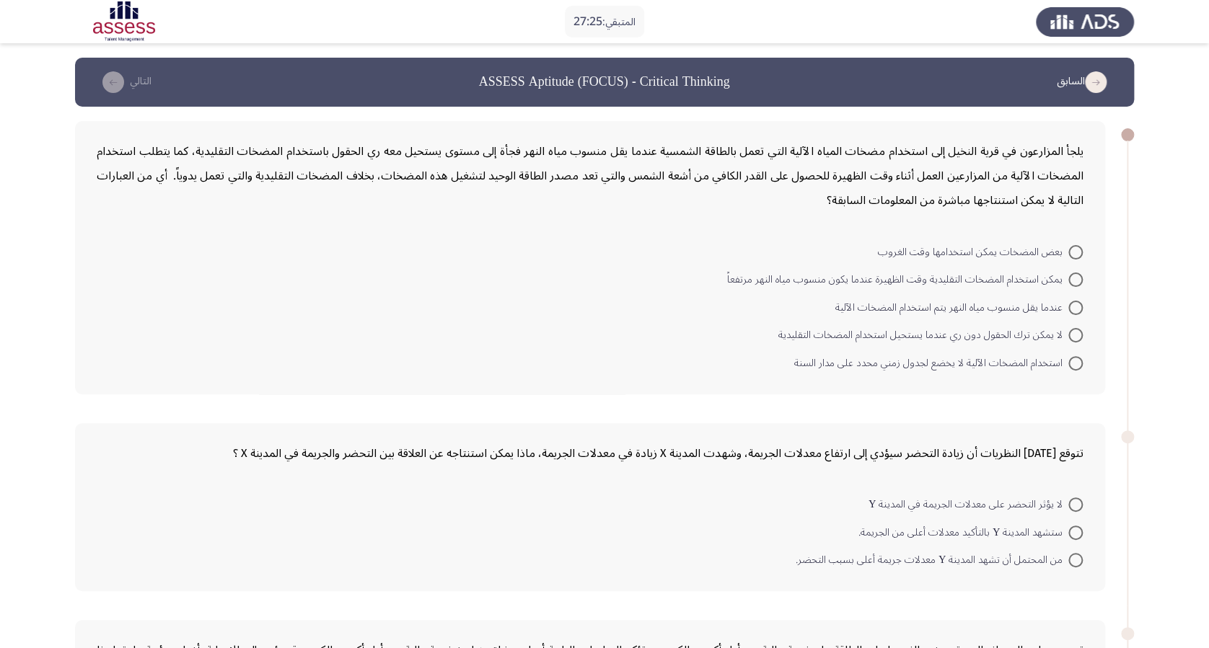
click at [917, 283] on span at bounding box center [1075, 280] width 14 height 14
click at [917, 283] on input "يمكن استخدام المضخات التقليدية وقت الظهيرة عندما يكون منسوب مياه النهر مرتفعاً" at bounding box center [1075, 280] width 14 height 14
radio input "true"
click at [917, 281] on span at bounding box center [1075, 278] width 14 height 14
click at [917, 281] on input "يمكن استخدام المضخات التقليدية وقت الظهيرة عندما يكون منسوب مياه النهر مرتفعاً" at bounding box center [1075, 278] width 14 height 14
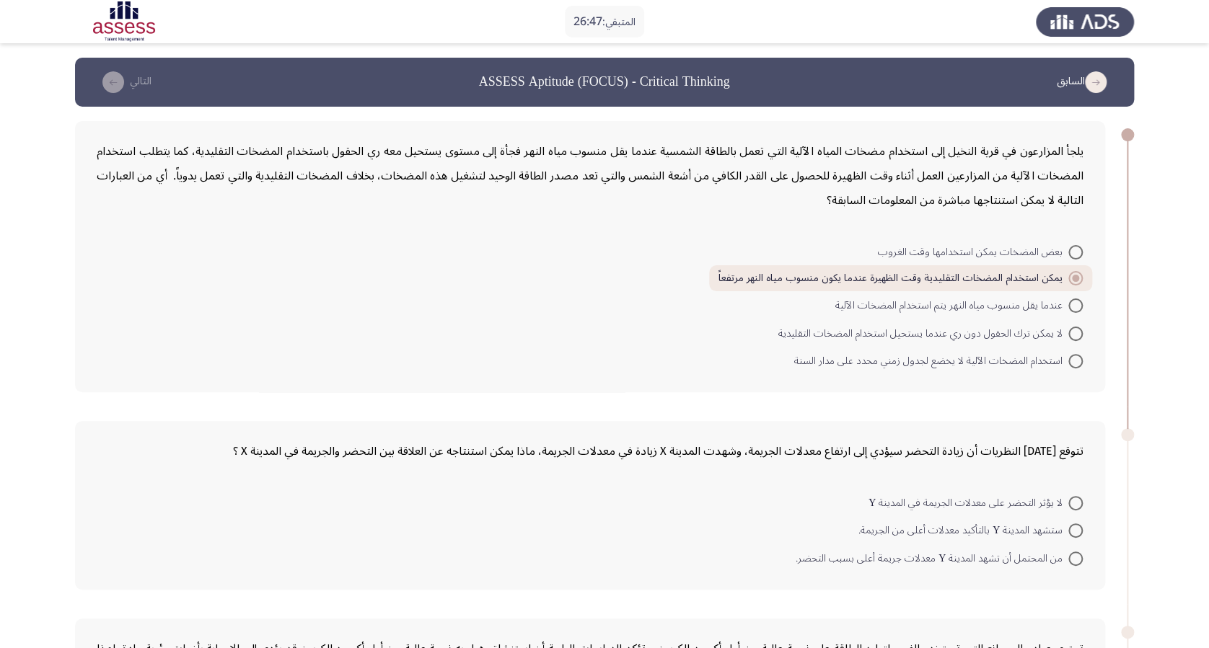
click at [917, 353] on label "استخدام المضخات الآلية لا يخضع لجدول زمني محدد على مدار السنة" at bounding box center [938, 361] width 288 height 17
click at [917, 354] on input "استخدام المضخات الآلية لا يخضع لجدول زمني محدد على مدار السنة" at bounding box center [1075, 361] width 14 height 14
radio input "true"
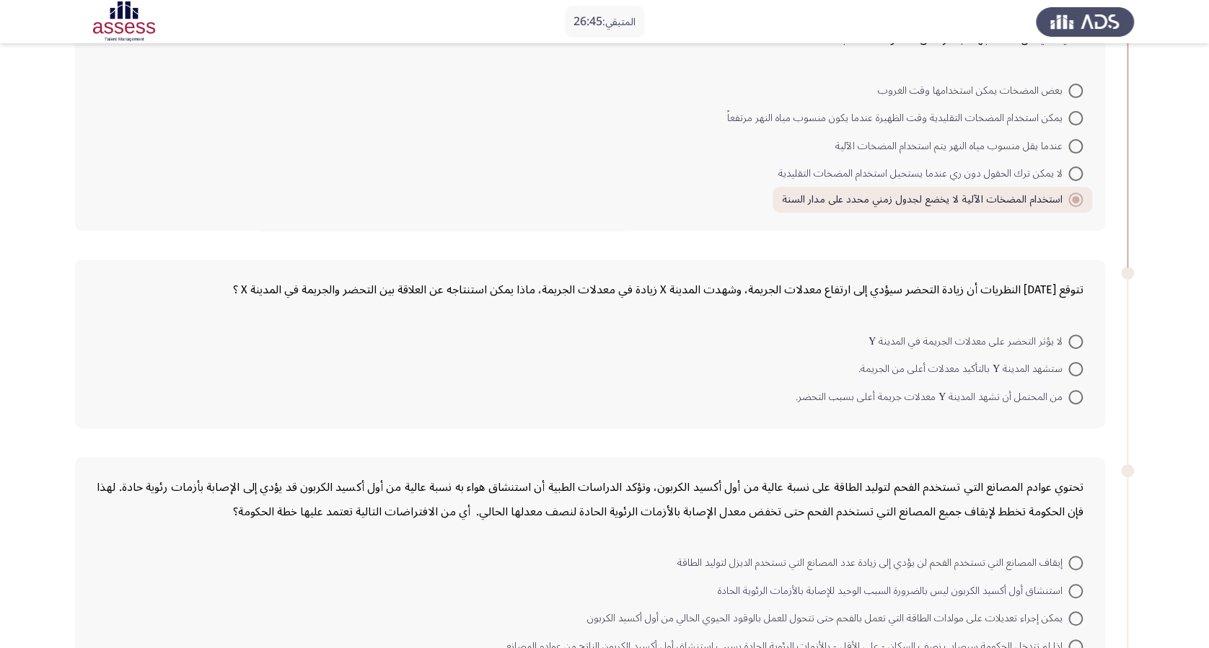
scroll to position [192, 0]
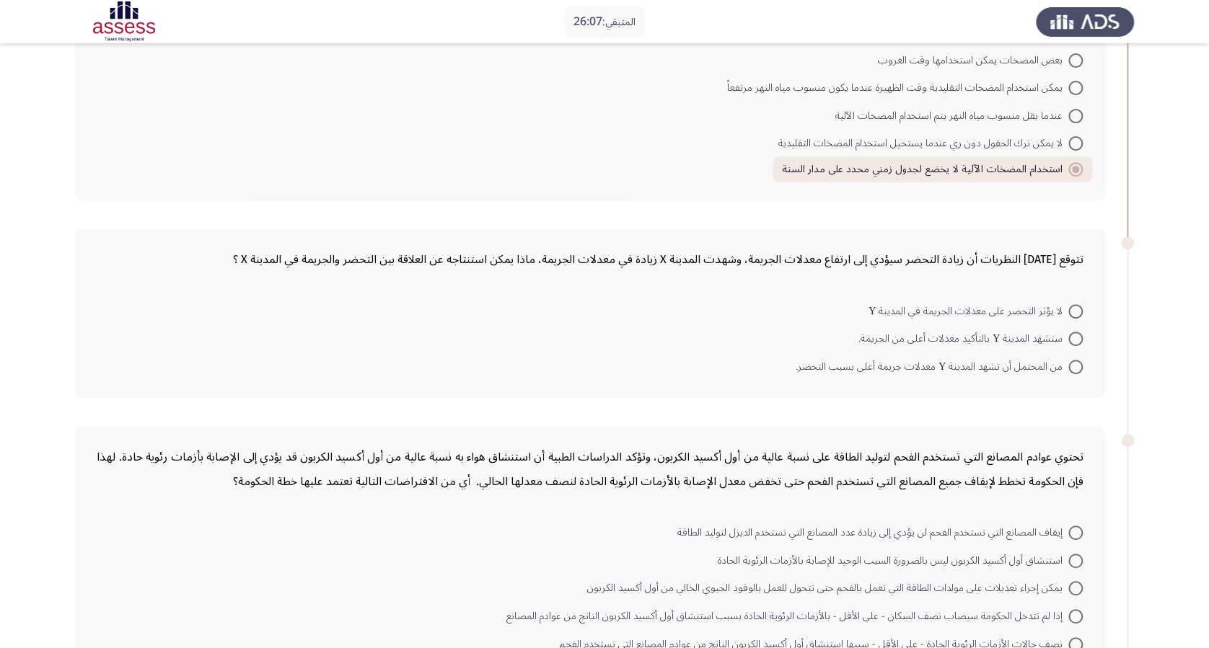
click at [917, 364] on span at bounding box center [1075, 367] width 14 height 14
click at [917, 364] on input "من المحتمل أن تشهد المدينة Y معدلات جريمة أعلى بسبب التحضر." at bounding box center [1075, 367] width 14 height 14
radio input "true"
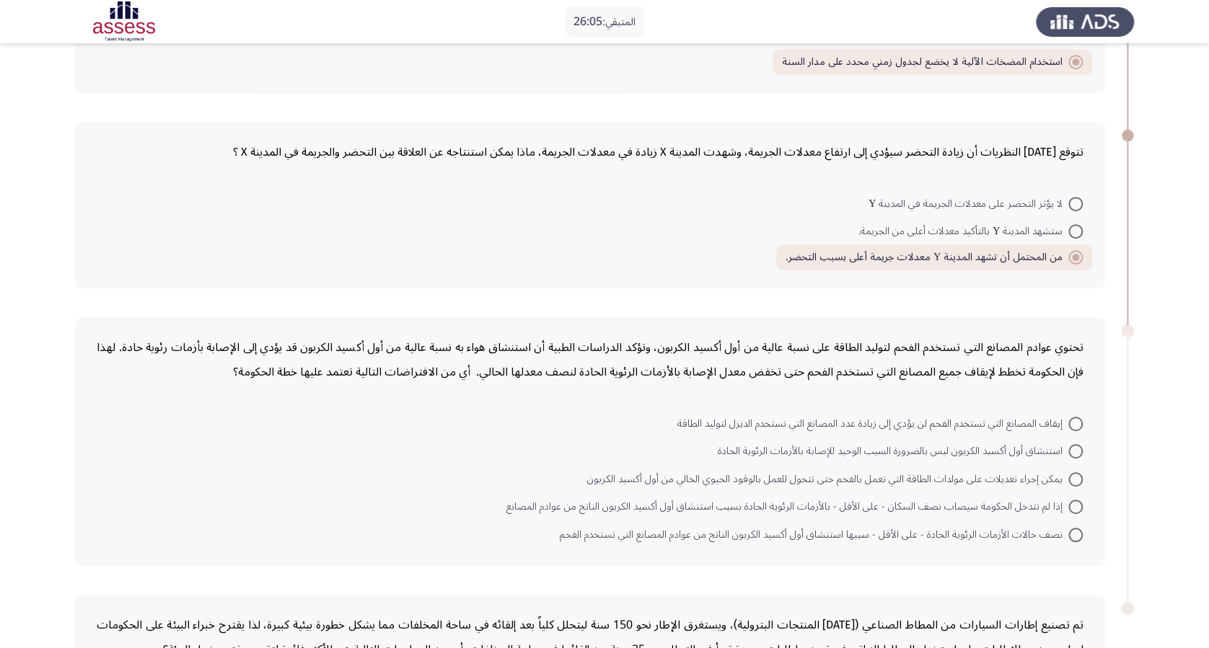
scroll to position [384, 0]
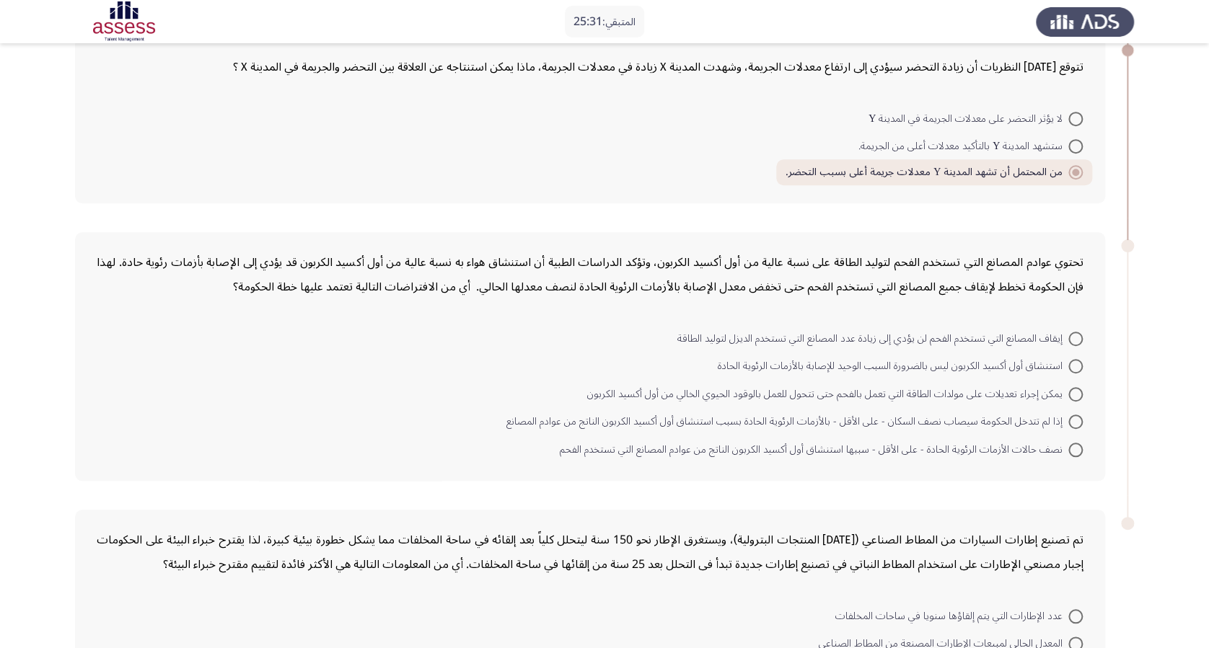
click at [917, 420] on span at bounding box center [1075, 422] width 14 height 14
click at [917, 420] on input "إذا لم تتدخل الحكومة سيصاب نصف السكان - على الأقل - بالأزمات الرئوية الحادة بسب…" at bounding box center [1075, 422] width 14 height 14
radio input "true"
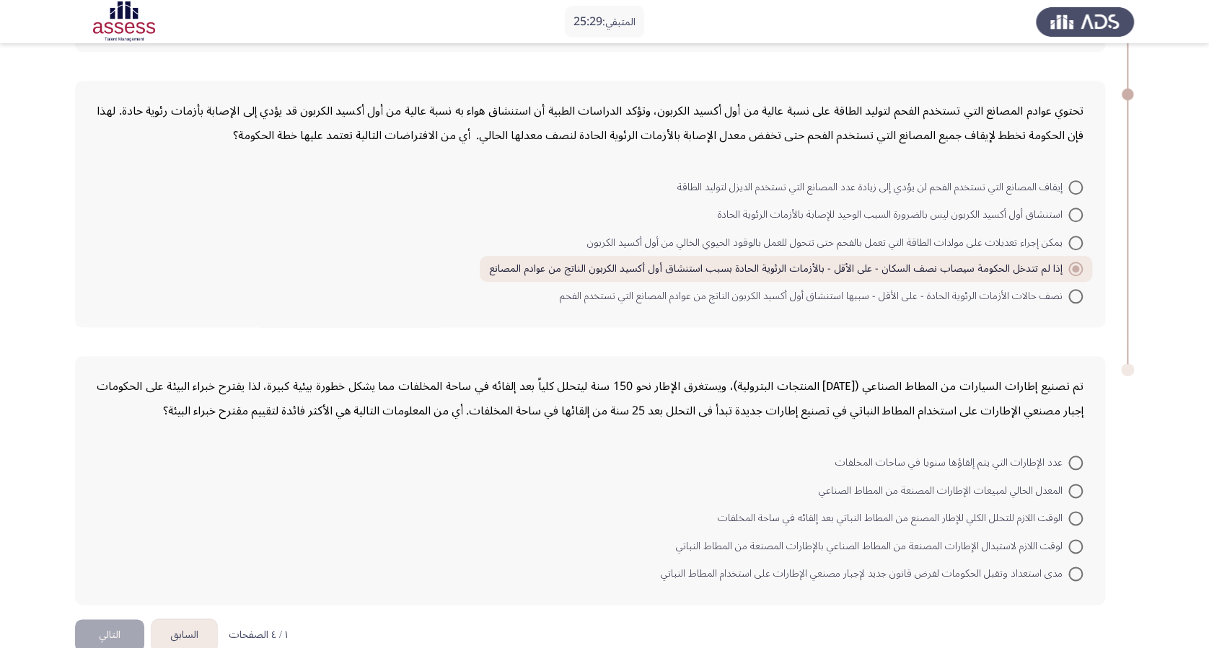
scroll to position [562, 0]
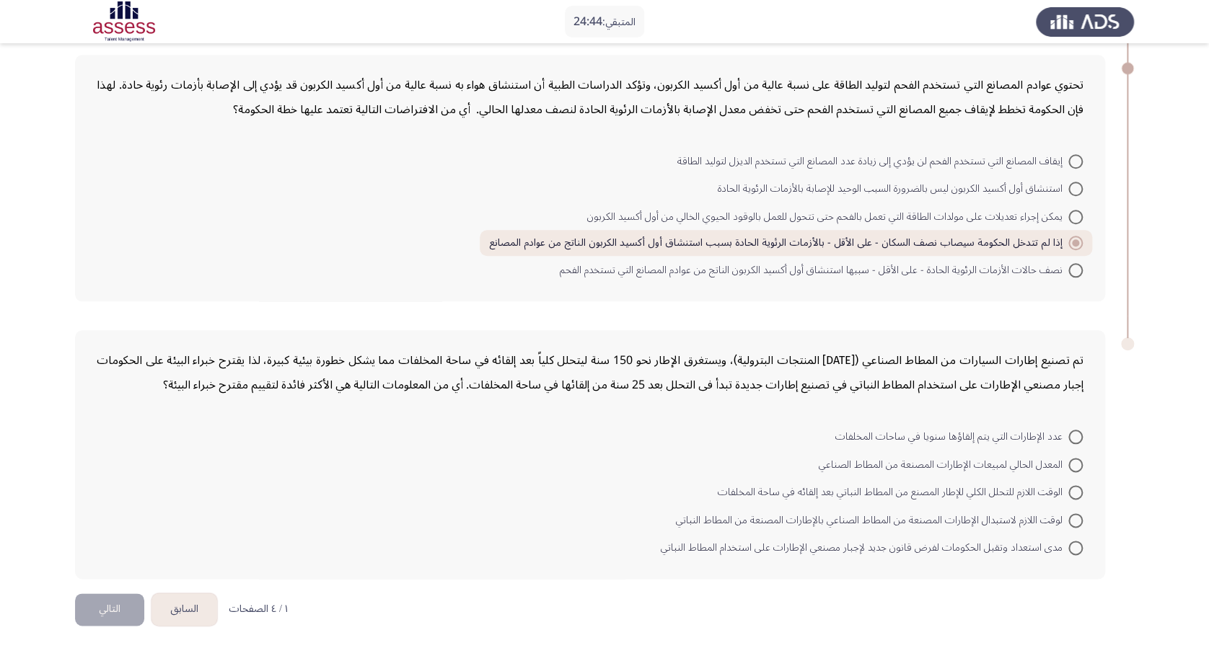
click at [917, 485] on span at bounding box center [1075, 492] width 14 height 14
click at [917, 485] on input "الوقت اللازم للتحلل الكلي للإطار المصنع من المطاط النباتي بعد إلقائه في ساحة ال…" at bounding box center [1075, 492] width 14 height 14
radio input "true"
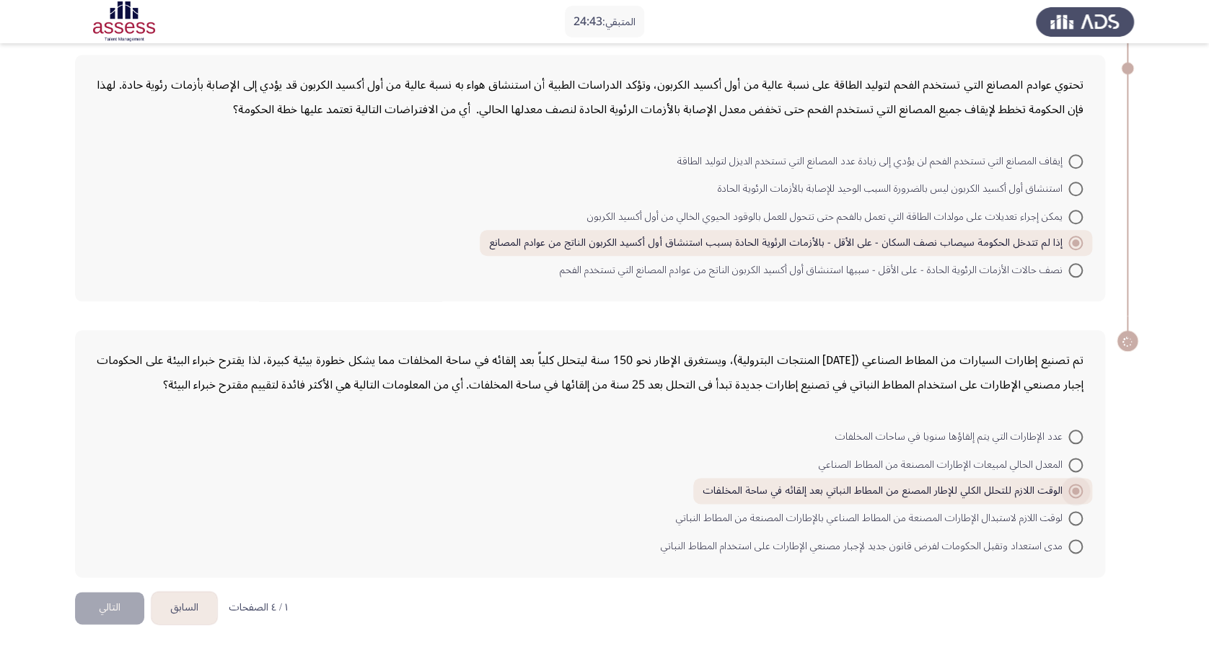
scroll to position [560, 0]
click at [127, 485] on button "التالي" at bounding box center [109, 610] width 69 height 32
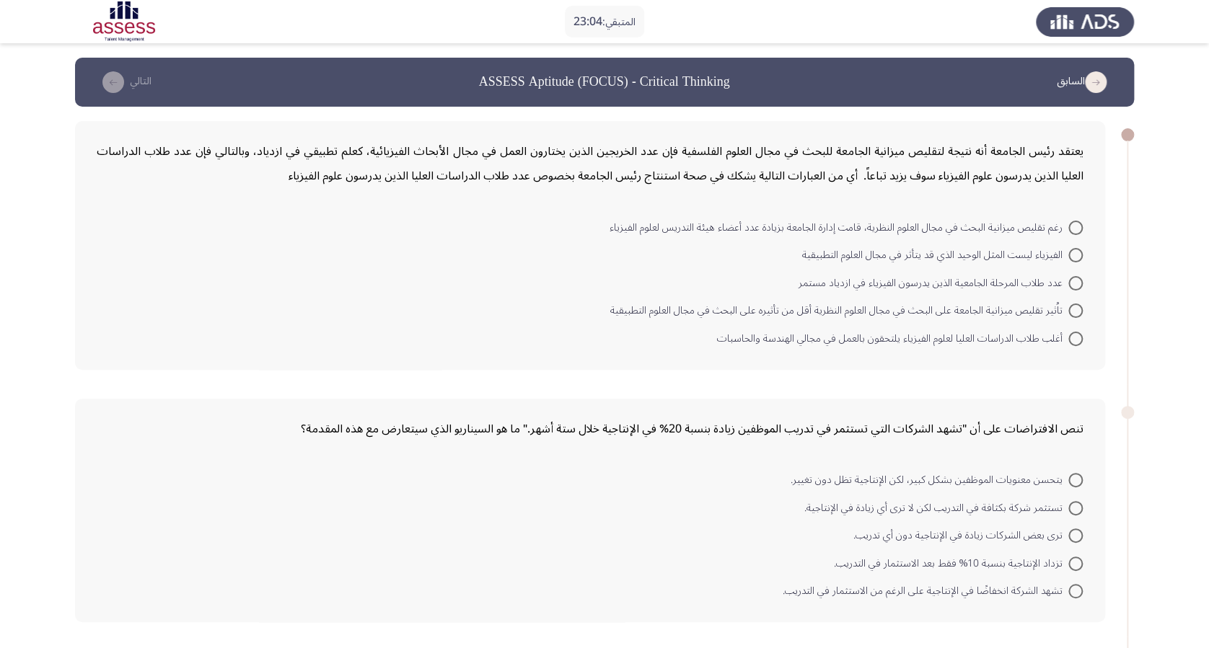
click at [917, 229] on span at bounding box center [1075, 228] width 14 height 14
click at [917, 229] on input "رغم تقليص ميزانية البحث في مجال العلوم النظرية، قامت إدارة الجامعة بزيادة عدد أ…" at bounding box center [1075, 228] width 14 height 14
radio input "true"
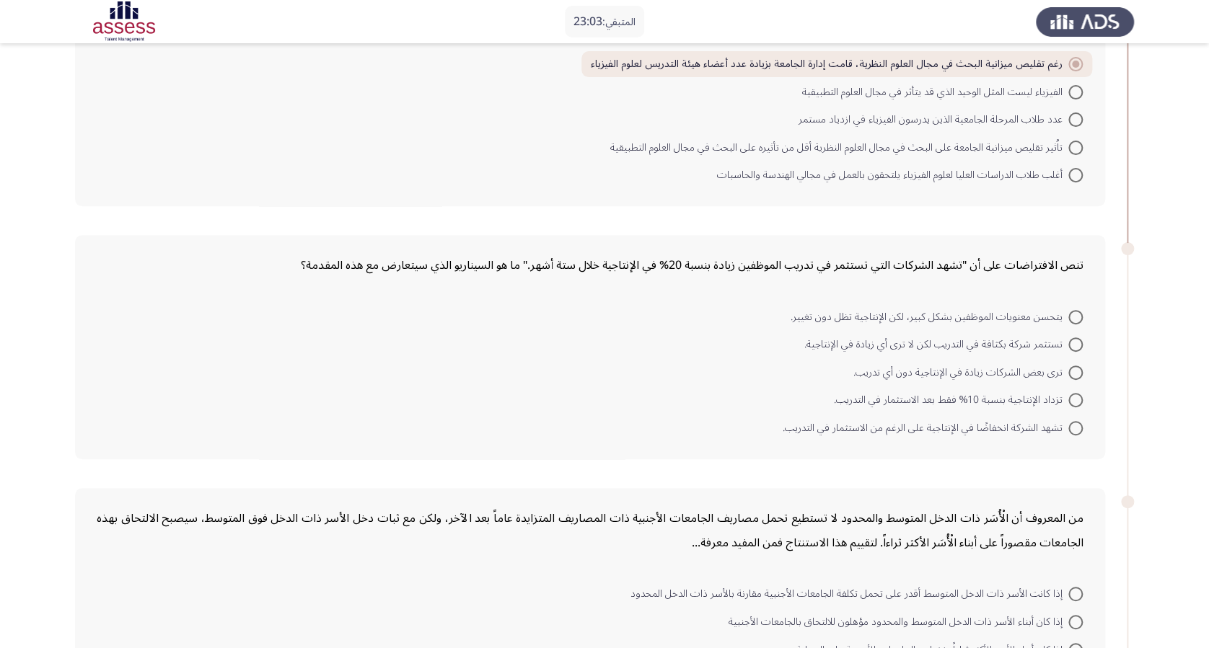
scroll to position [192, 0]
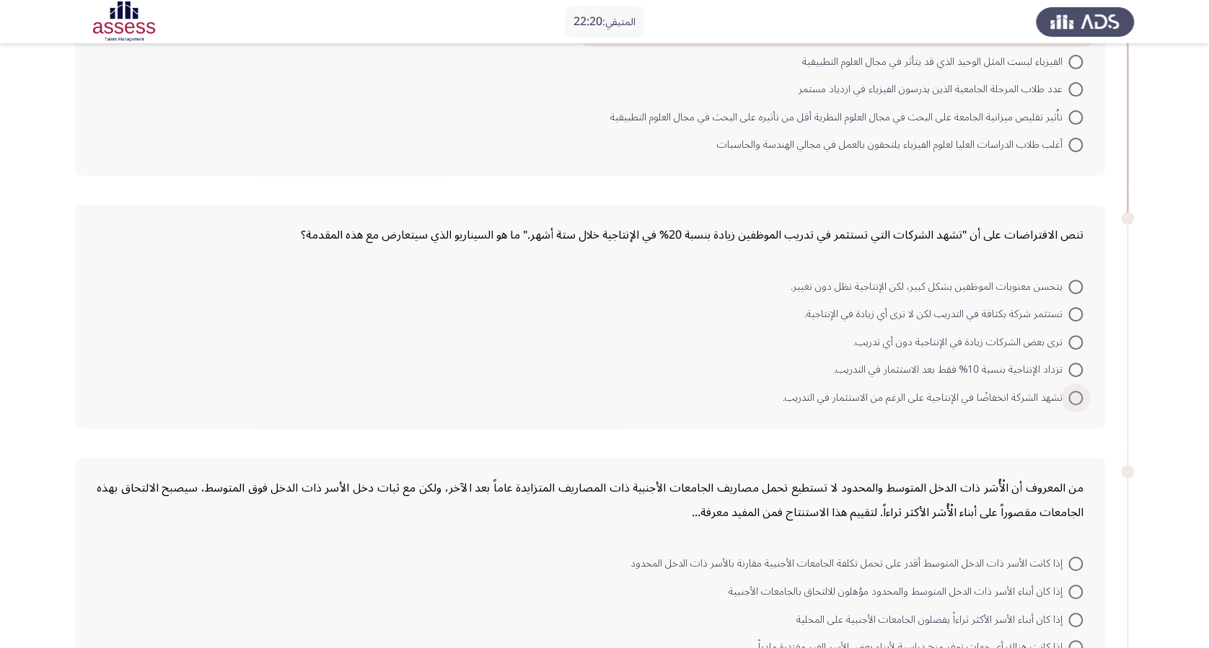
click at [917, 394] on span at bounding box center [1075, 398] width 14 height 14
click at [917, 394] on input "تشهد الشركة انخفاضًا في الإنتاجية على الرغم من الاستثمار في التدريب." at bounding box center [1075, 398] width 14 height 14
radio input "true"
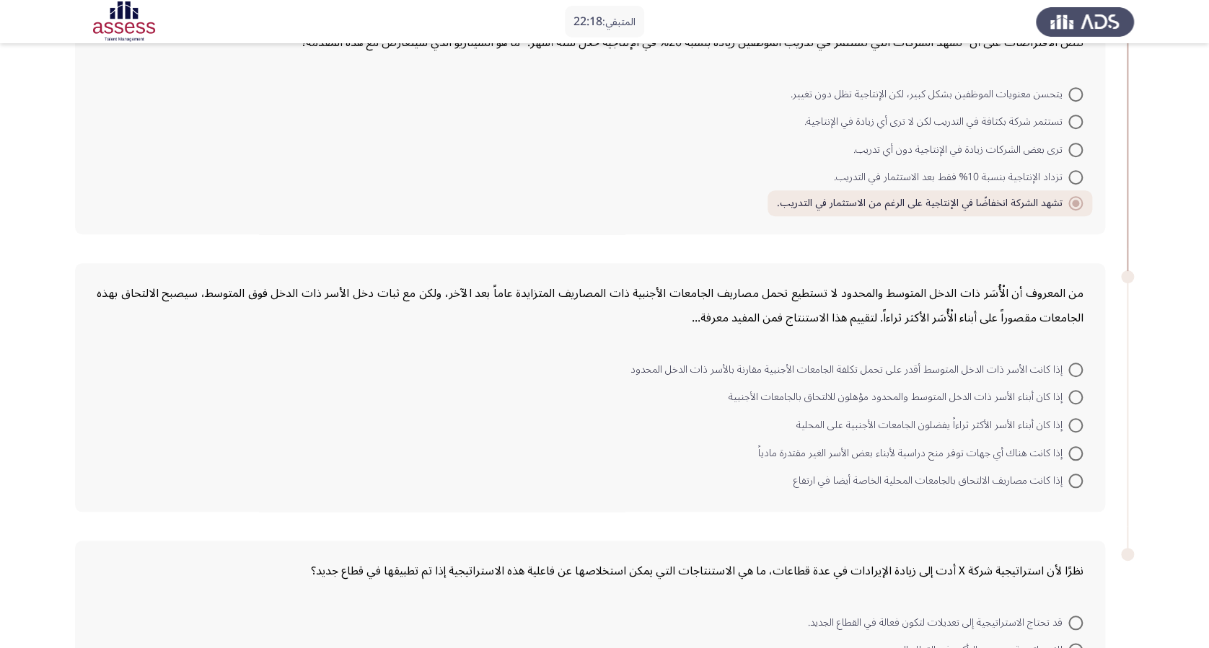
scroll to position [480, 0]
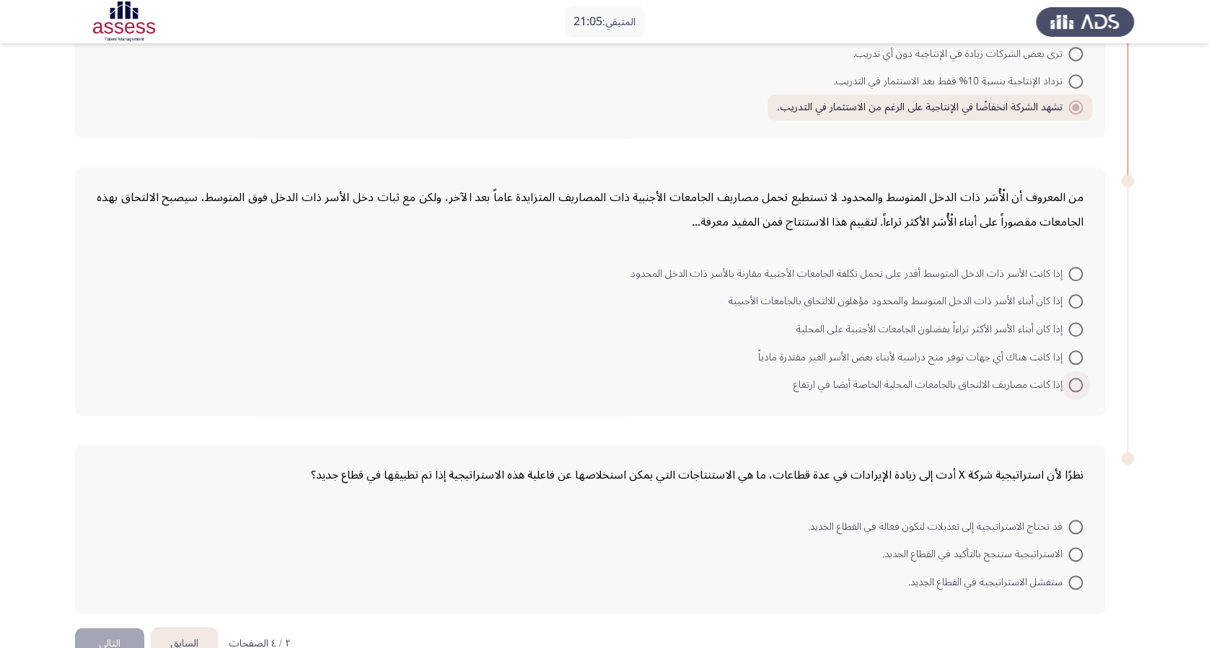
click at [917, 387] on span at bounding box center [1075, 385] width 14 height 14
click at [917, 387] on input "إذا كانت مصاريف الالتحاق بالجامعات المحلية الخاصة أيضا في ارتفاع" at bounding box center [1075, 385] width 14 height 14
radio input "true"
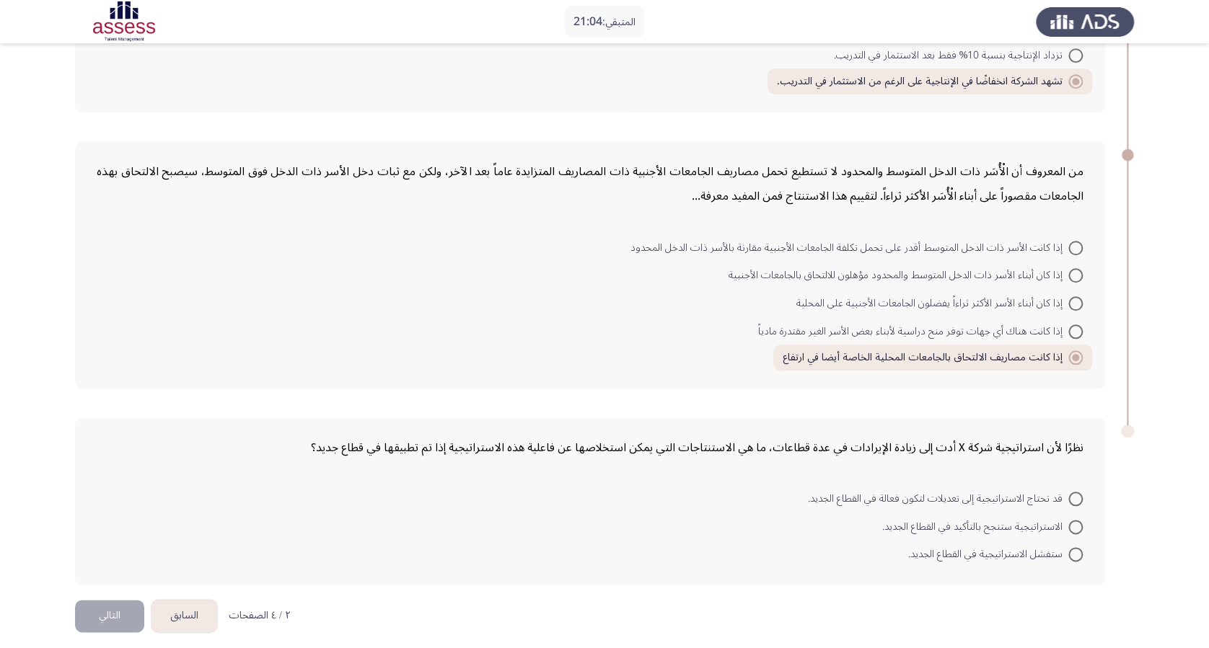
scroll to position [514, 0]
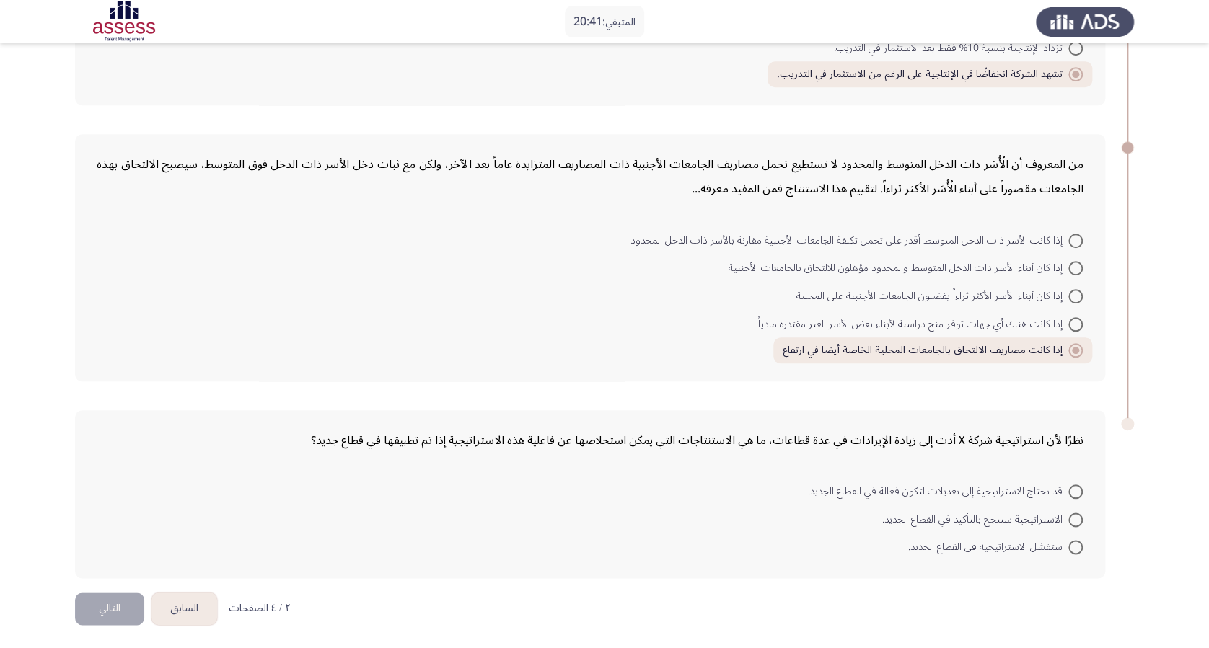
click at [917, 485] on span at bounding box center [1075, 492] width 14 height 14
click at [917, 485] on input "قد تحتاج الاستراتيجية إلى تعديلات لتكون فعالة في القطاع الجديد." at bounding box center [1075, 492] width 14 height 14
radio input "true"
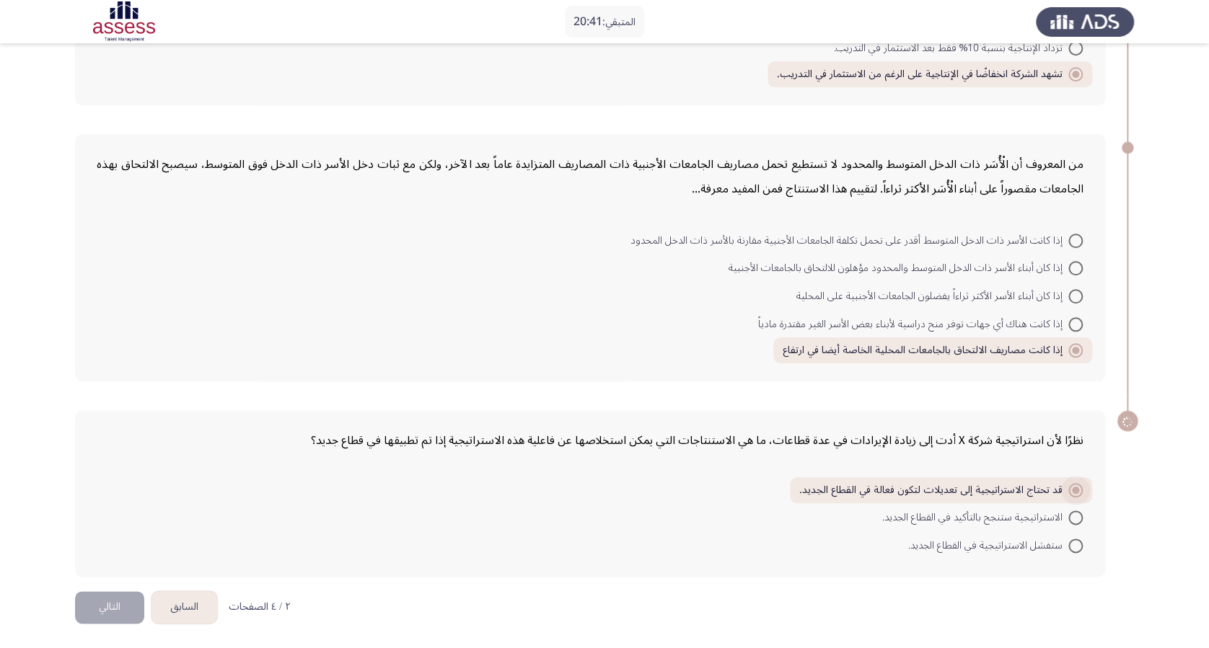
scroll to position [511, 0]
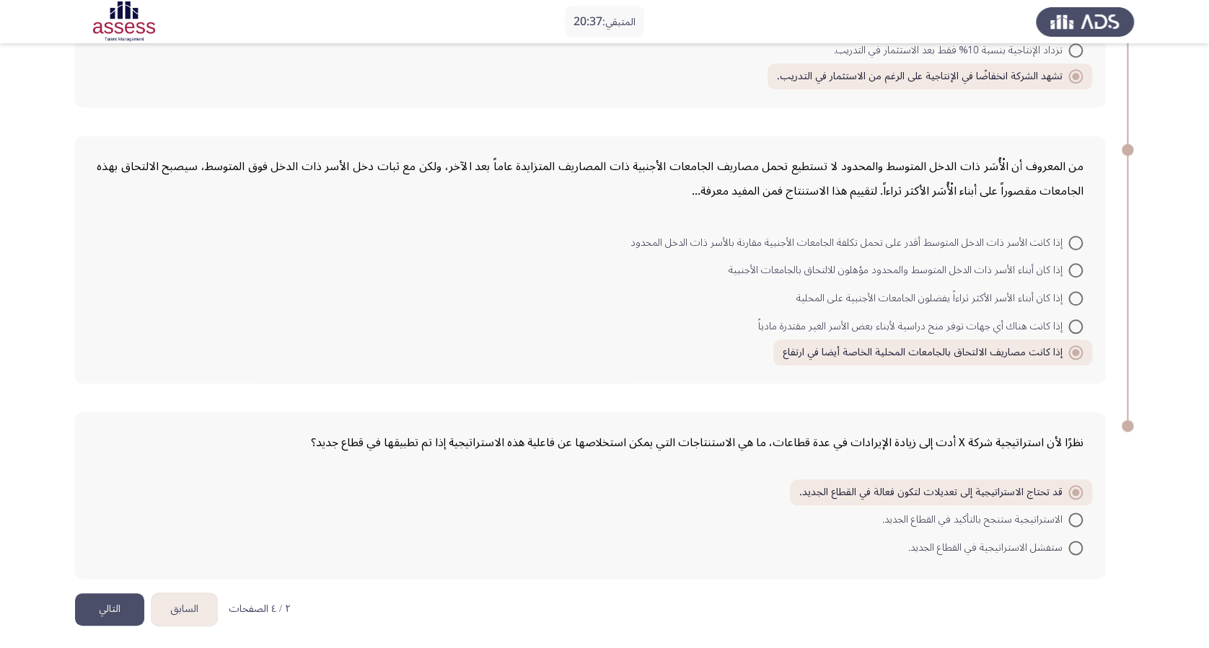
click at [121, 485] on button "التالي" at bounding box center [109, 610] width 69 height 32
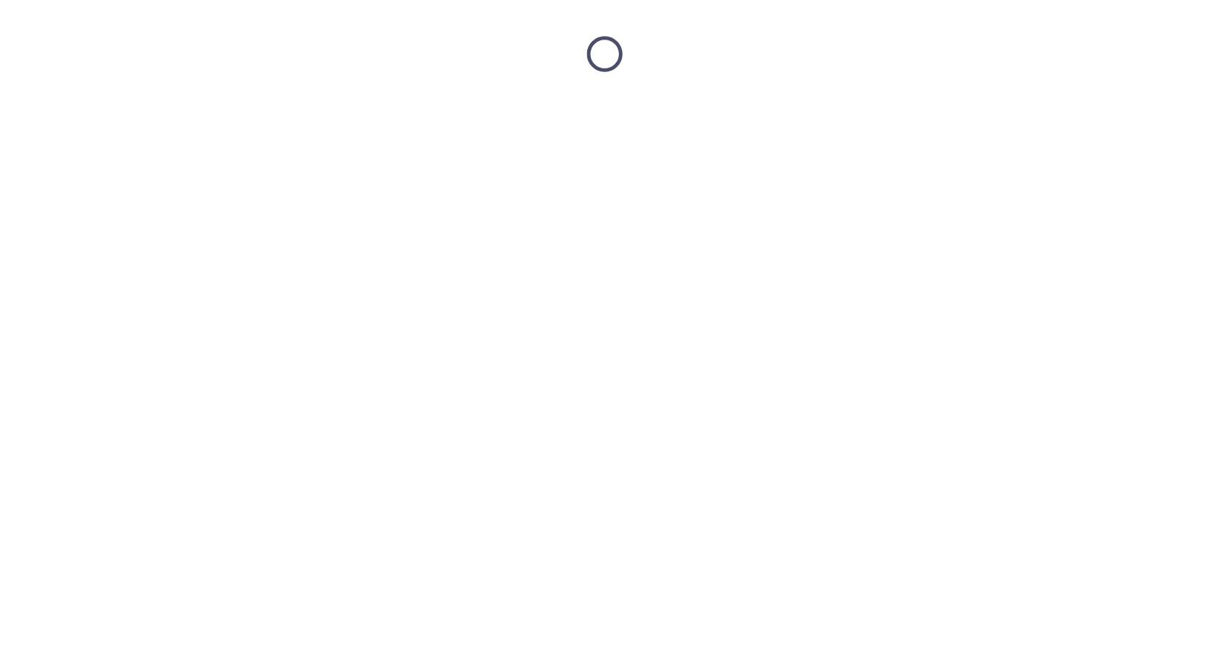
scroll to position [0, 0]
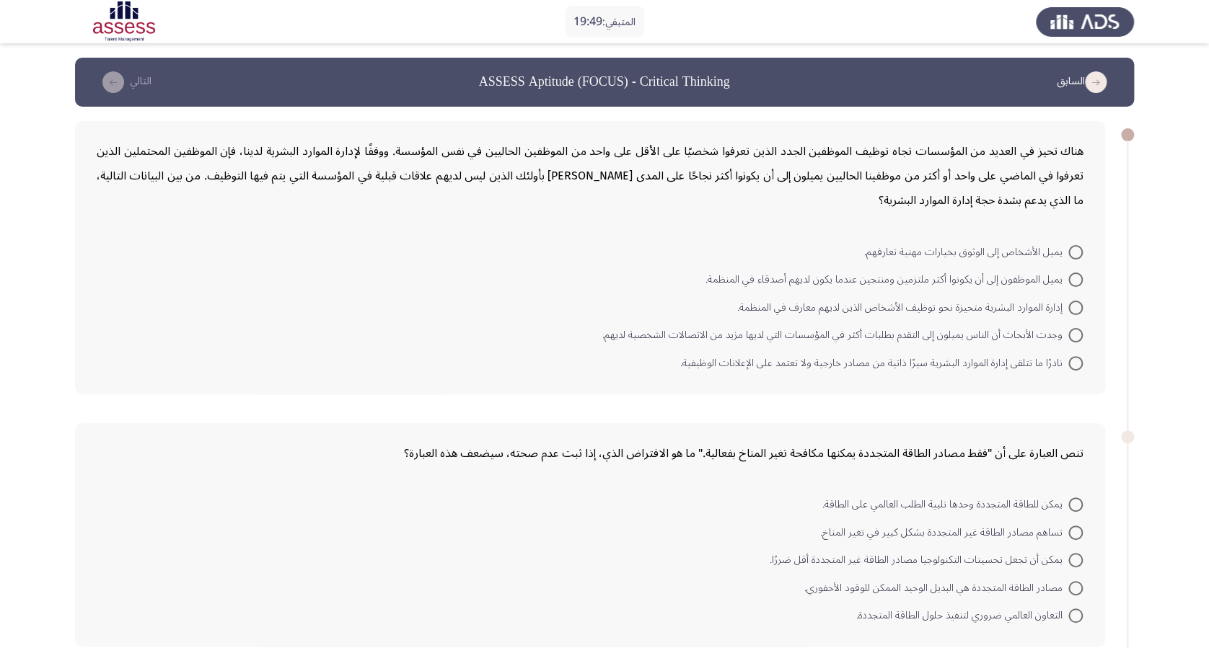
click at [917, 279] on span at bounding box center [1075, 280] width 14 height 14
click at [917, 279] on input "يميل الموظفون إلى أن يكونوا أكثر ملتزمين ومنتجين عندما يكون لديهم أصدقاء في الم…" at bounding box center [1075, 280] width 14 height 14
radio input "true"
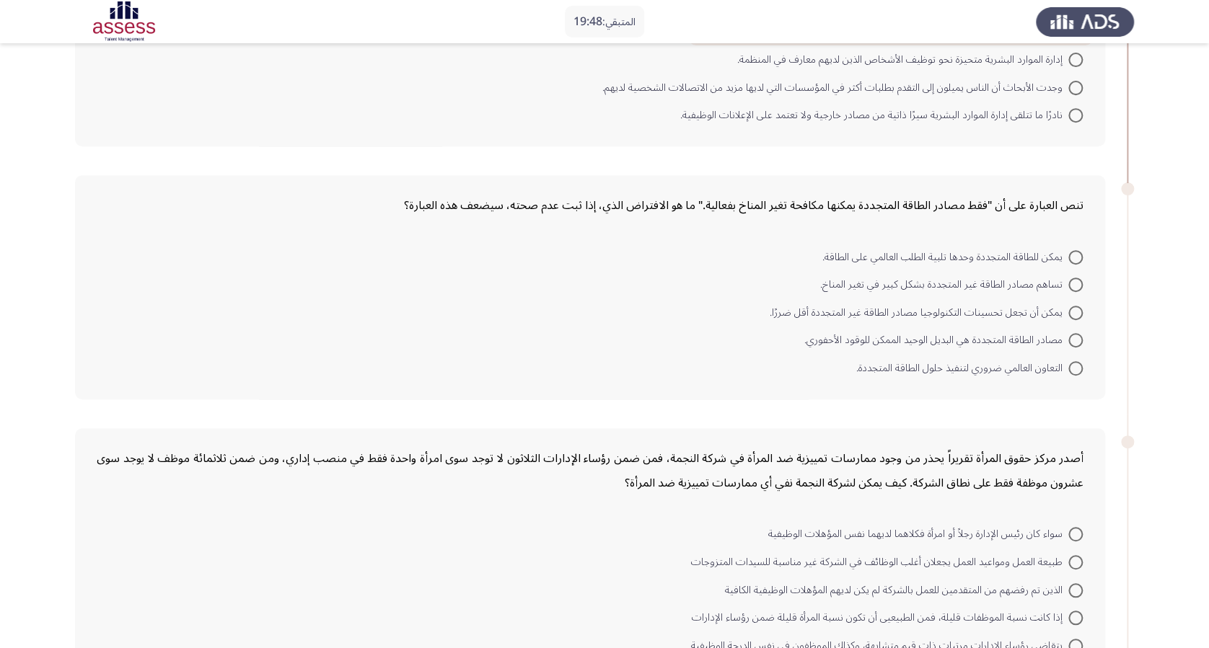
scroll to position [288, 0]
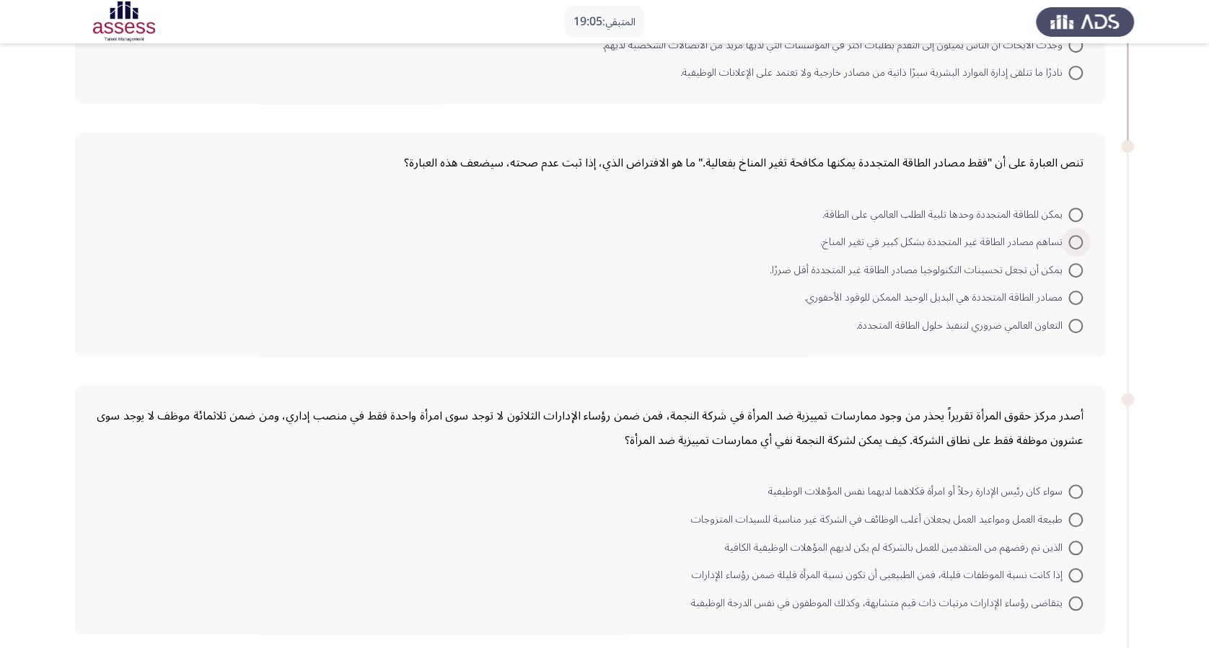
click at [917, 236] on span at bounding box center [1075, 242] width 14 height 14
click at [917, 236] on input "تساهم مصادر الطاقة غير المتجددة بشكل كبير في تغير المناخ." at bounding box center [1075, 242] width 14 height 14
radio input "true"
click at [917, 289] on span at bounding box center [1075, 296] width 14 height 14
click at [917, 289] on input "مصادر الطاقة المتجددة هي البديل الوحيد الممكن للوقود الأحفوري." at bounding box center [1075, 296] width 14 height 14
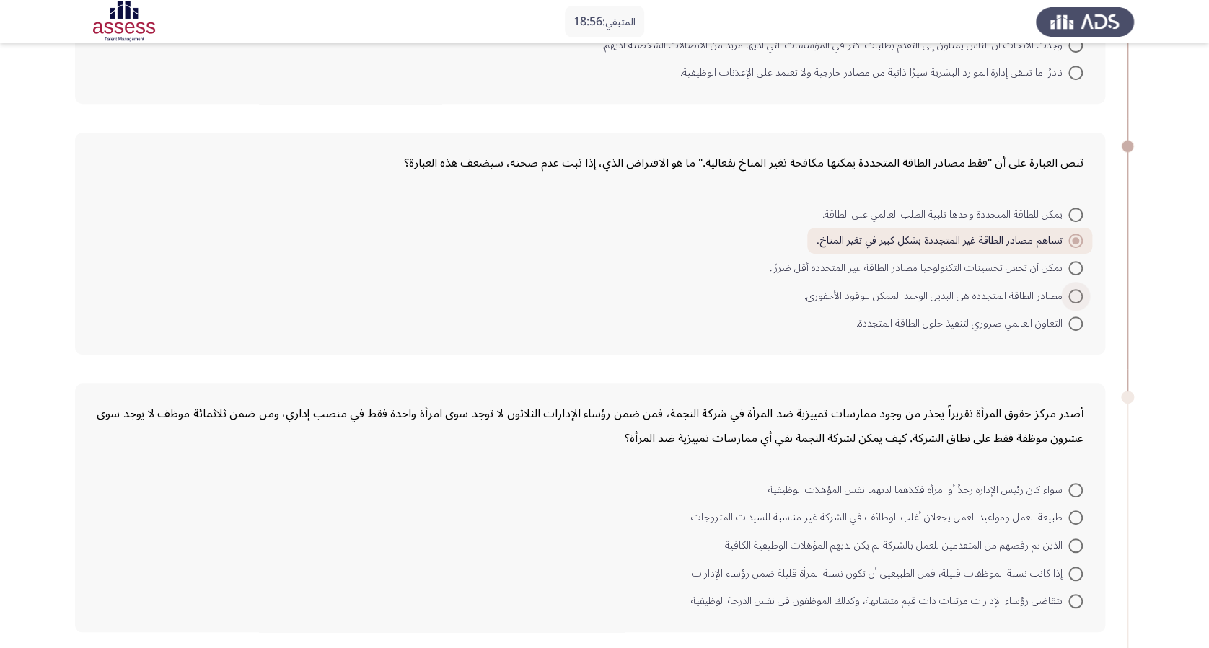
radio input "true"
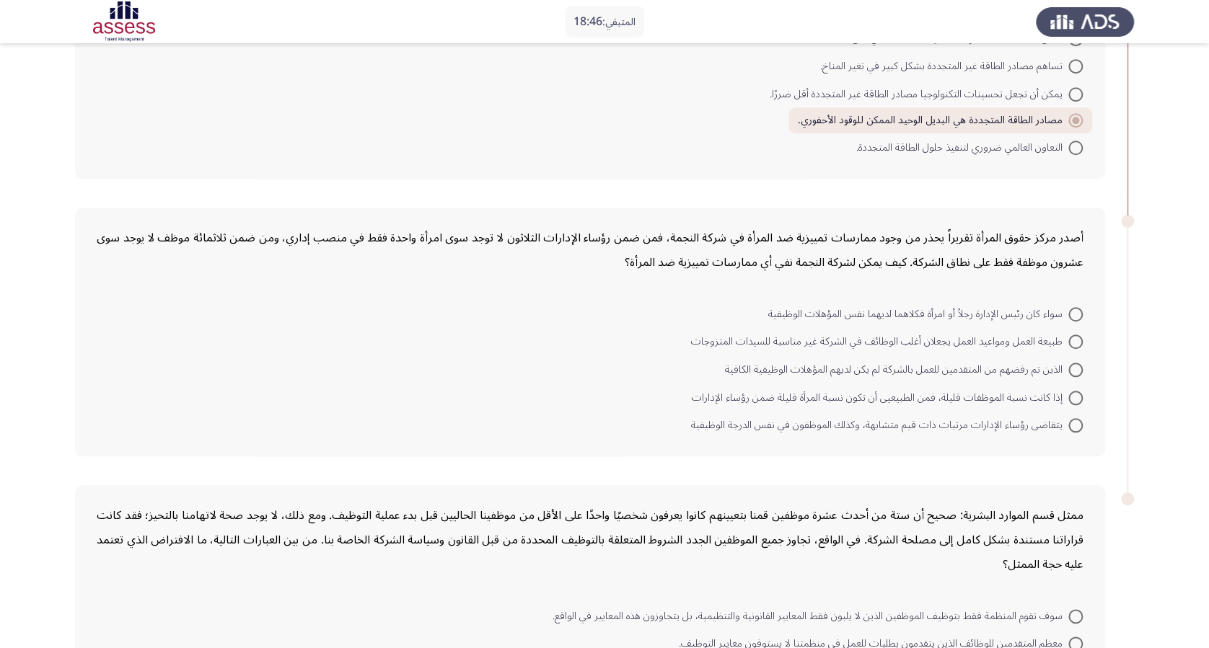
scroll to position [451, 0]
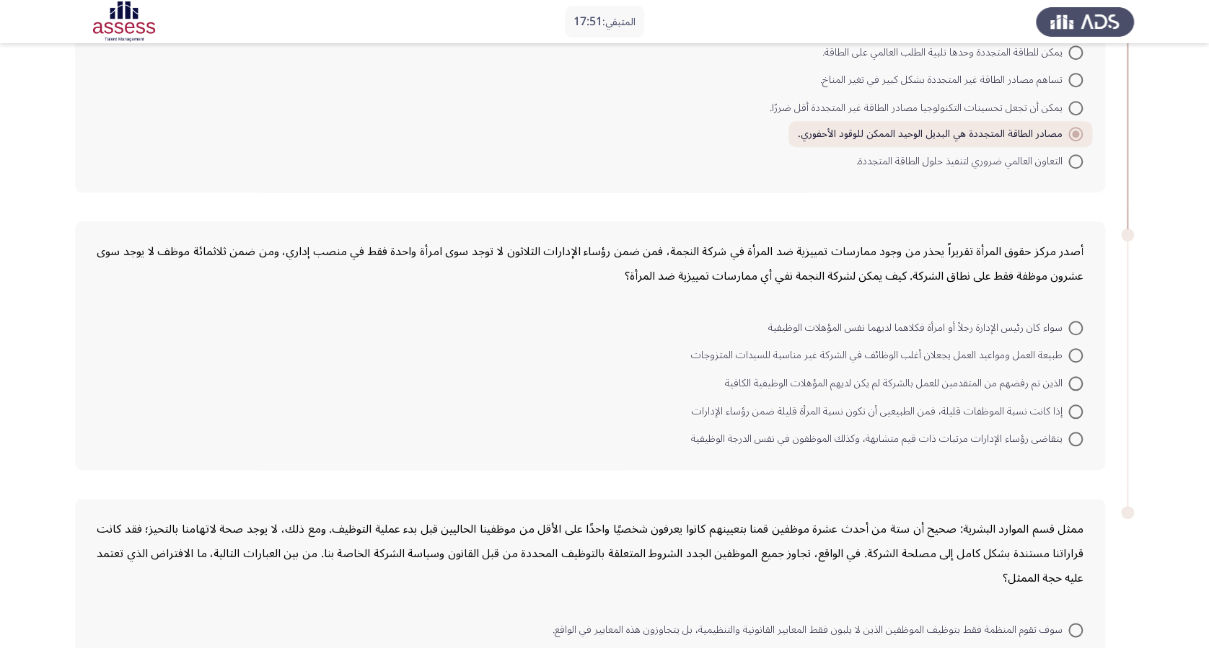
click at [917, 405] on span at bounding box center [1075, 412] width 14 height 14
click at [917, 405] on input "إذا كانت نسبة الموظفات قليلة، فمن الطبيعيى أن تكون نسبة المرأة قليلة ضمن رؤساء …" at bounding box center [1075, 412] width 14 height 14
radio input "true"
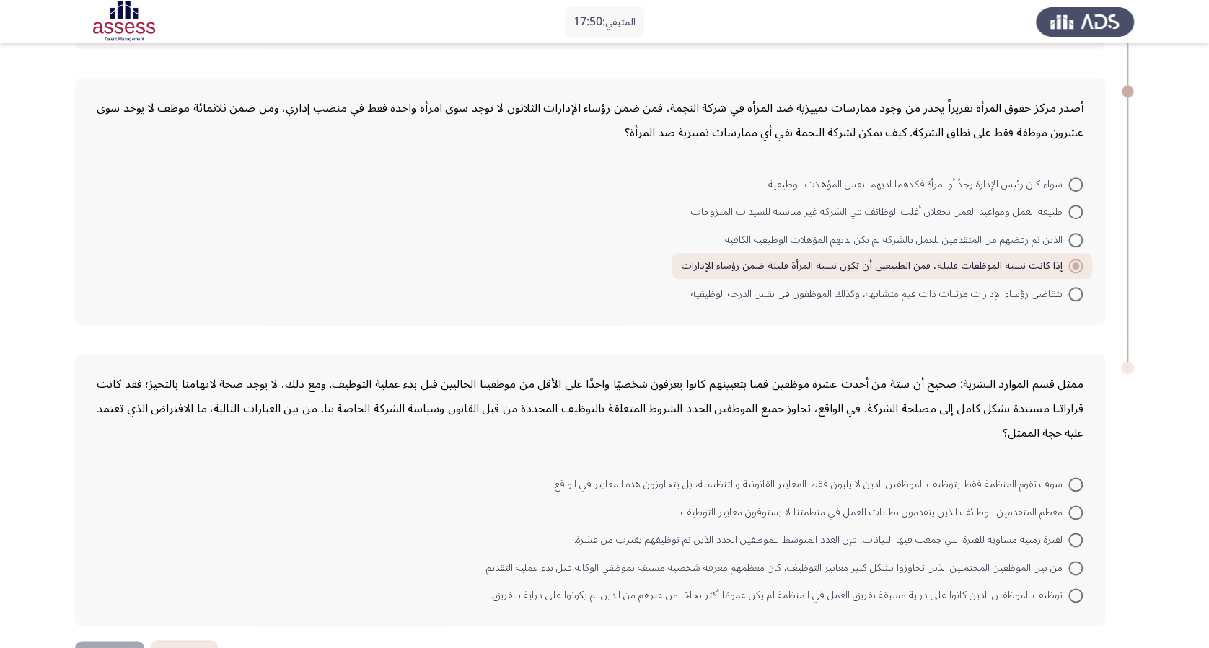
scroll to position [641, 0]
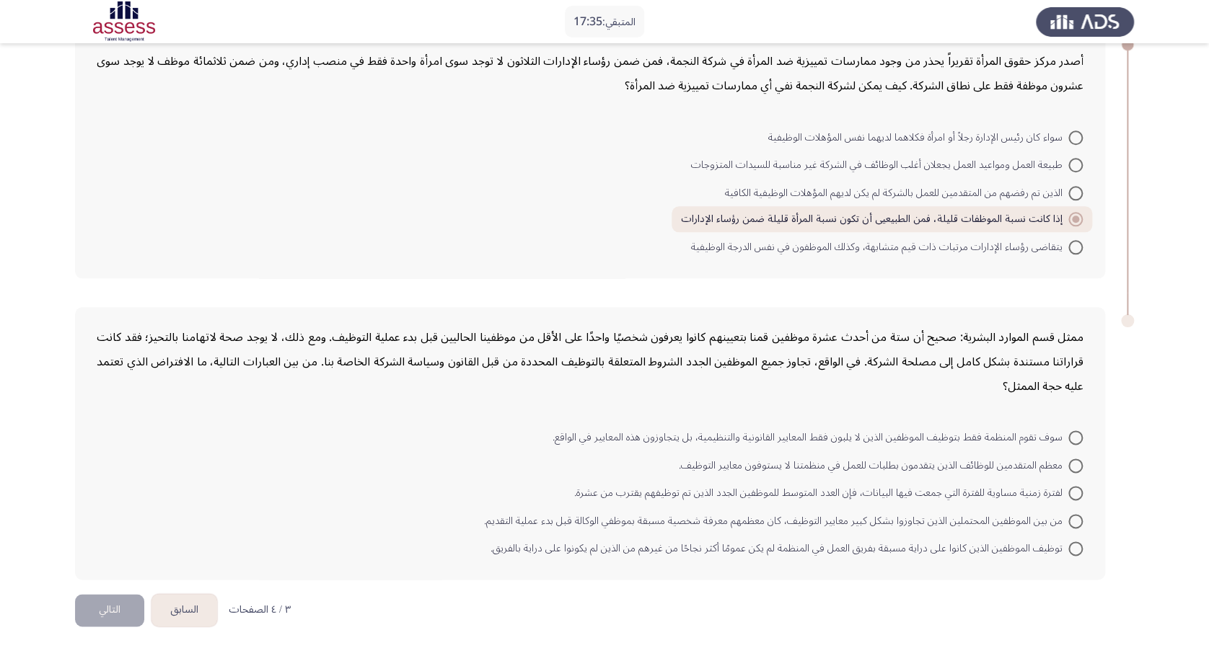
click at [917, 162] on span at bounding box center [1075, 165] width 14 height 14
click at [917, 162] on input "طبيعة العمل ومواعيد العمل يجعلان أغلب الوظائف في الشركة غير مناسبة للسيدات المت…" at bounding box center [1075, 165] width 14 height 14
radio input "true"
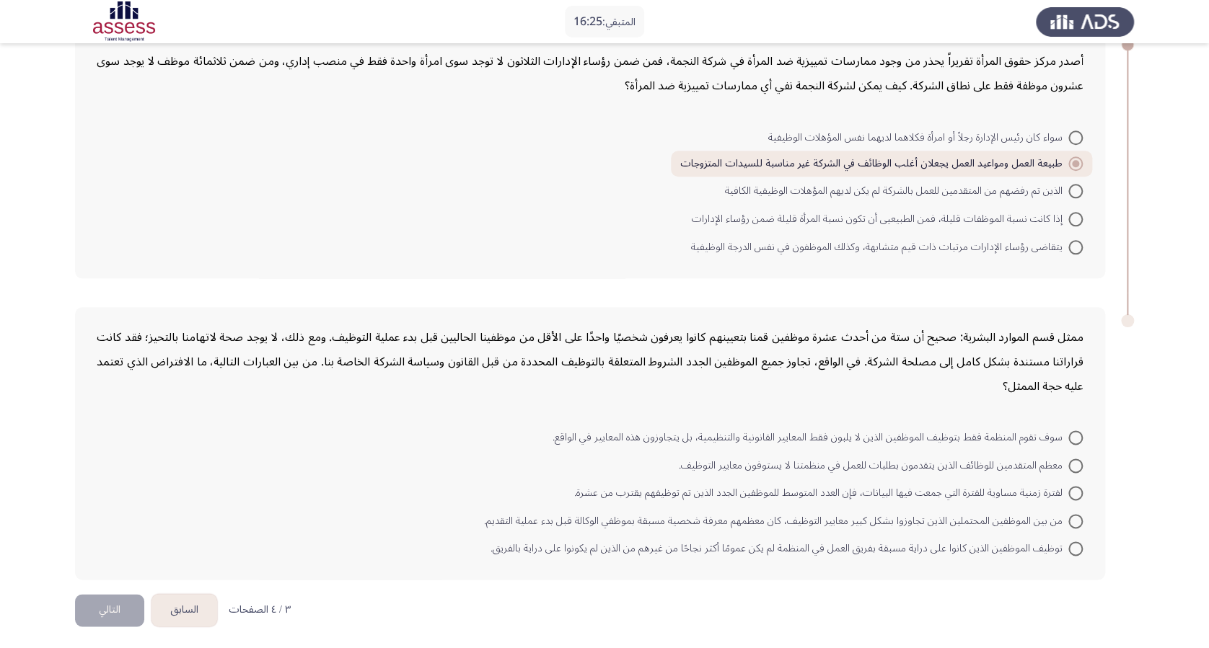
click at [917, 485] on span at bounding box center [1075, 521] width 14 height 14
click at [917, 485] on input "من بين الموظفين المحتملين الذين تجاوزوا بشكل كبير معايير التوظيف، كان معظمهم مع…" at bounding box center [1075, 521] width 14 height 14
radio input "true"
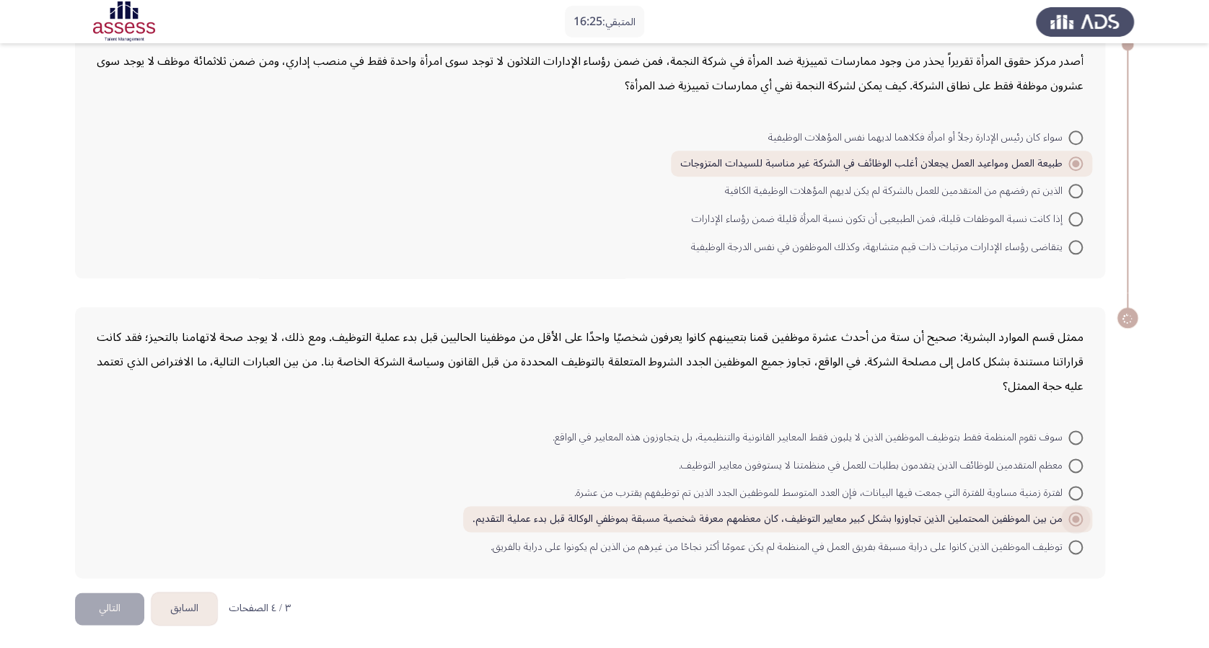
scroll to position [640, 0]
click at [133, 485] on button "التالي" at bounding box center [109, 610] width 69 height 32
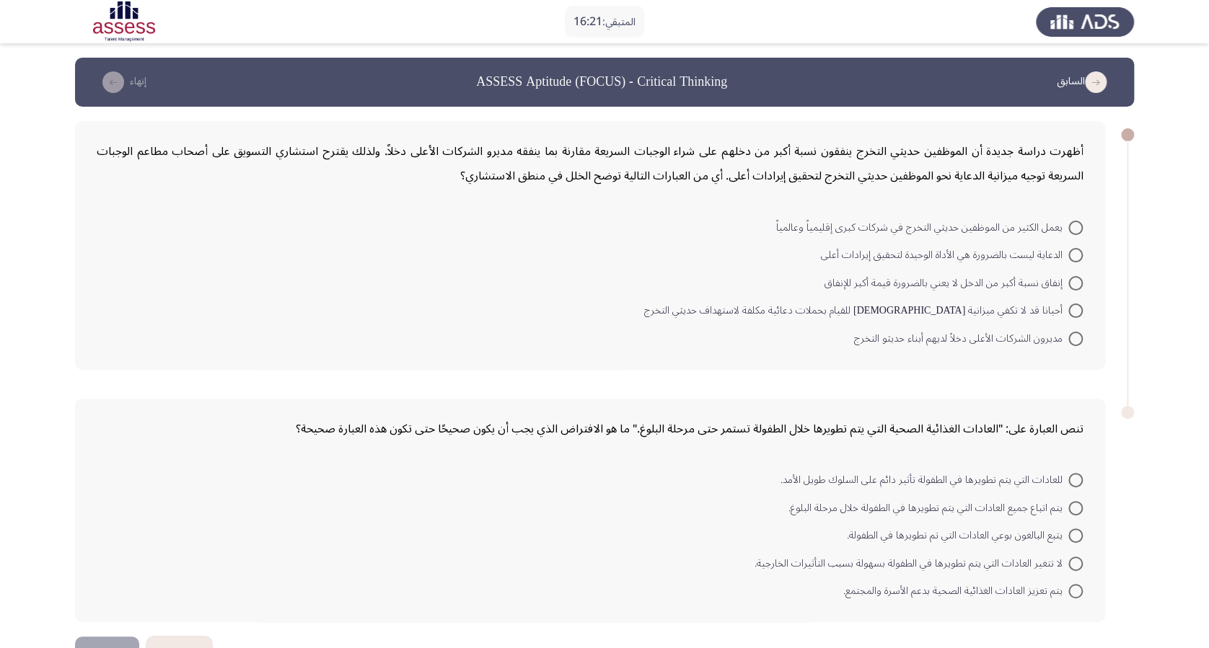
scroll to position [45, 0]
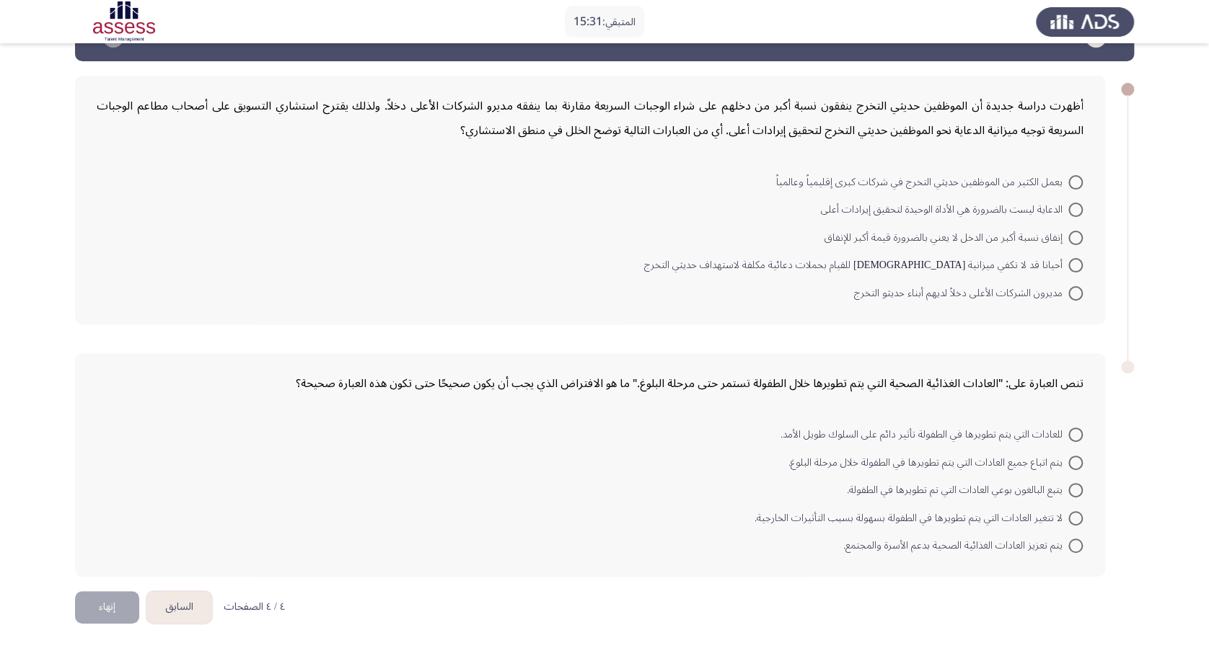
click at [917, 239] on span at bounding box center [1075, 238] width 14 height 14
click at [917, 239] on input "إنفاق نسبة أكبر من الدخل لا يعني بالضرورة قيمة أكبر للإنفاق" at bounding box center [1075, 238] width 14 height 14
radio input "true"
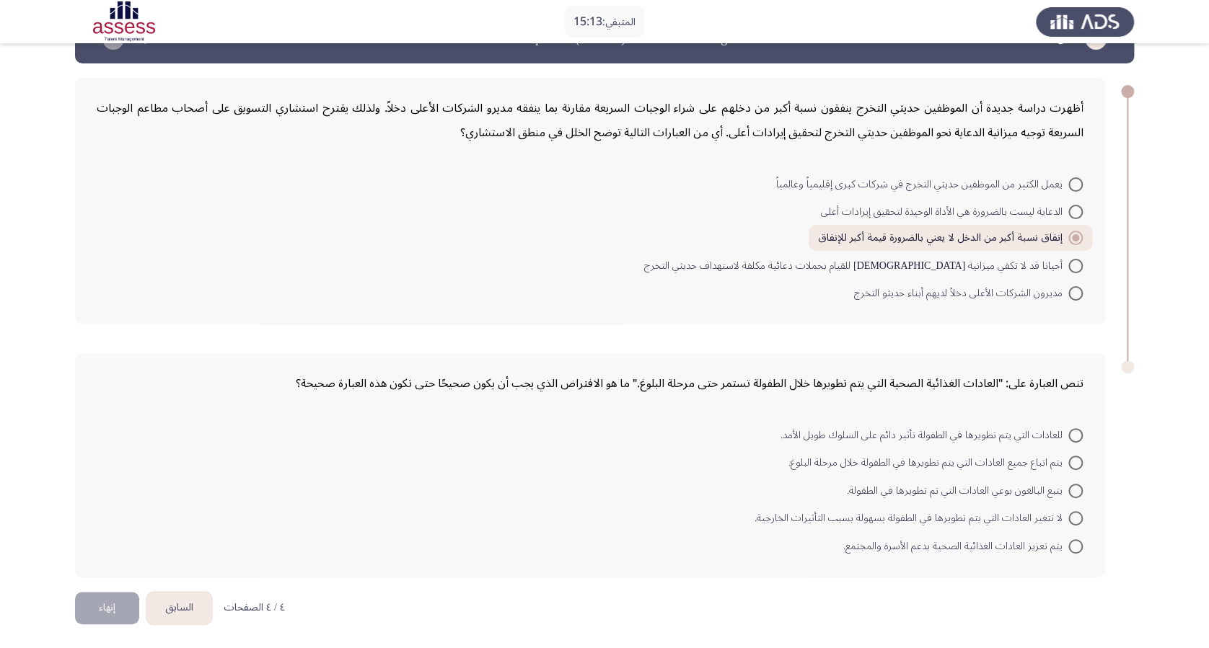
click at [917, 433] on span at bounding box center [1075, 435] width 14 height 14
click at [917, 433] on input "للعادات التي يتم تطويرها في الطفولة تأثير دائم على السلوك طويل الأمد." at bounding box center [1075, 435] width 14 height 14
radio input "true"
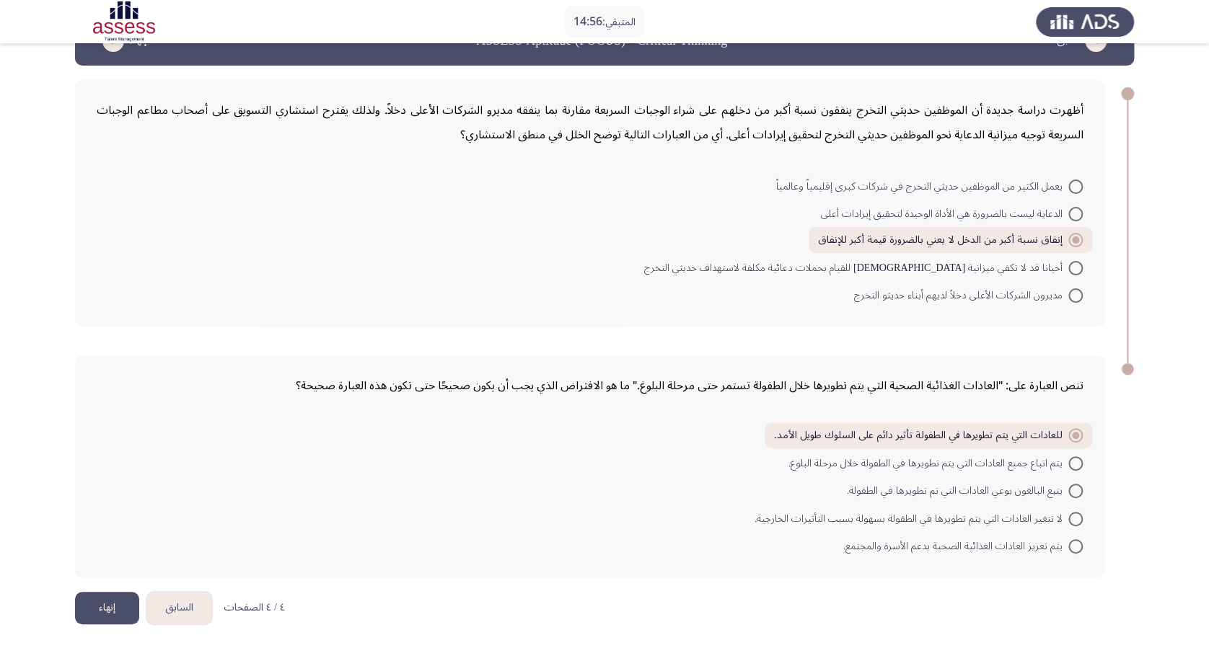
click at [120, 485] on button "إنهاء" at bounding box center [107, 608] width 64 height 32
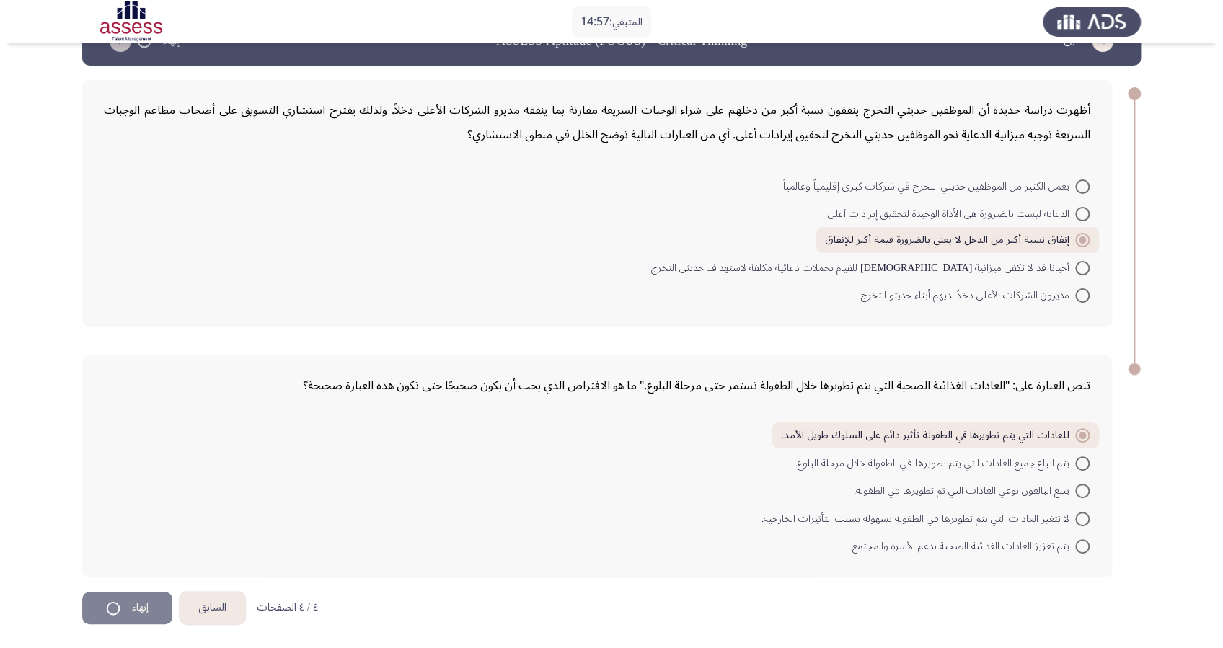
scroll to position [0, 0]
